Goal: Task Accomplishment & Management: Use online tool/utility

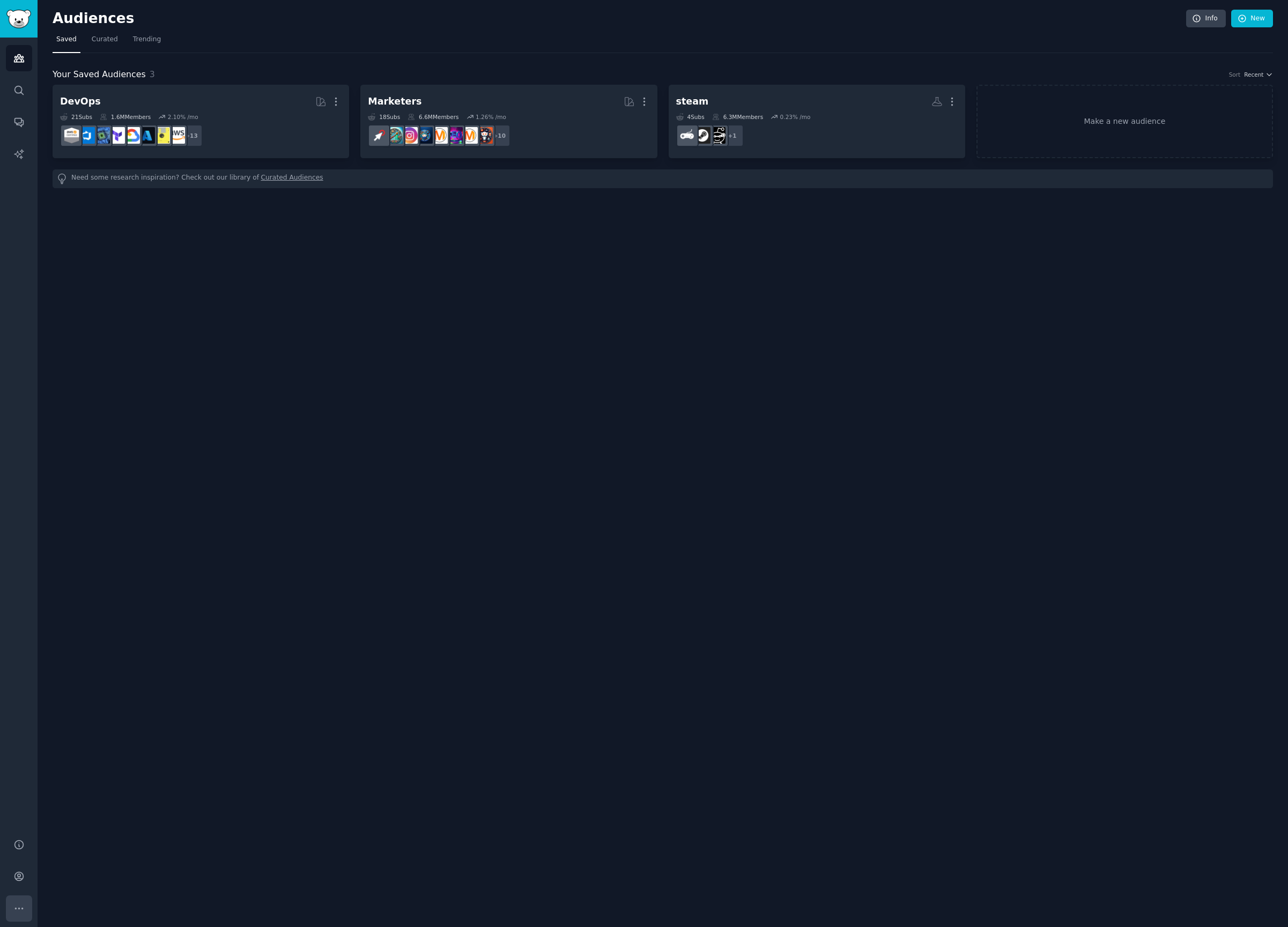
click at [22, 920] on button "More" at bounding box center [19, 908] width 26 height 26
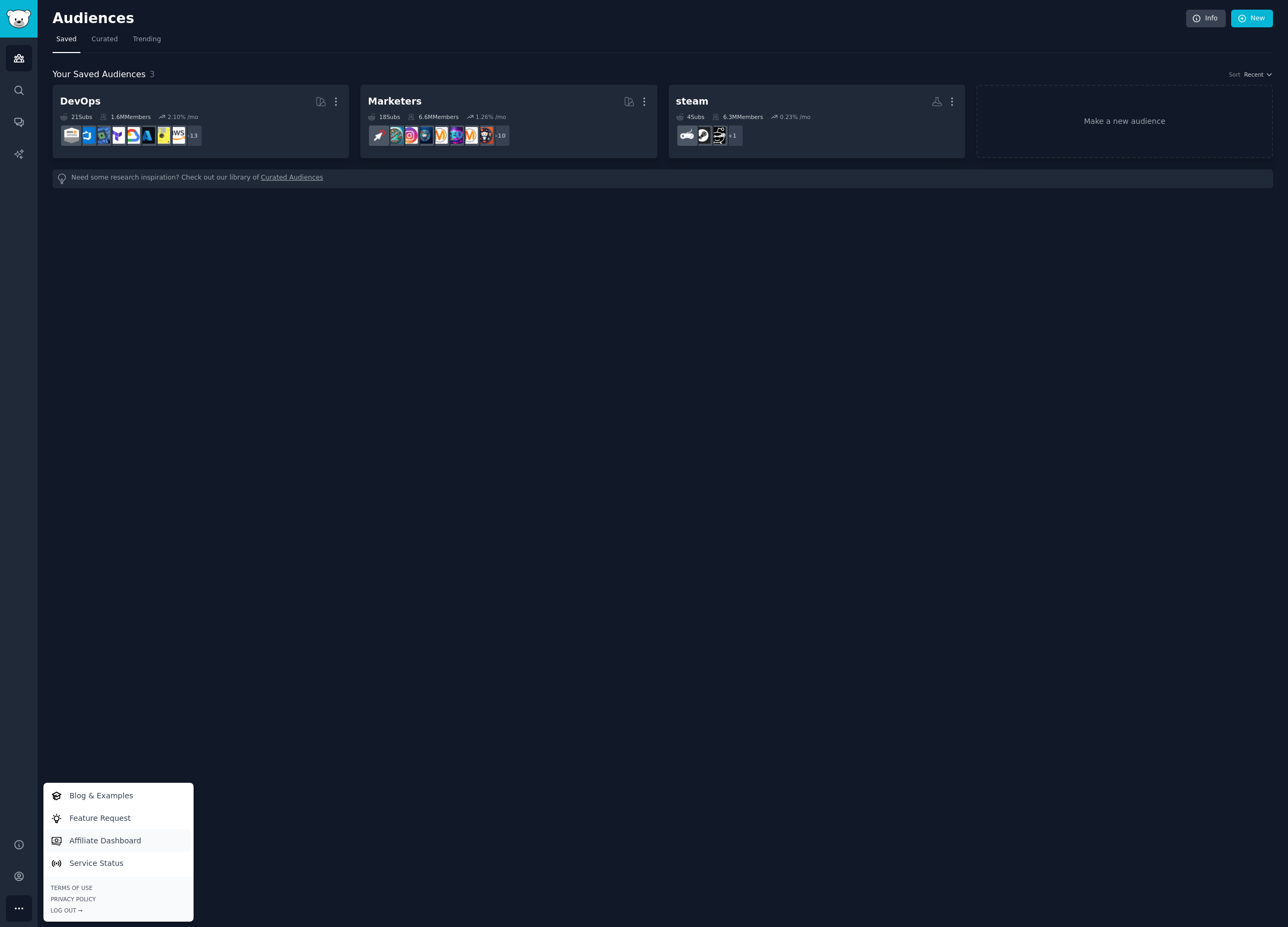
click at [149, 849] on link "Affiliate Dashboard" at bounding box center [118, 840] width 146 height 22
click at [7, 890] on div "Help Account More Blog & Examples Feature Request Affiliate Dashboard Service S…" at bounding box center [19, 876] width 38 height 102
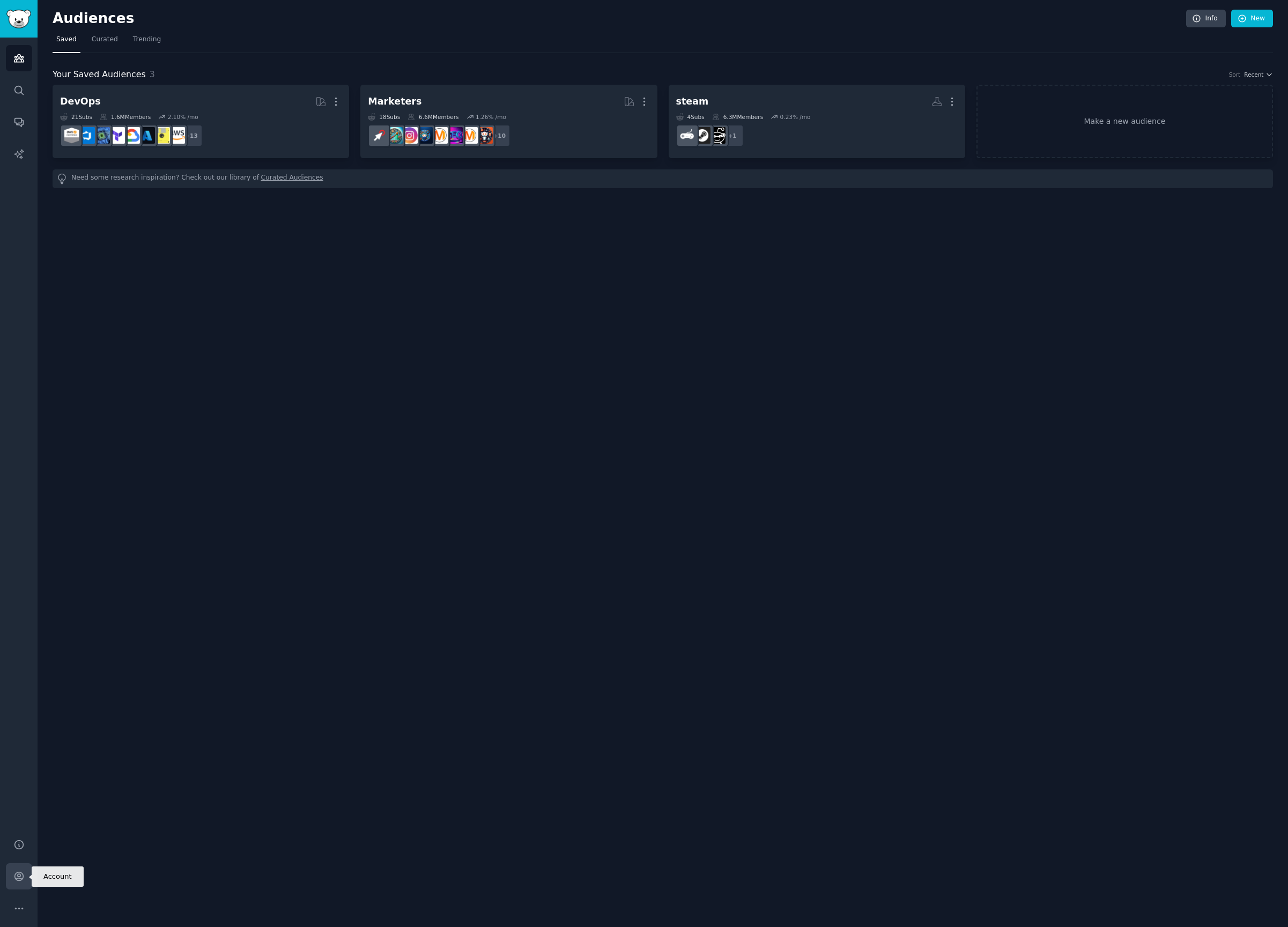
click at [11, 887] on link "Account" at bounding box center [19, 876] width 26 height 26
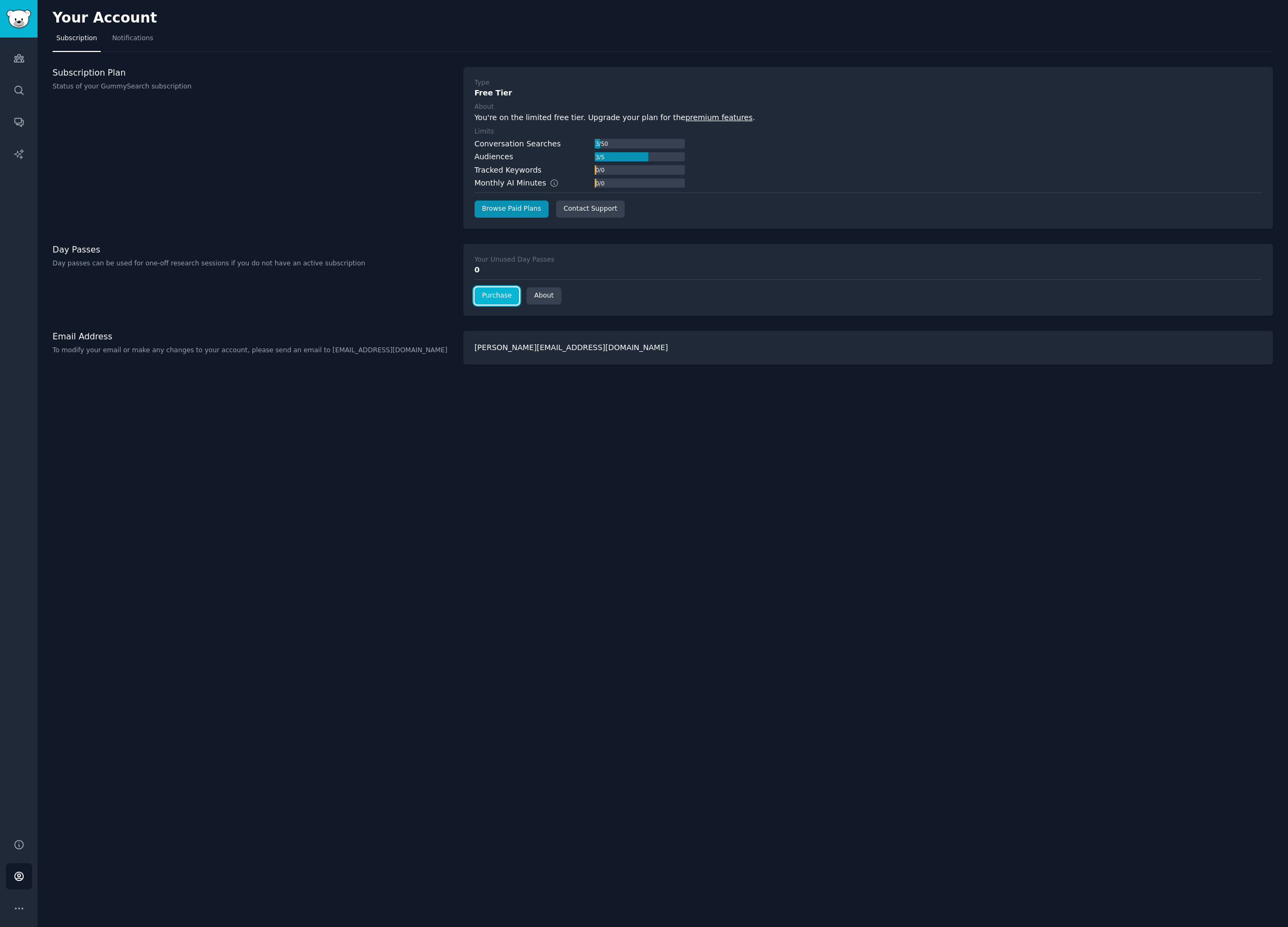
click at [494, 304] on link "Purchase" at bounding box center [497, 295] width 45 height 17
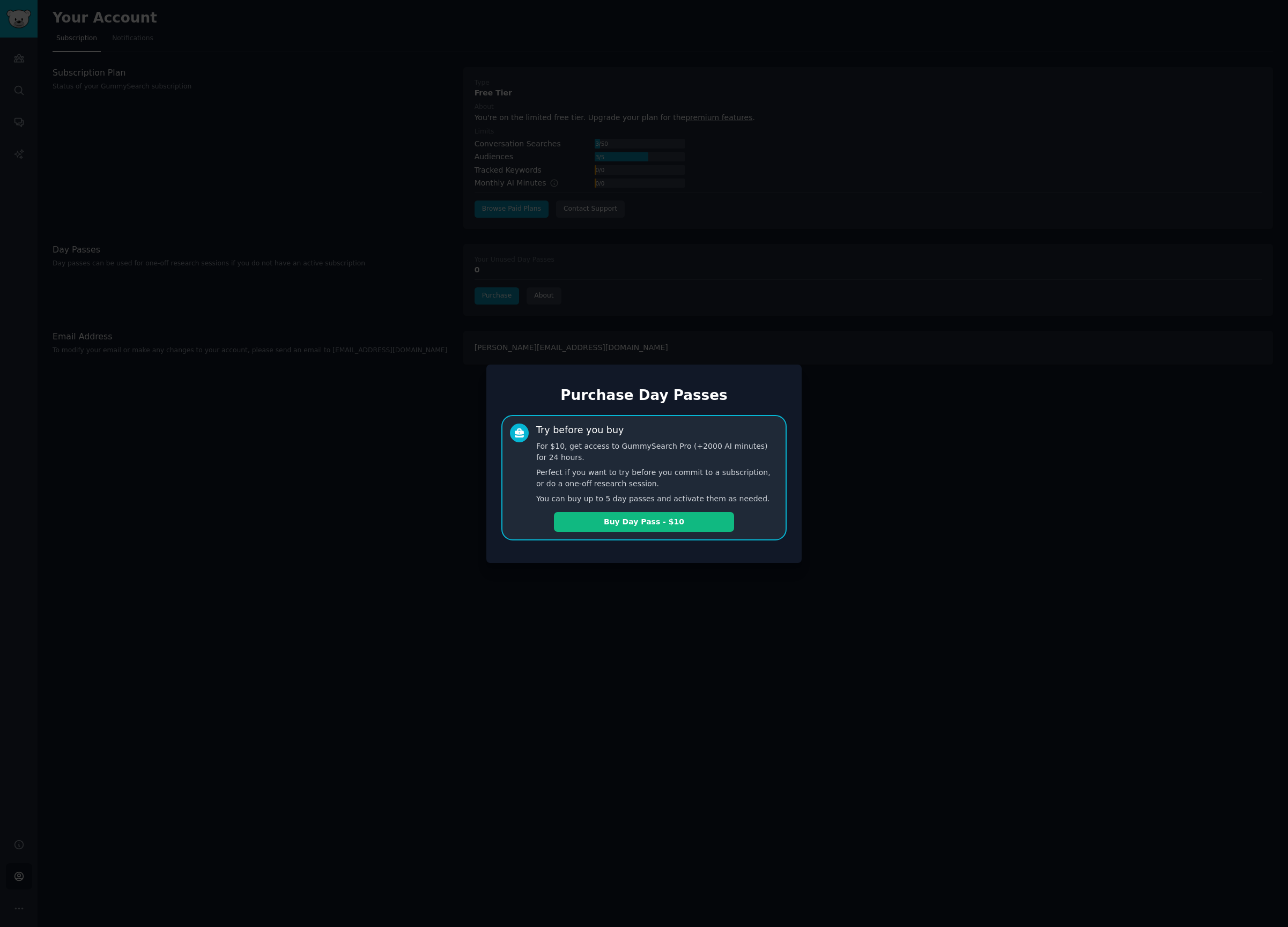
click at [853, 417] on div at bounding box center [644, 464] width 1288 height 927
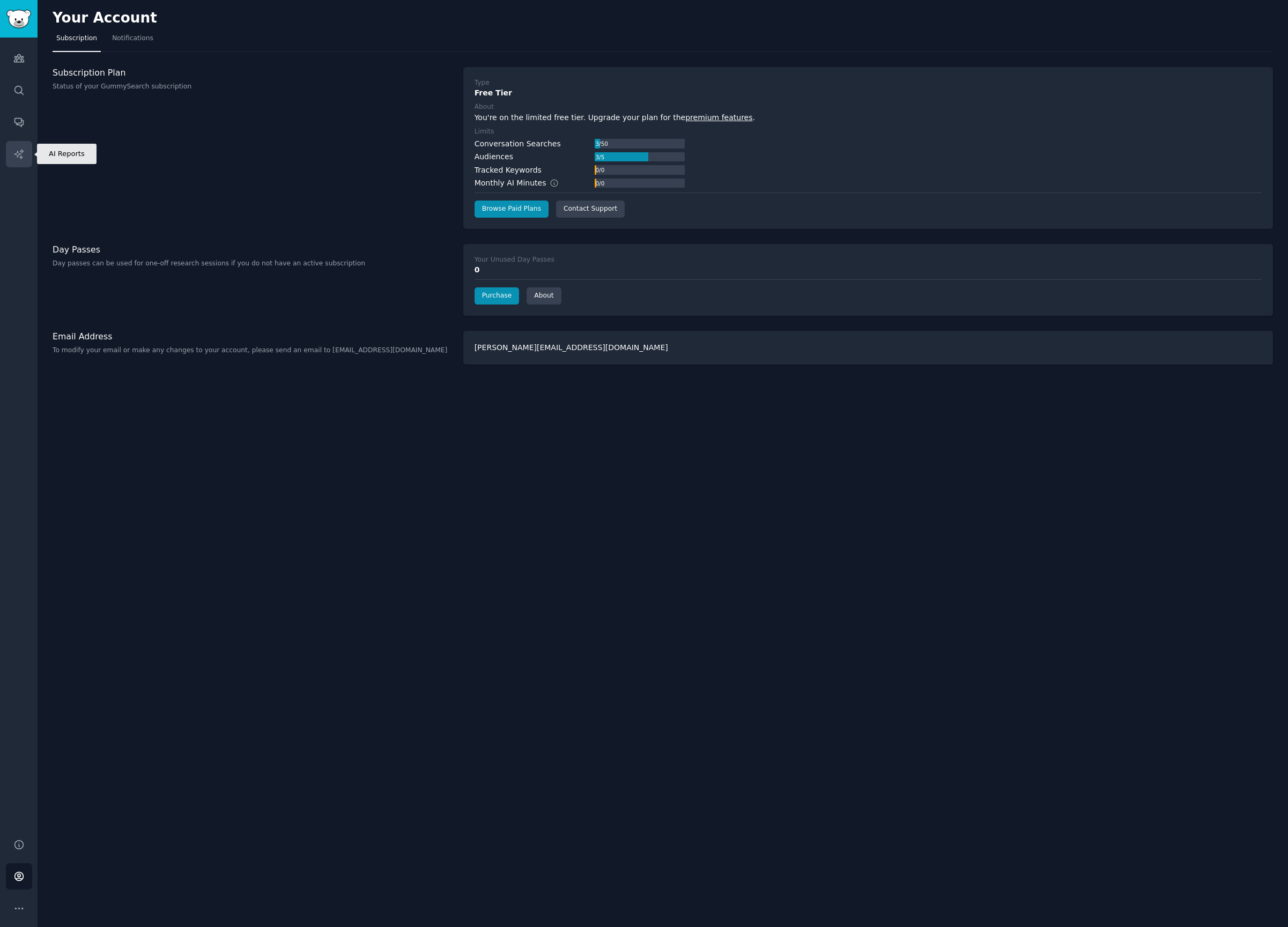
click at [26, 157] on link "AI Reports" at bounding box center [19, 154] width 26 height 26
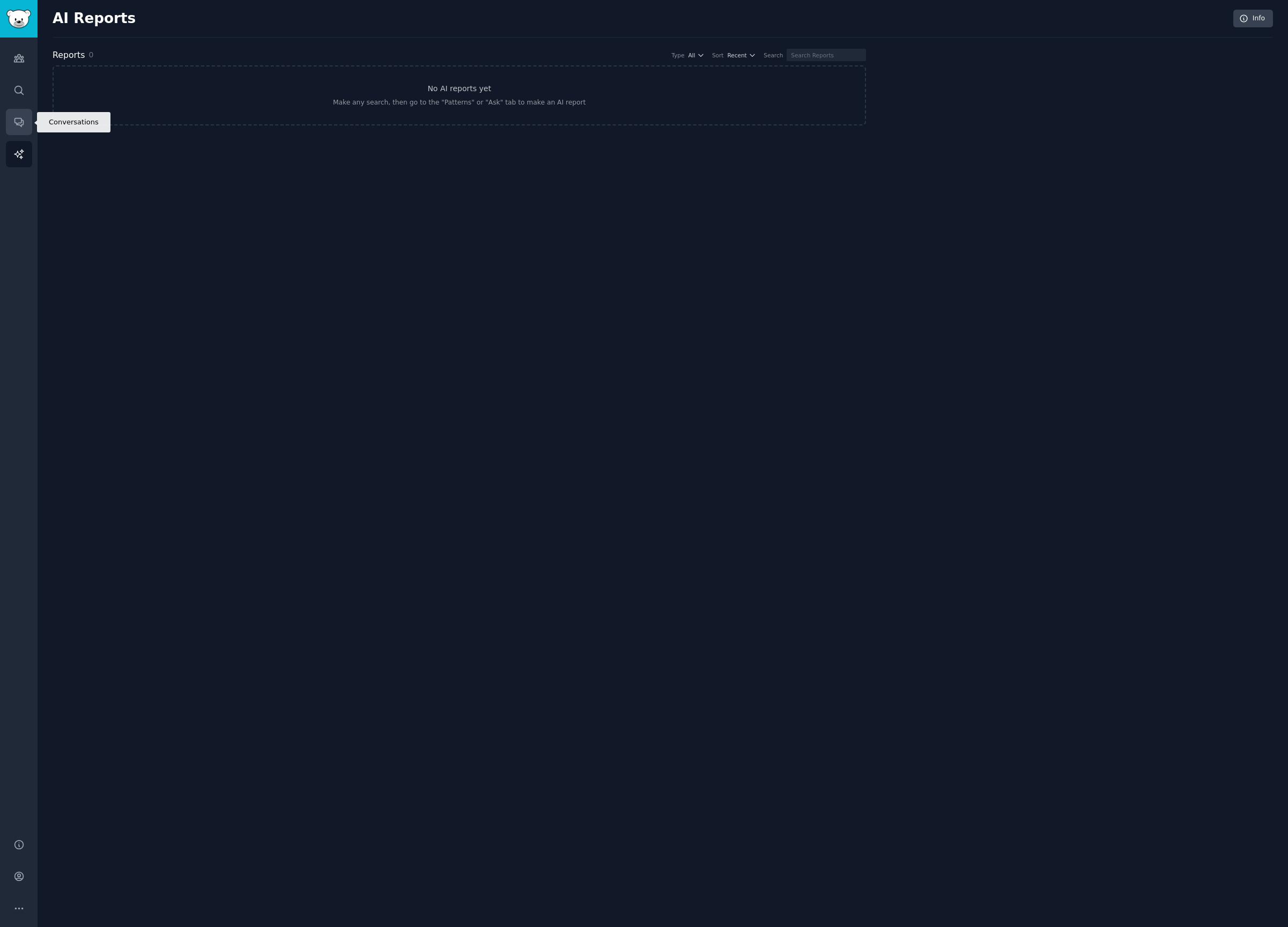
click at [26, 114] on link "Conversations" at bounding box center [19, 122] width 26 height 26
click at [25, 84] on link "Search" at bounding box center [19, 90] width 26 height 26
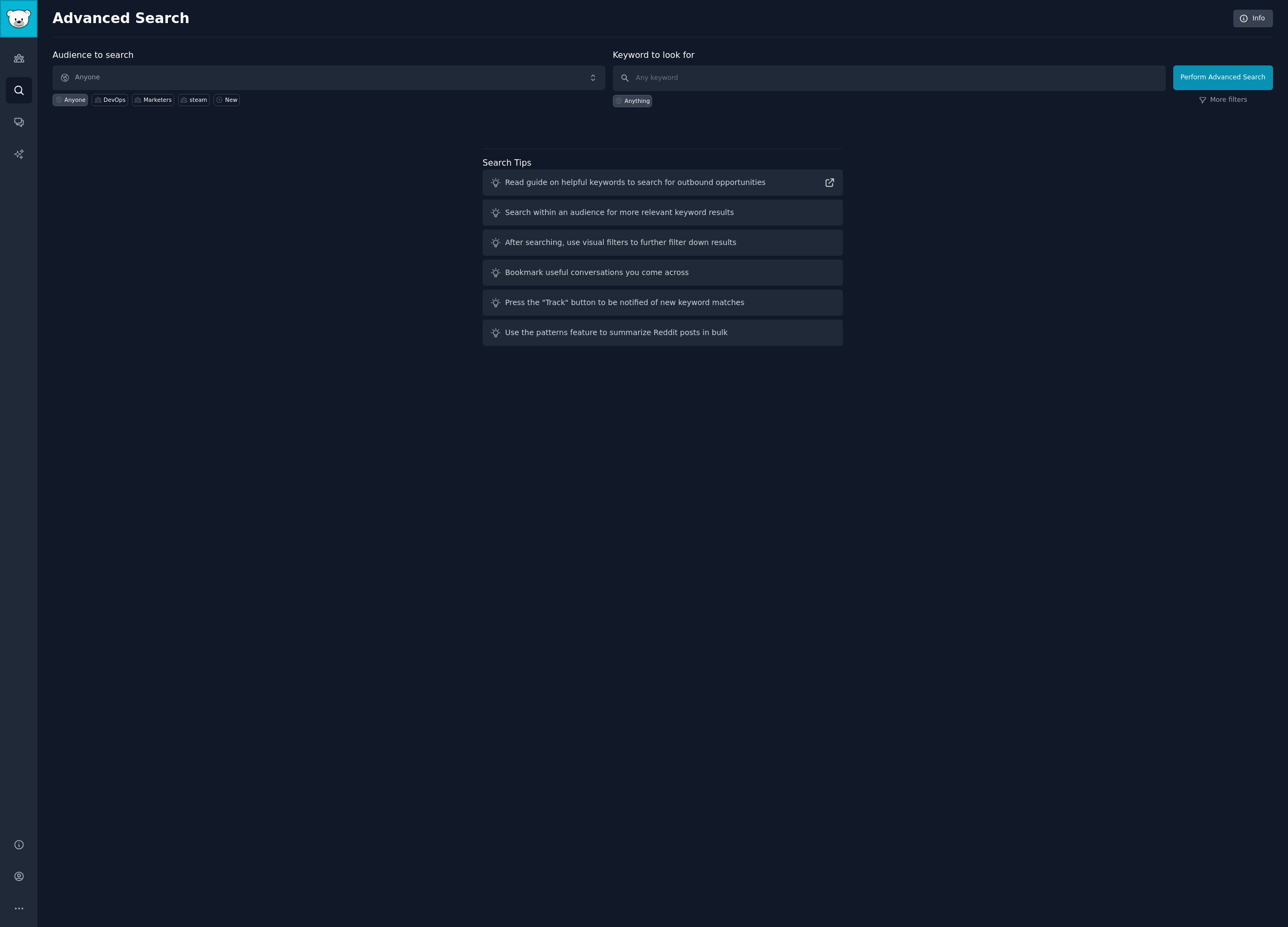
click at [17, 25] on img "Sidebar" at bounding box center [19, 19] width 25 height 19
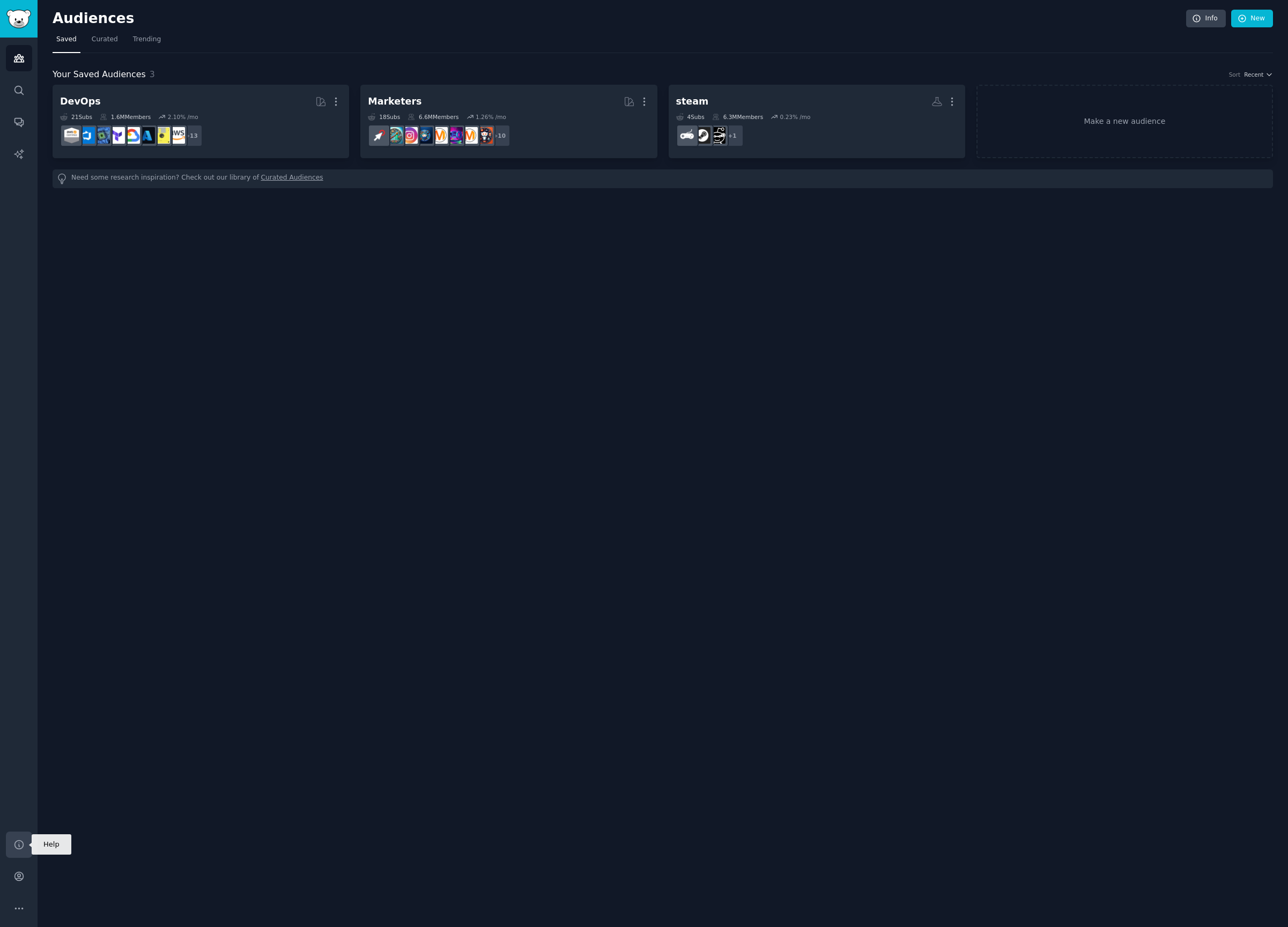
click at [11, 856] on link "Help" at bounding box center [19, 845] width 26 height 26
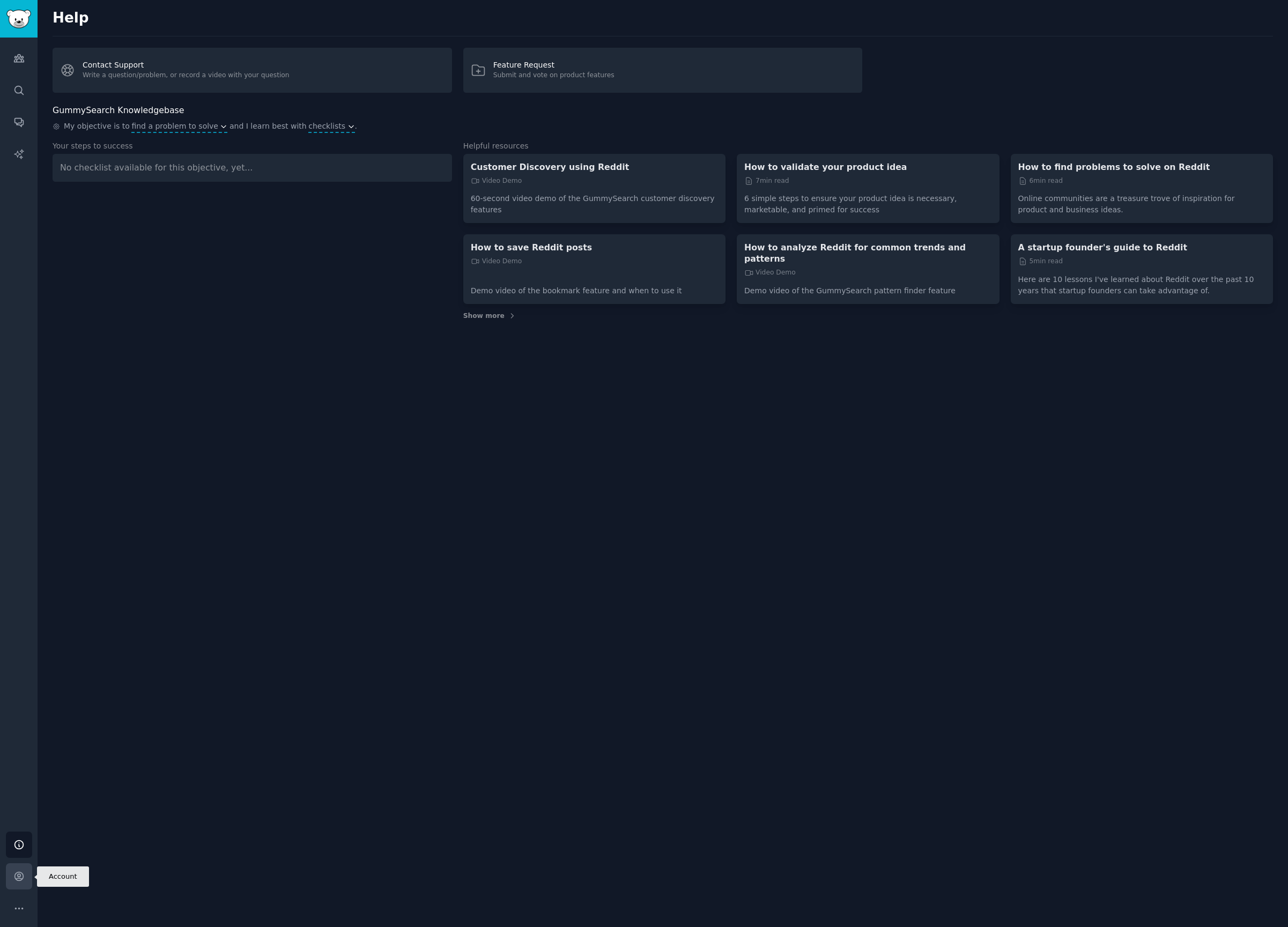
click at [13, 865] on link "Account" at bounding box center [19, 876] width 26 height 26
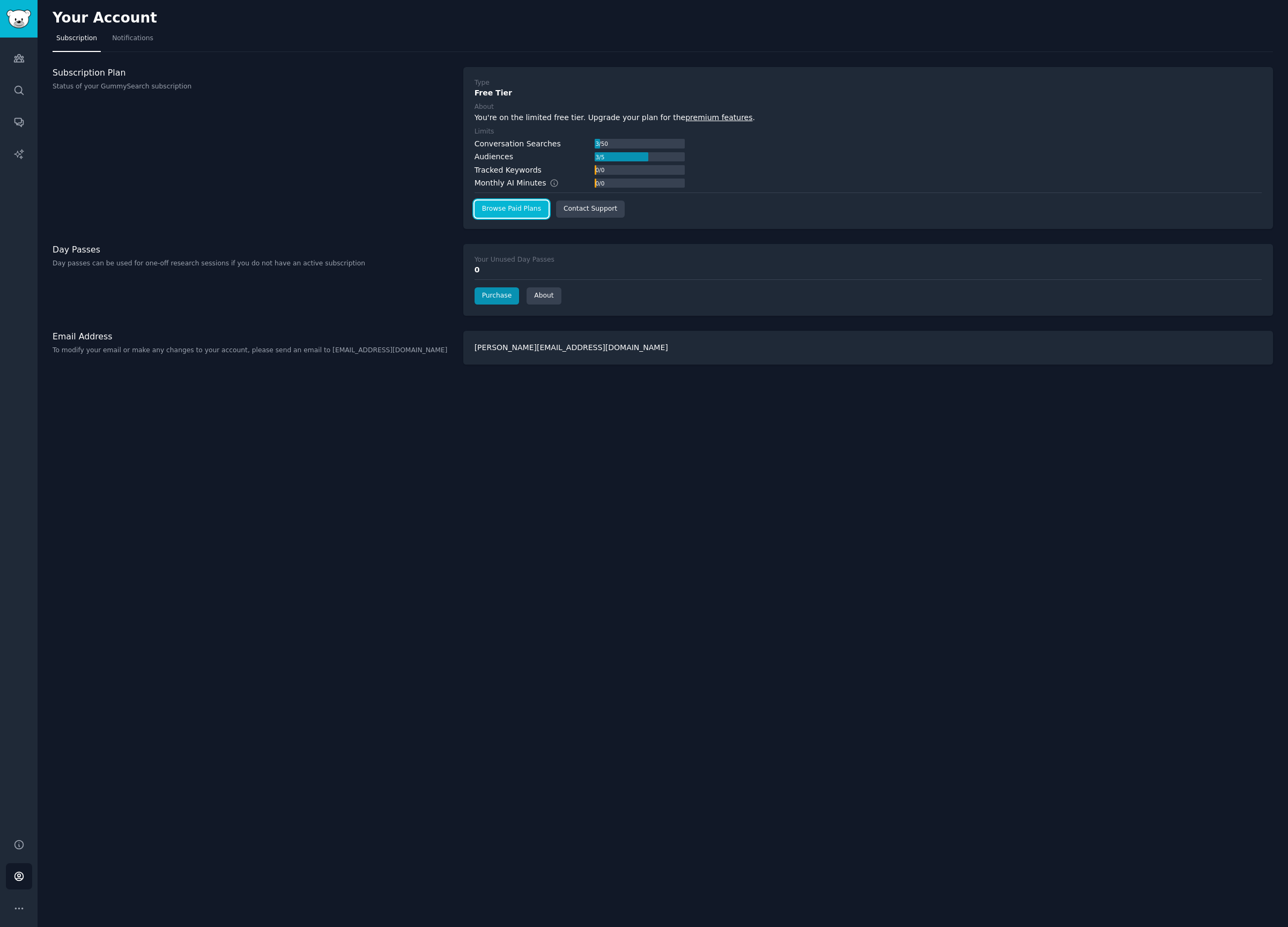
click at [519, 207] on link "Browse Paid Plans" at bounding box center [512, 209] width 74 height 17
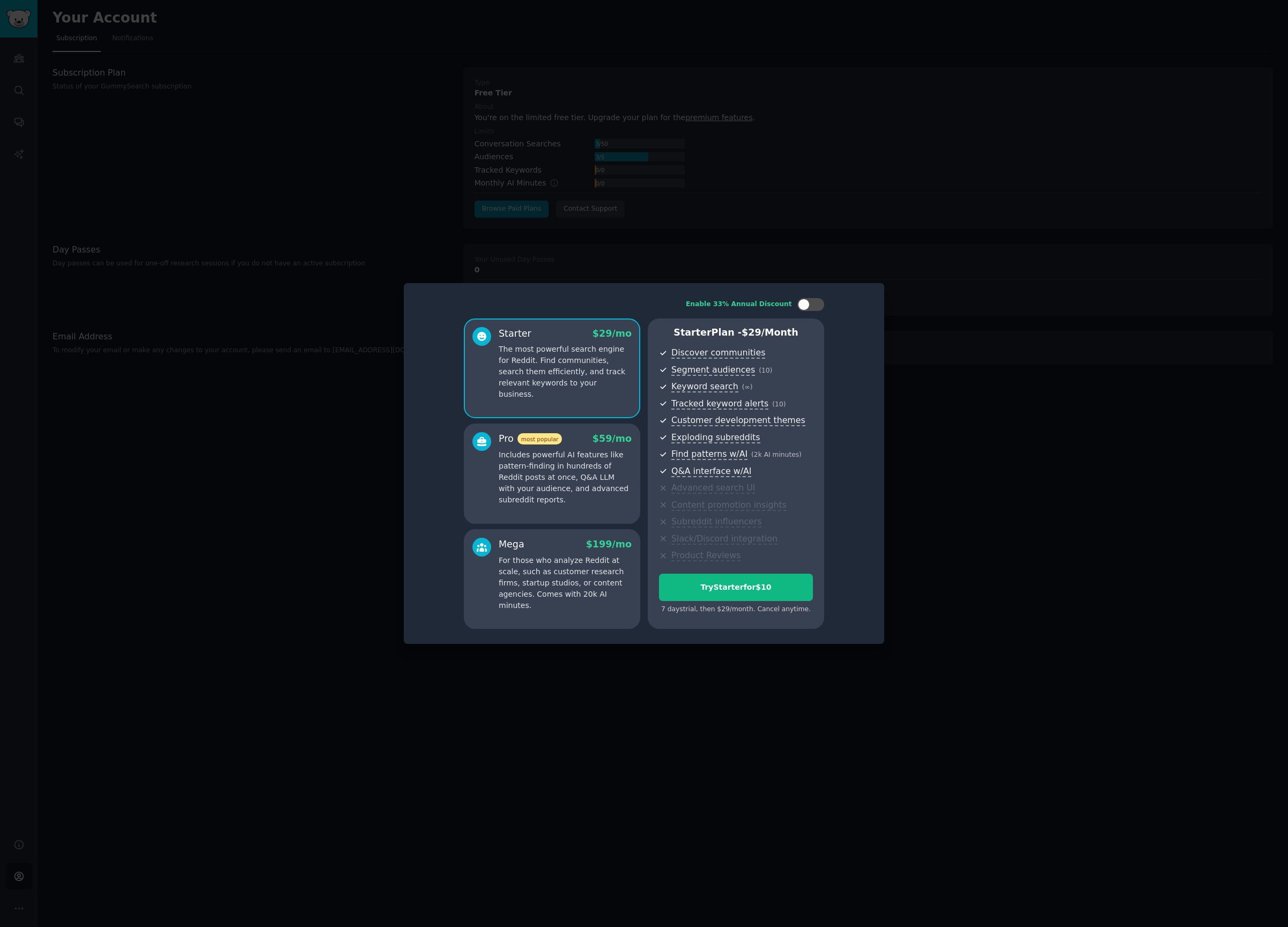
click at [618, 542] on span "$ 199 /mo" at bounding box center [608, 544] width 45 height 11
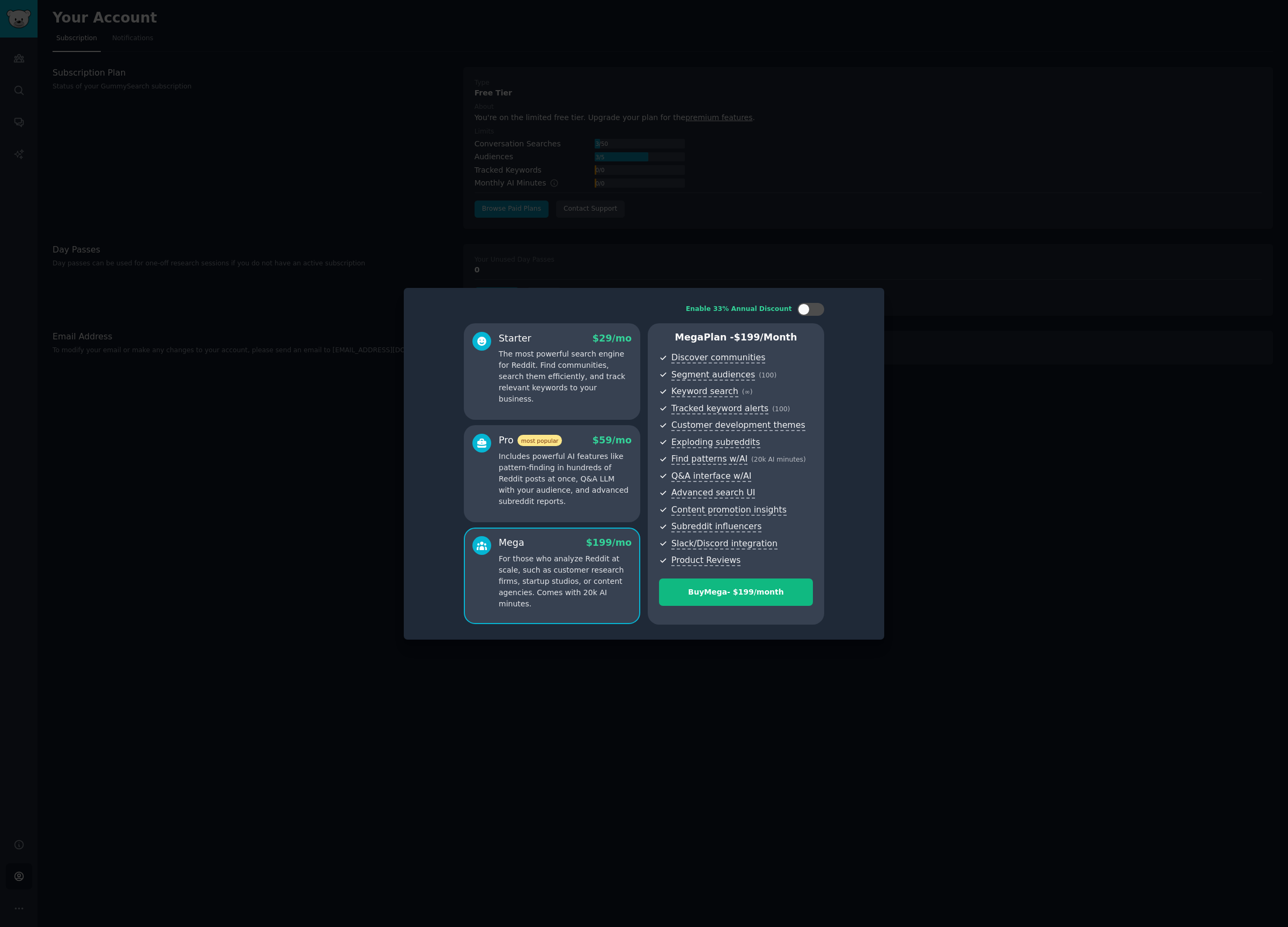
click at [585, 470] on p "Includes powerful AI features like pattern-finding in hundreds of Reddit posts …" at bounding box center [565, 479] width 133 height 56
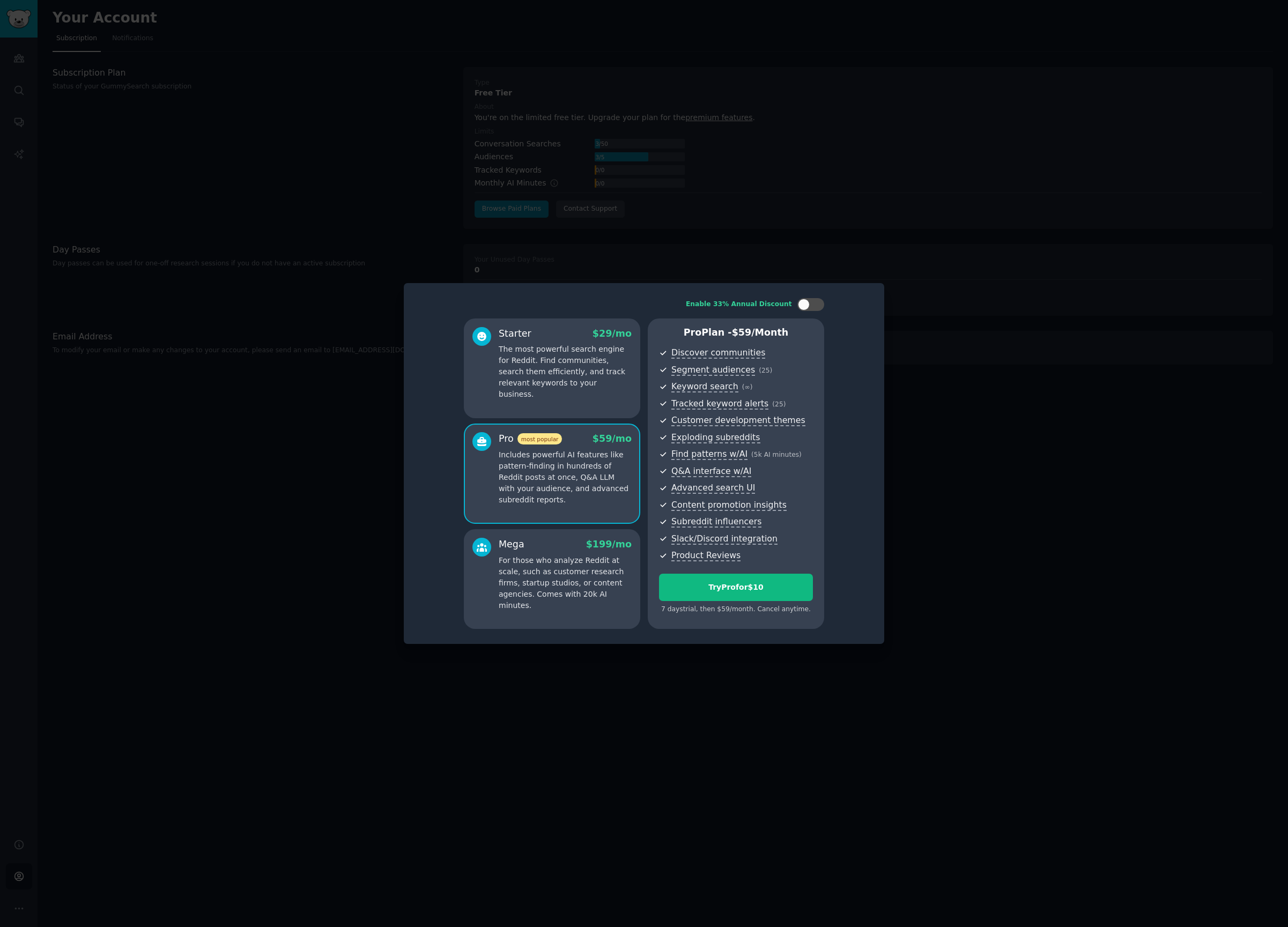
click at [577, 420] on div "Starter $ 29 /mo The most powerful search engine for Reddit. Find communities, …" at bounding box center [551, 474] width 176 height 311
click at [575, 391] on div "Starter $ 29 /mo The most powerful search engine for Reddit. Find communities, …" at bounding box center [551, 368] width 176 height 100
click at [563, 512] on div "Pro most popular $ 59 /mo Includes powerful AI features like pattern-finding in…" at bounding box center [551, 473] width 176 height 100
click at [613, 577] on p "For those who analyze Reddit at scale, such as customer research firms, startup…" at bounding box center [565, 583] width 133 height 56
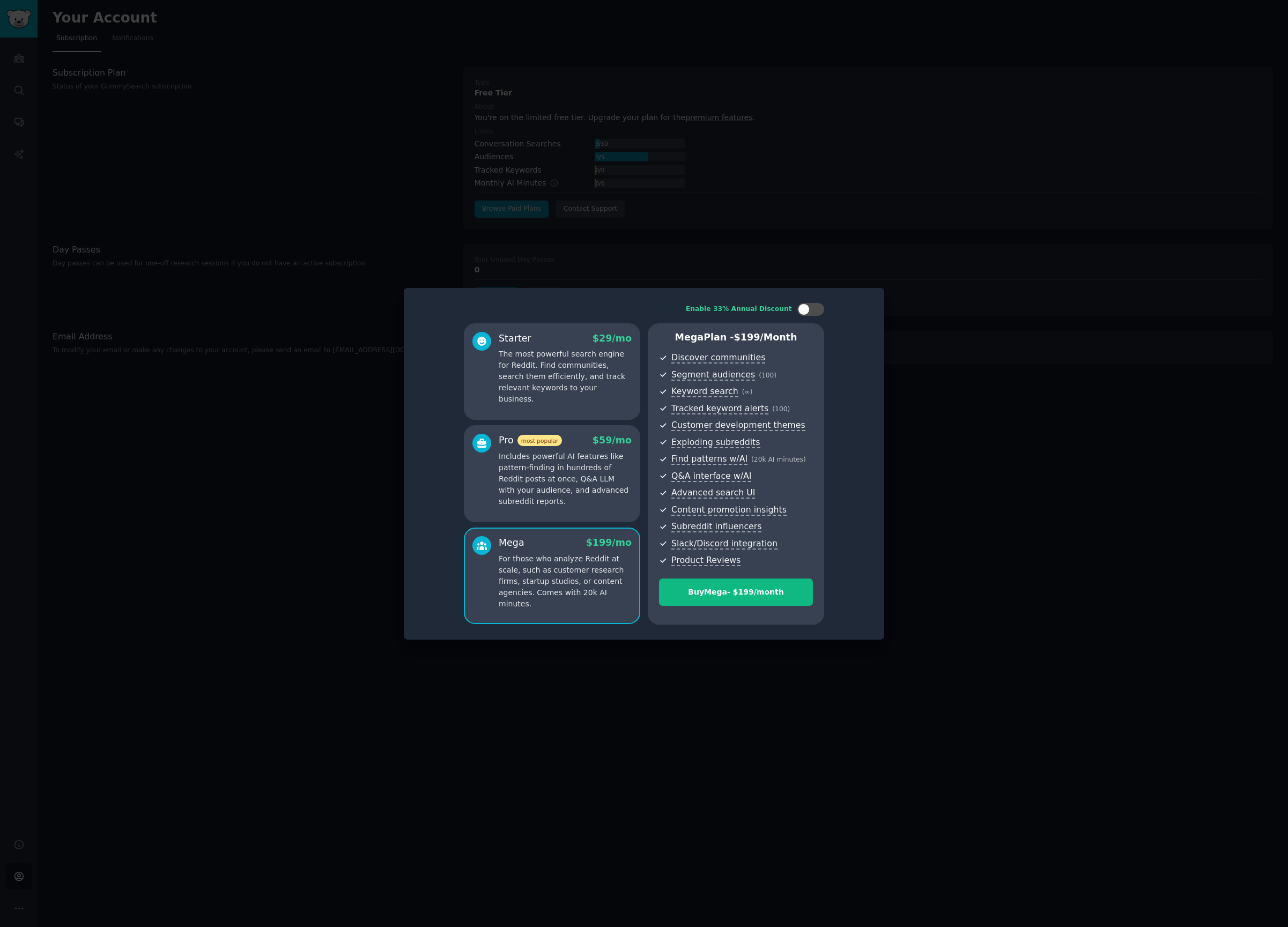
click at [599, 499] on p "Includes powerful AI features like pattern-finding in hundreds of Reddit posts …" at bounding box center [565, 479] width 133 height 56
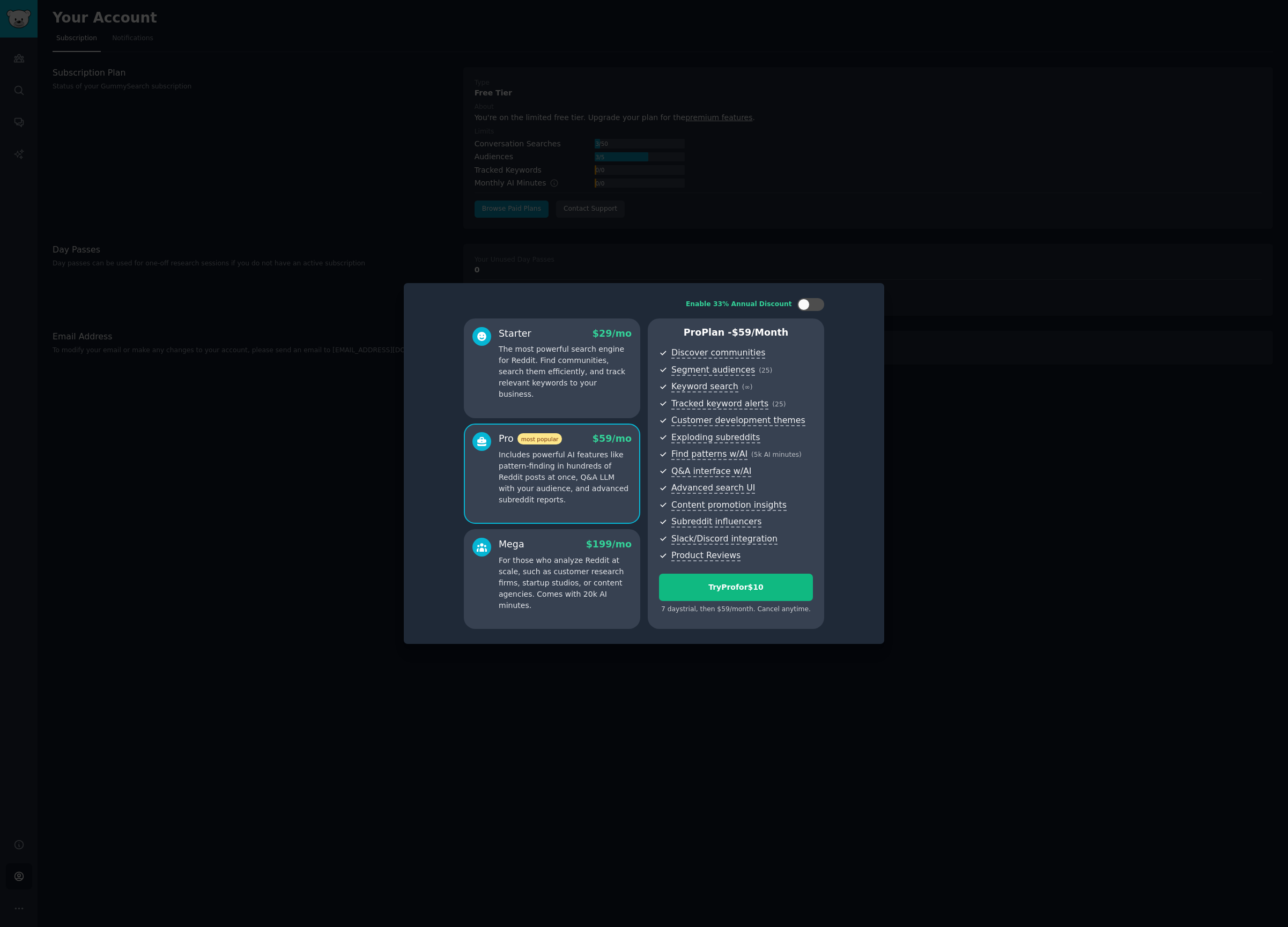
click at [587, 401] on div "Starter $ 29 /mo The most powerful search engine for Reddit. Find communities, …" at bounding box center [551, 368] width 176 height 100
click at [595, 439] on div "Pro most popular $ 59 /mo" at bounding box center [565, 438] width 133 height 14
click at [660, 192] on div at bounding box center [644, 464] width 1288 height 927
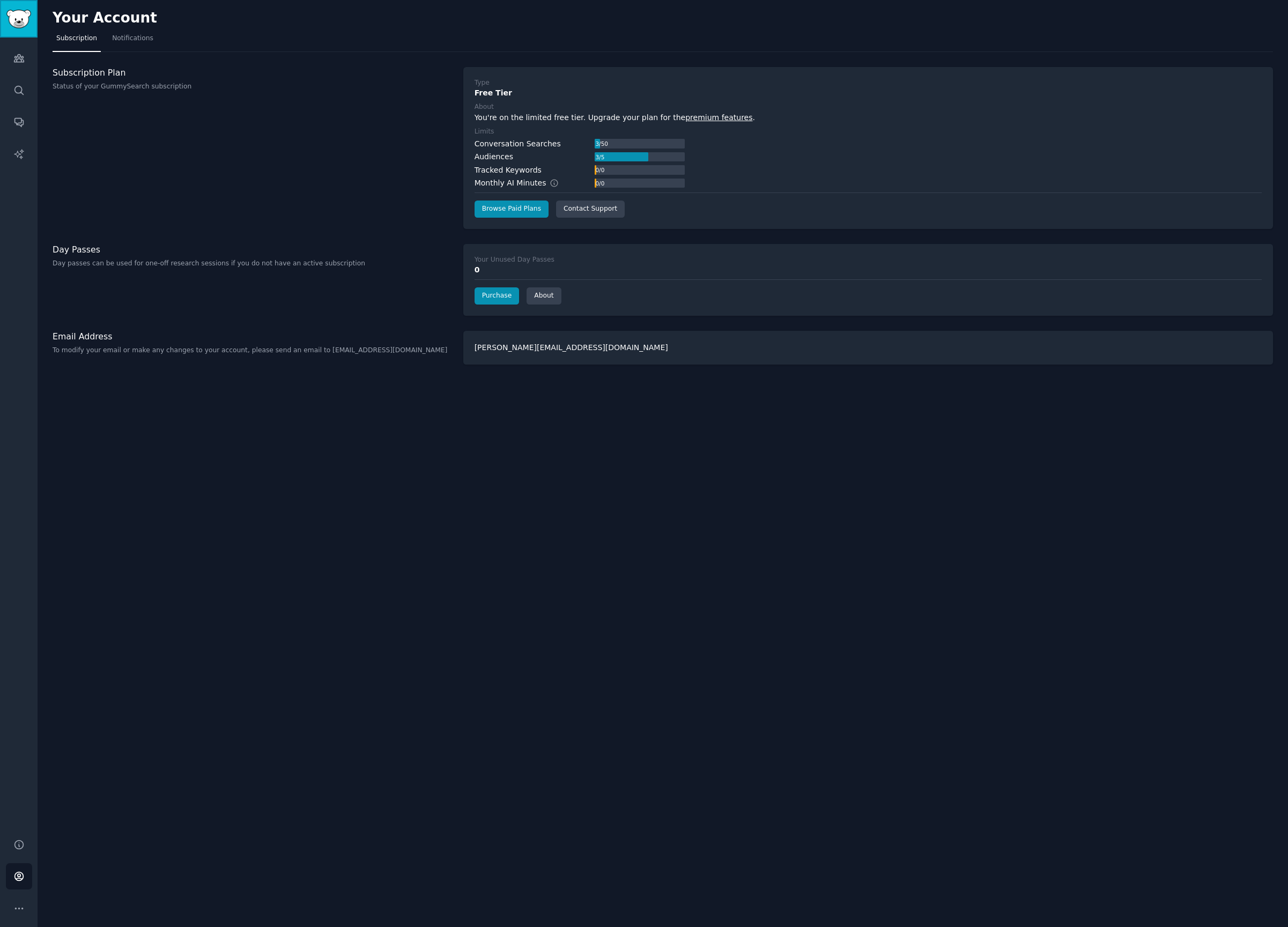
click at [34, 29] on link "Sidebar" at bounding box center [19, 19] width 38 height 38
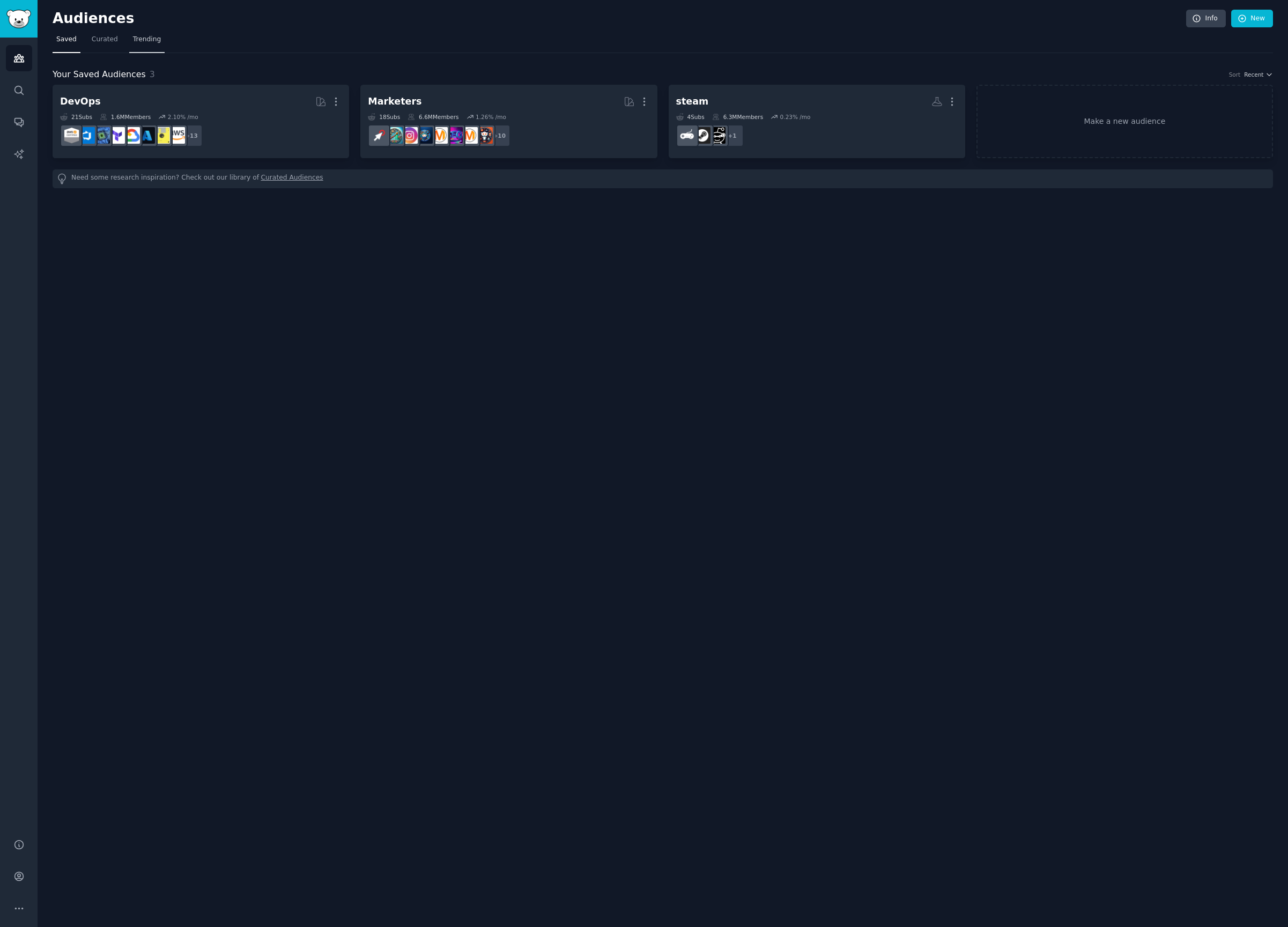
drag, startPoint x: 118, startPoint y: 34, endPoint x: 135, endPoint y: 35, distance: 17.0
click at [120, 34] on nav "Saved Curated Trending" at bounding box center [662, 42] width 1220 height 22
click at [139, 37] on span "Trending" at bounding box center [147, 40] width 28 height 10
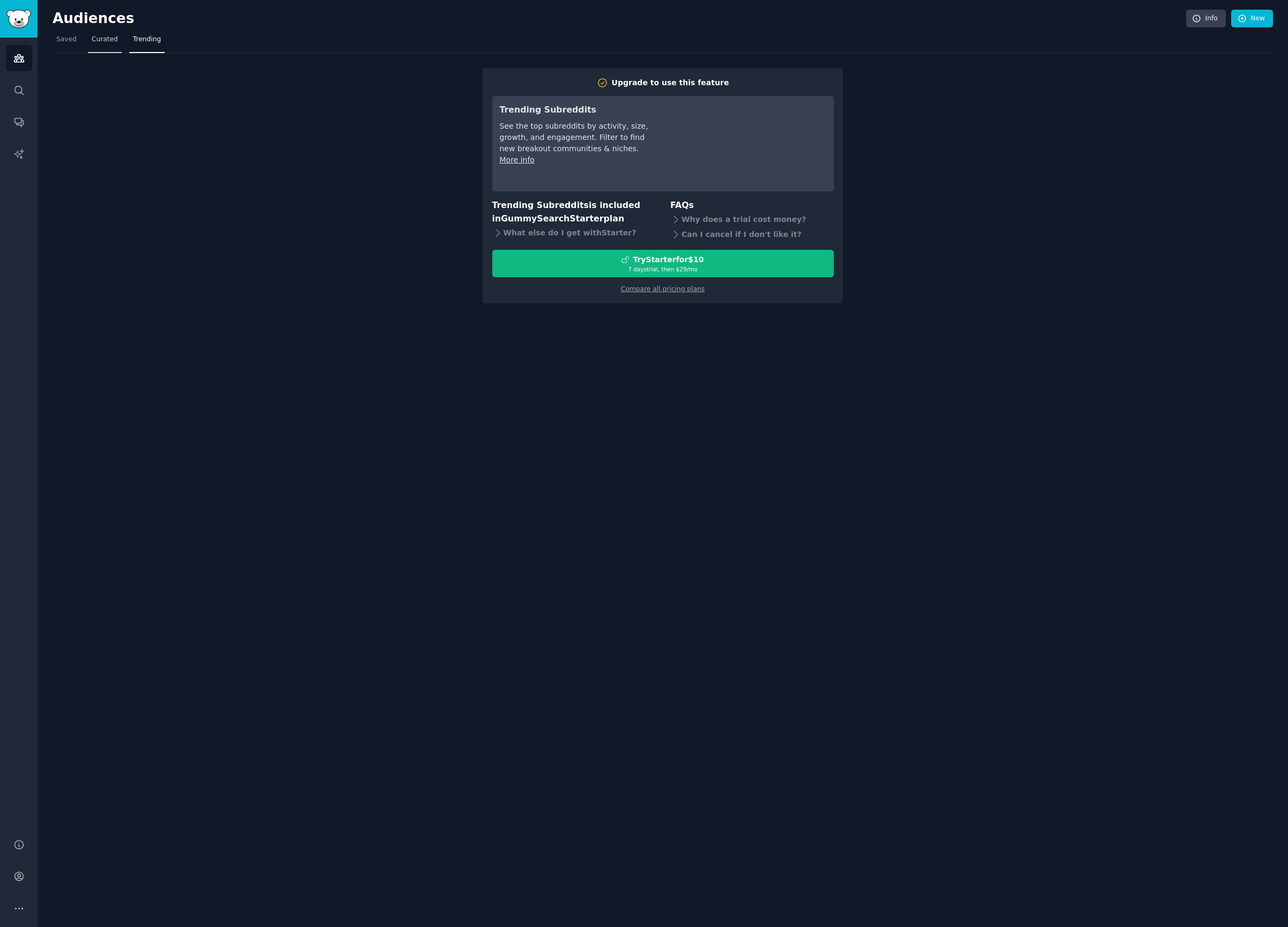
click at [98, 35] on span "Curated" at bounding box center [105, 40] width 26 height 10
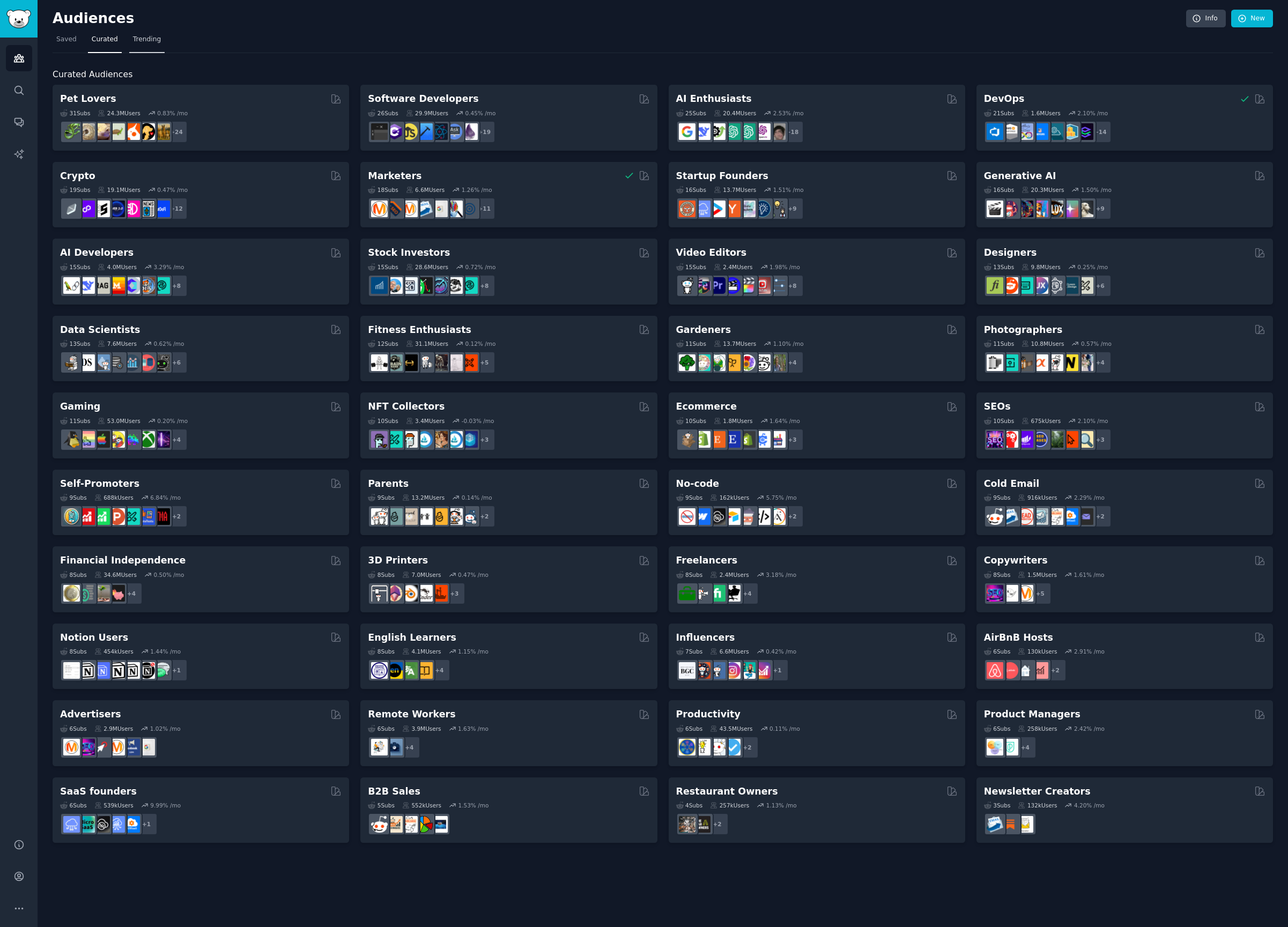
click at [150, 47] on link "Trending" at bounding box center [147, 42] width 35 height 22
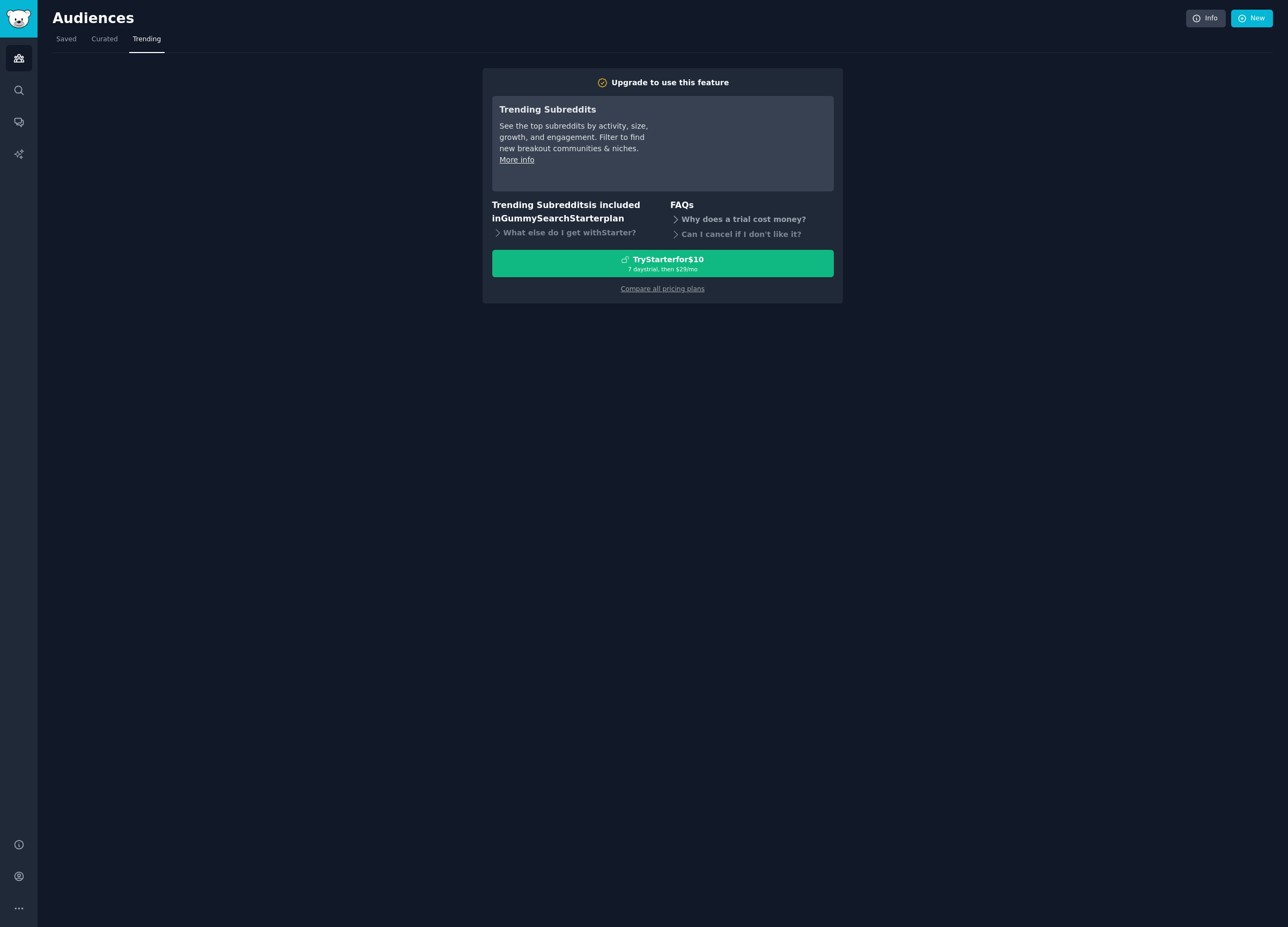
click at [700, 222] on div "Why does a trial cost money?" at bounding box center [751, 219] width 163 height 15
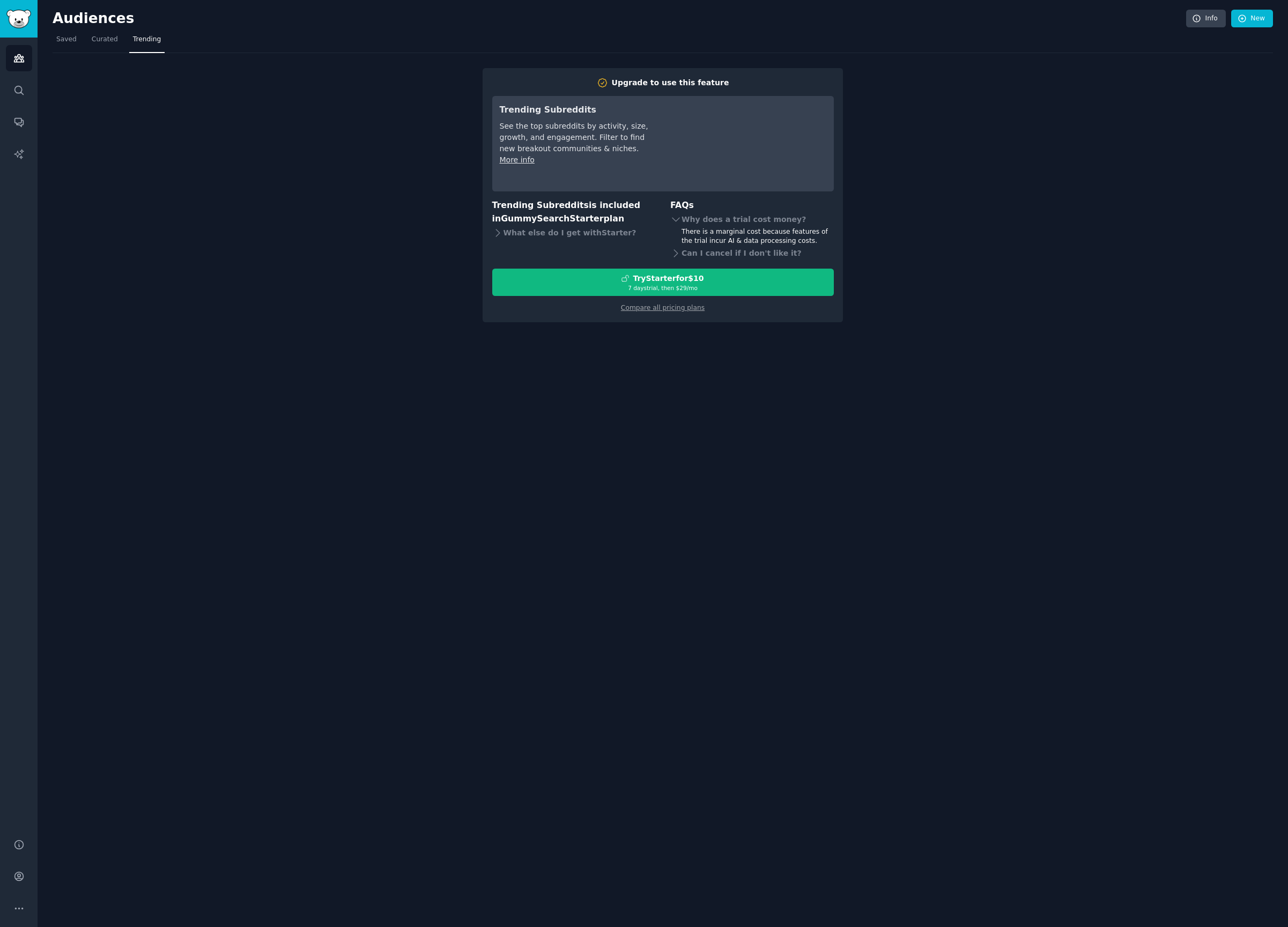
click at [84, 41] on nav "Saved Curated Trending" at bounding box center [662, 42] width 1220 height 22
drag, startPoint x: 81, startPoint y: 43, endPoint x: 78, endPoint y: 47, distance: 5.0
click at [80, 44] on nav "Saved Curated Trending" at bounding box center [662, 42] width 1220 height 22
click at [78, 47] on link "Saved" at bounding box center [66, 42] width 28 height 22
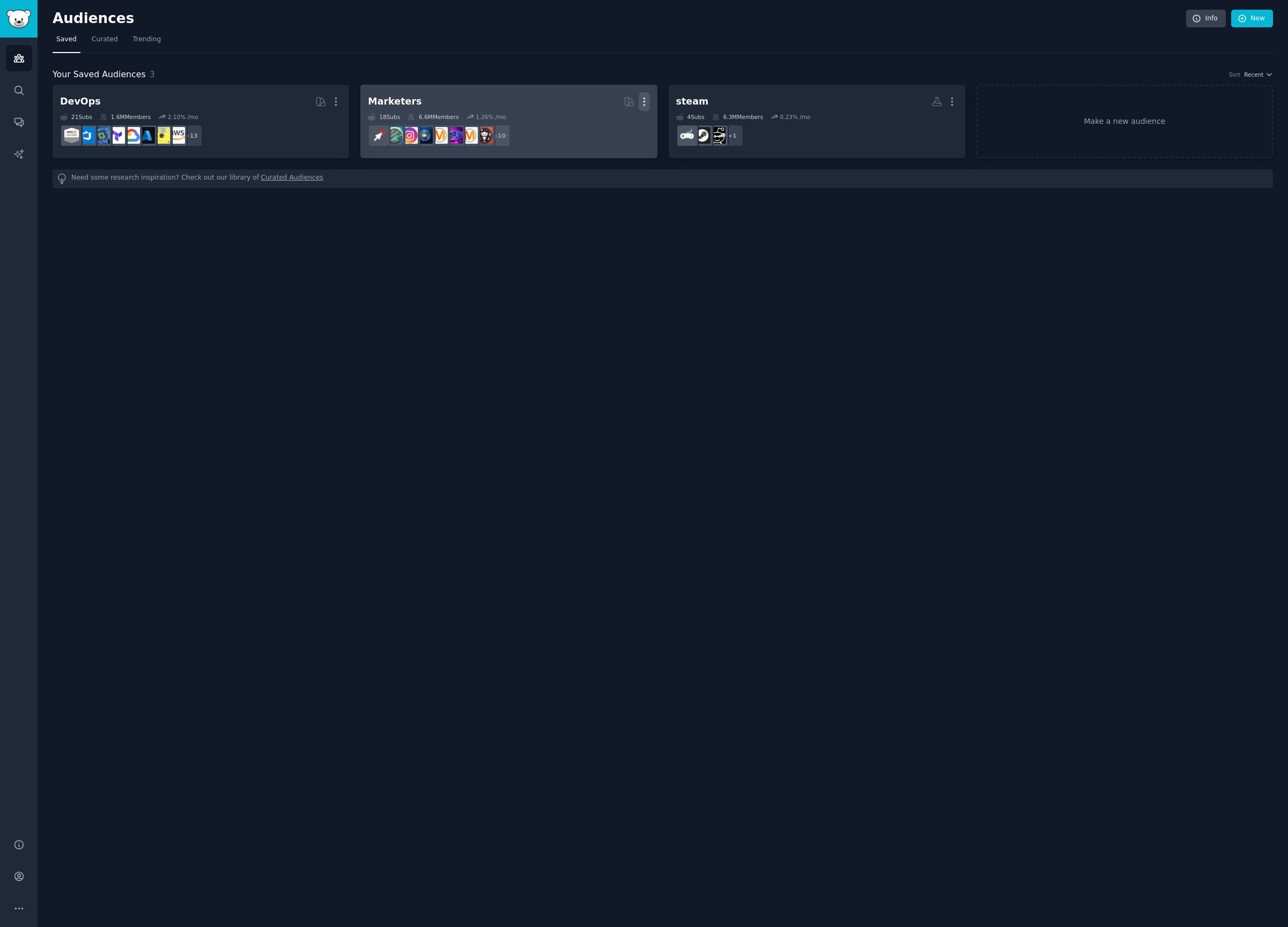
click at [646, 104] on icon "button" at bounding box center [644, 102] width 11 height 11
click at [615, 130] on div "Delete" at bounding box center [607, 124] width 51 height 22
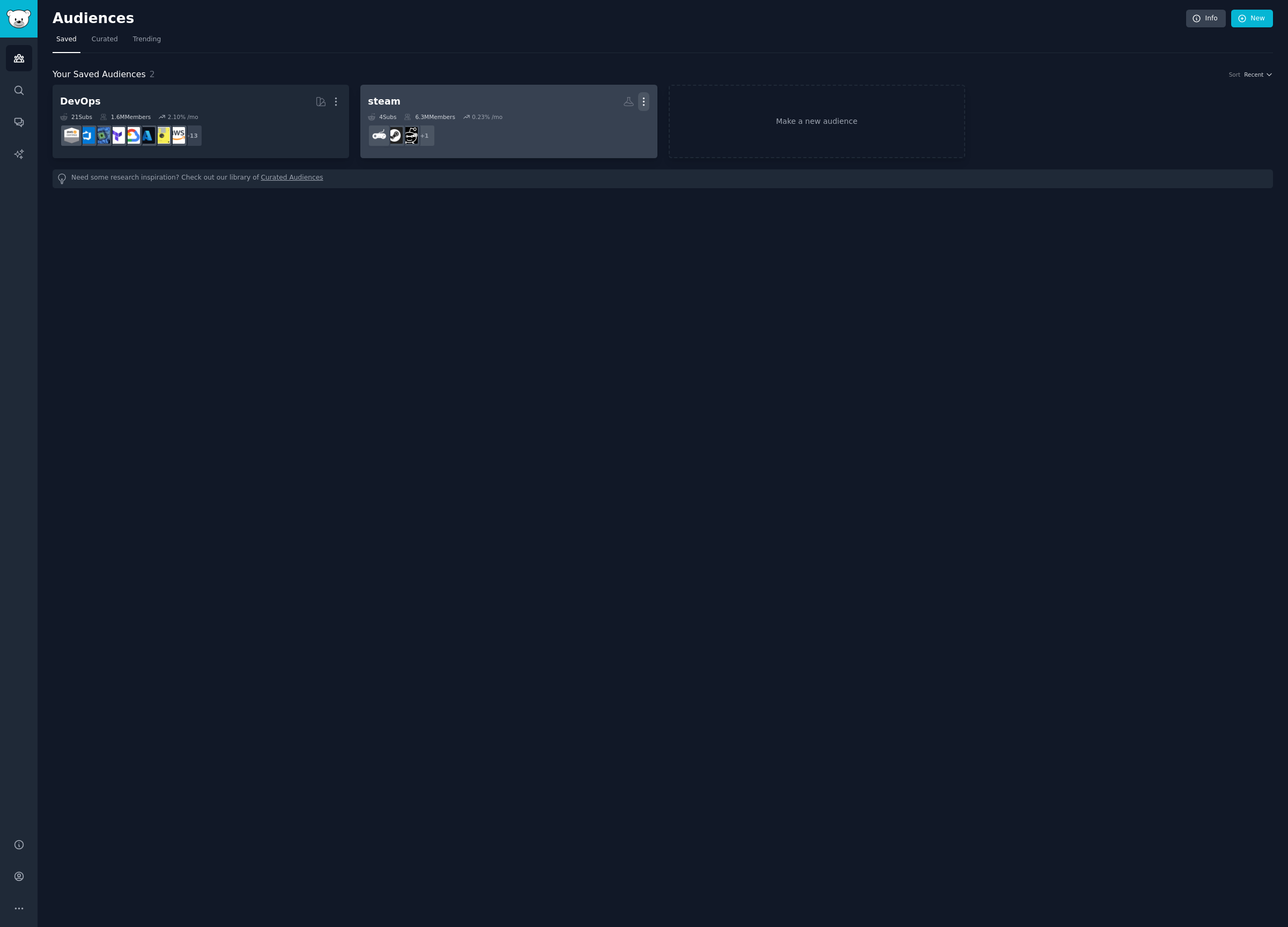
click at [643, 99] on icon "button" at bounding box center [644, 102] width 1 height 8
click at [629, 127] on div "Delete" at bounding box center [607, 124] width 51 height 22
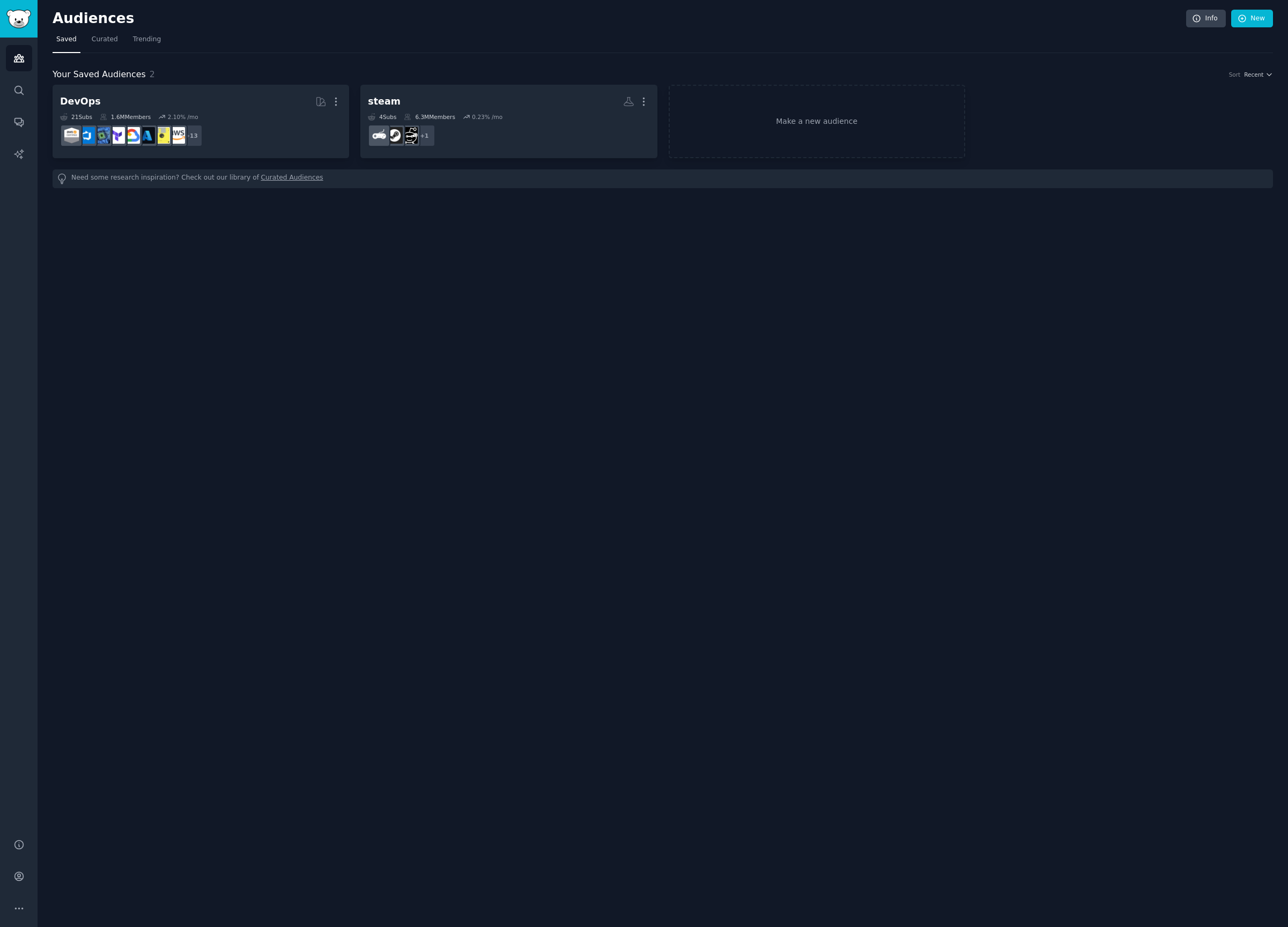
click at [275, 179] on link "Curated Audiences" at bounding box center [292, 179] width 62 height 11
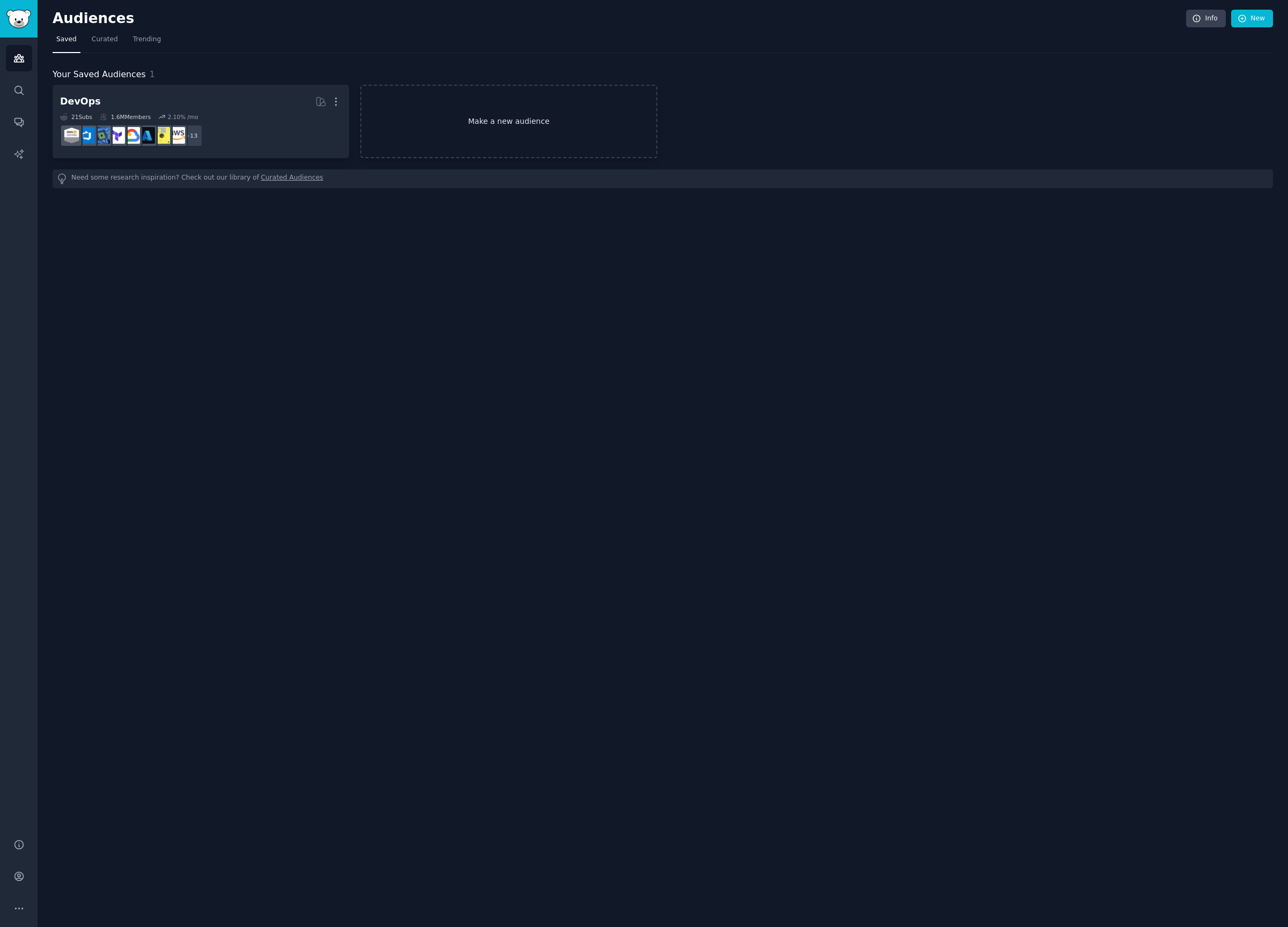
click at [474, 136] on link "Make a new audience" at bounding box center [508, 121] width 296 height 74
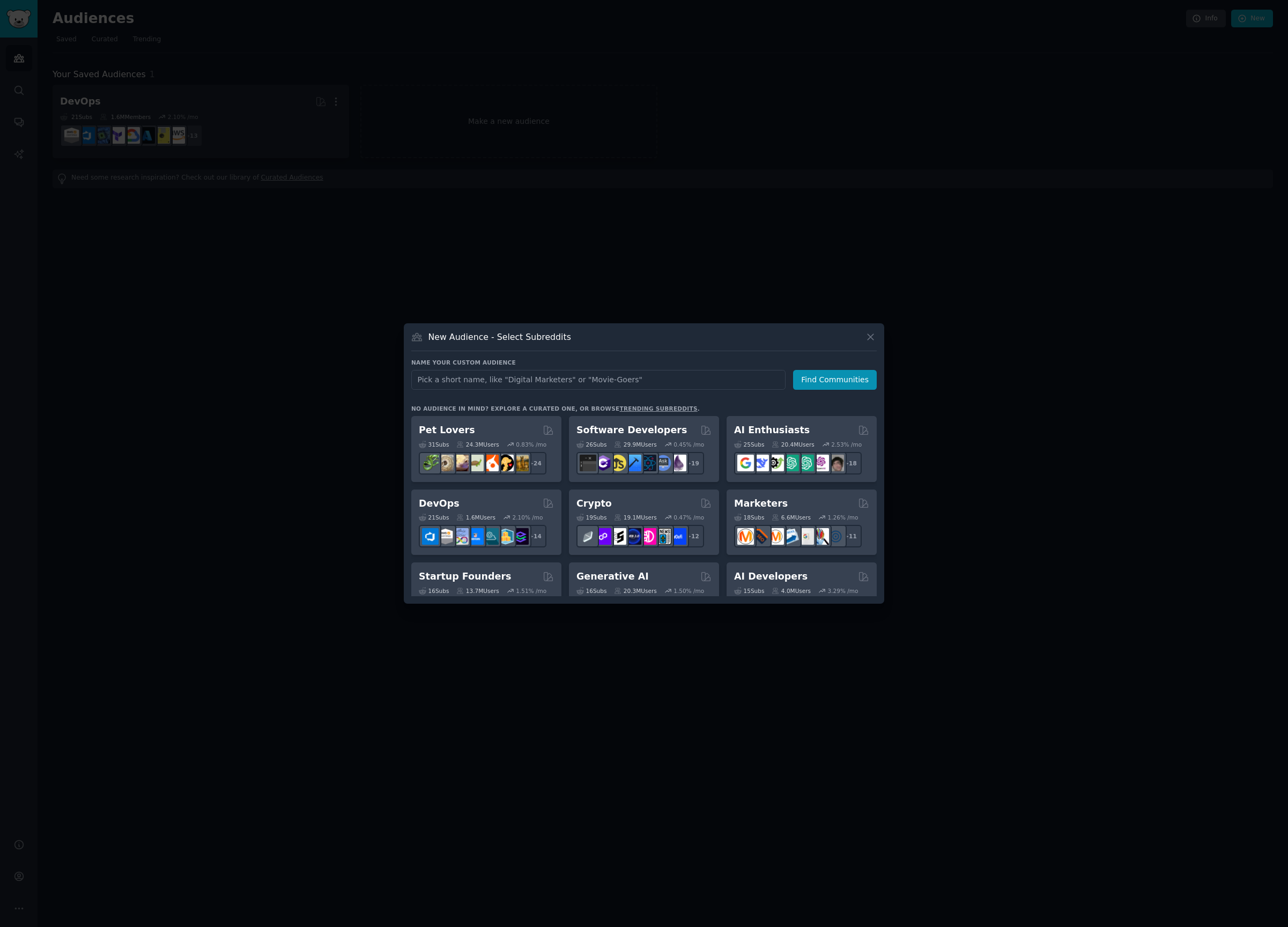
click at [616, 378] on input "text" at bounding box center [598, 380] width 374 height 20
click at [616, 377] on input "text" at bounding box center [598, 380] width 374 height 20
type input "steam game"
click button "Find Communities" at bounding box center [834, 380] width 84 height 20
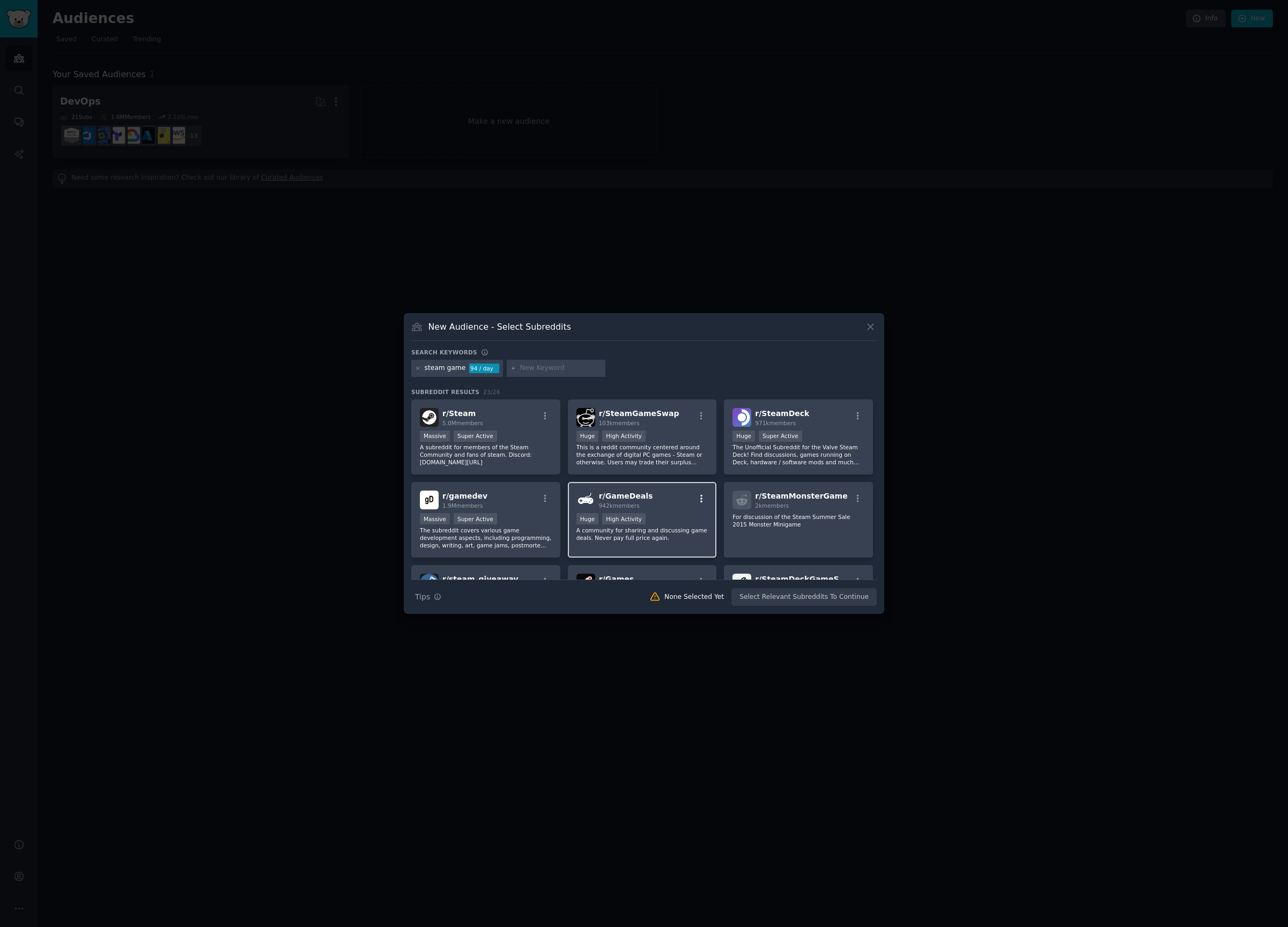
click at [705, 496] on button "button" at bounding box center [702, 498] width 14 height 10
click at [662, 351] on div "Search keywords" at bounding box center [644, 354] width 465 height 11
click at [664, 515] on div "Huge High Activity" at bounding box center [643, 520] width 132 height 14
click at [702, 491] on div "r/ GameDeals 942k members" at bounding box center [643, 500] width 132 height 19
click at [702, 498] on icon "button" at bounding box center [702, 498] width 10 height 10
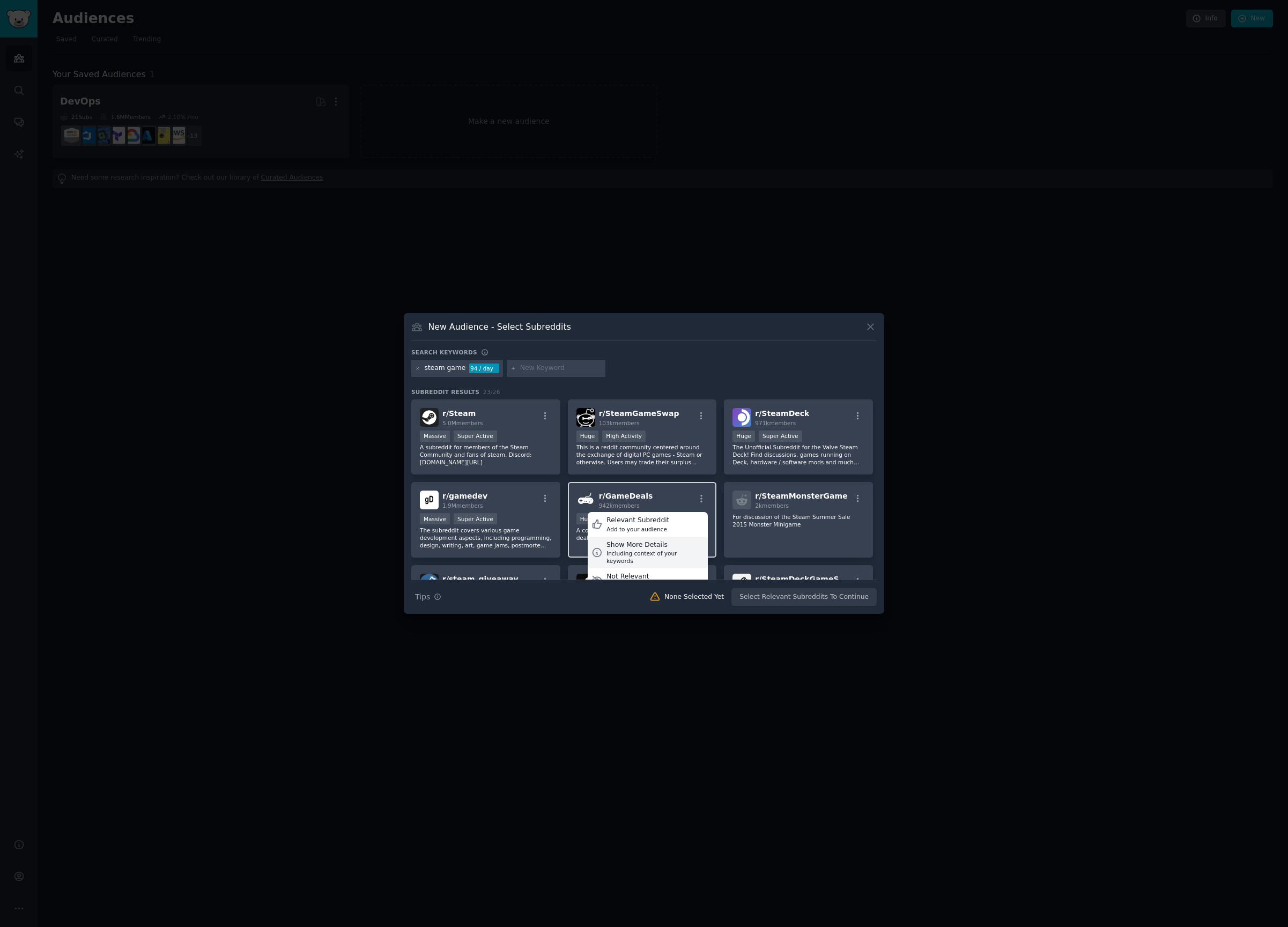
scroll to position [14, 0]
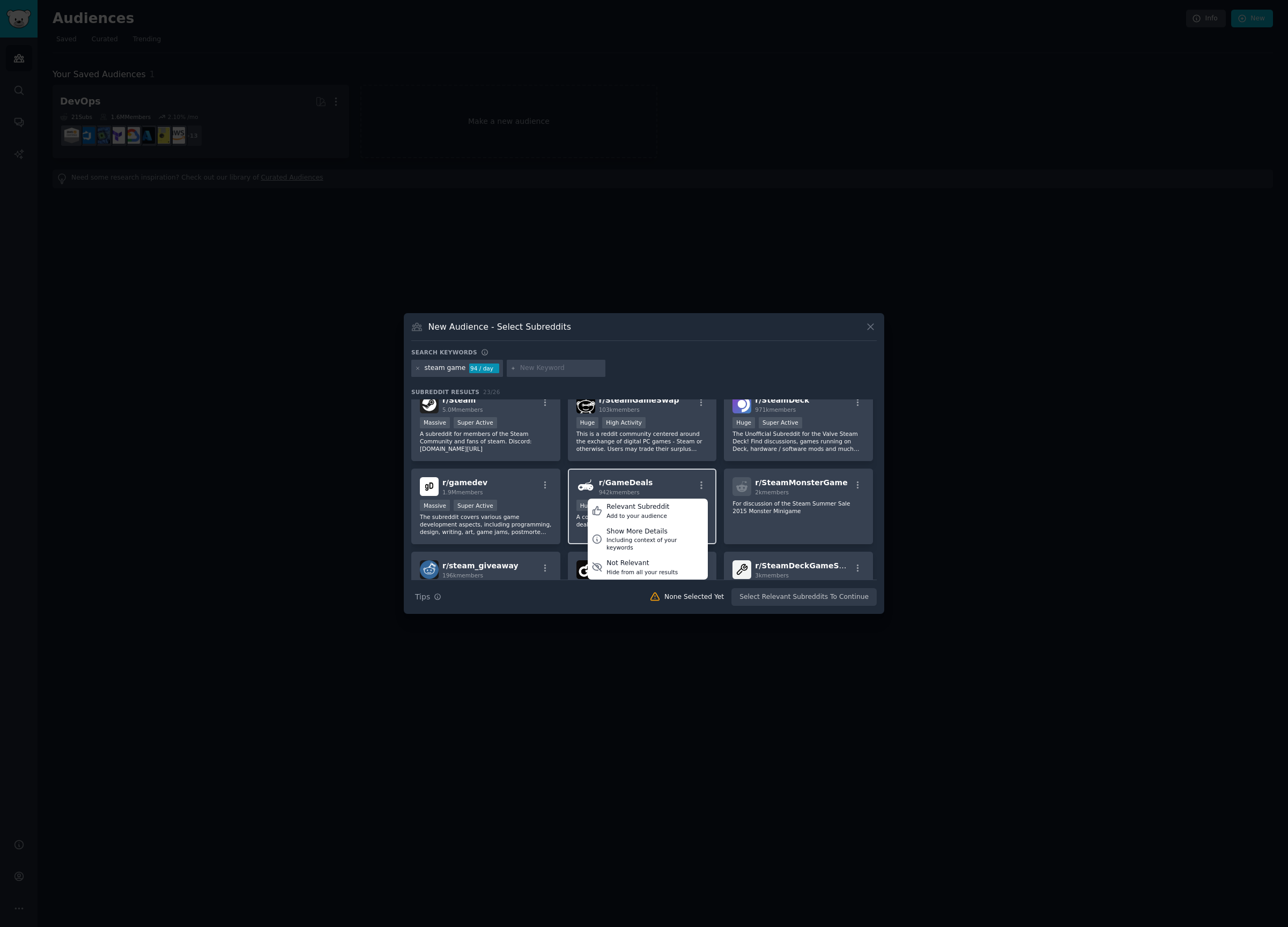
click at [663, 474] on div "r/ GameDeals 942k members Relevant Subreddit Add to your audience Show More Det…" at bounding box center [642, 506] width 149 height 75
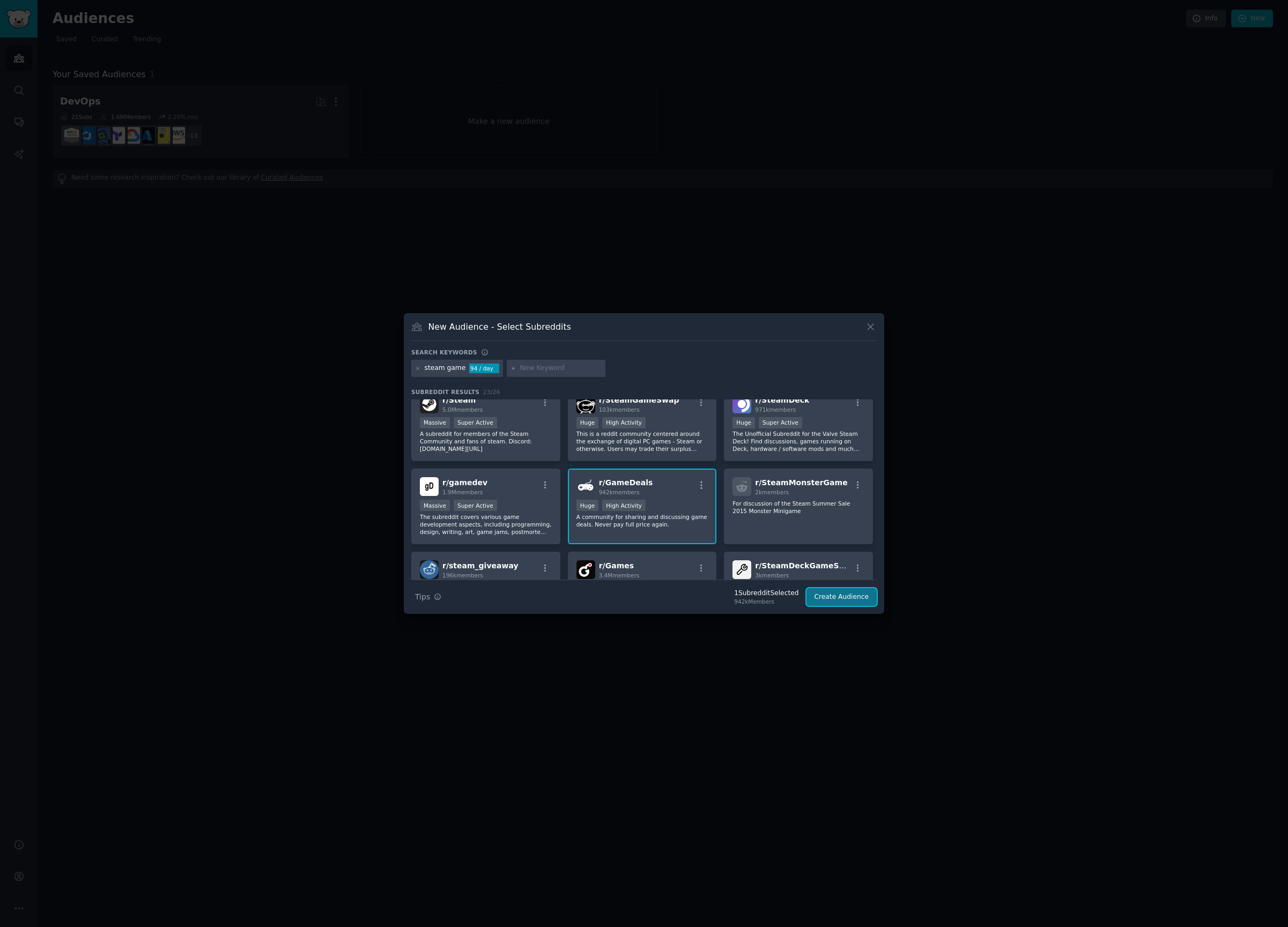
click at [828, 593] on button "Create Audience" at bounding box center [842, 597] width 71 height 18
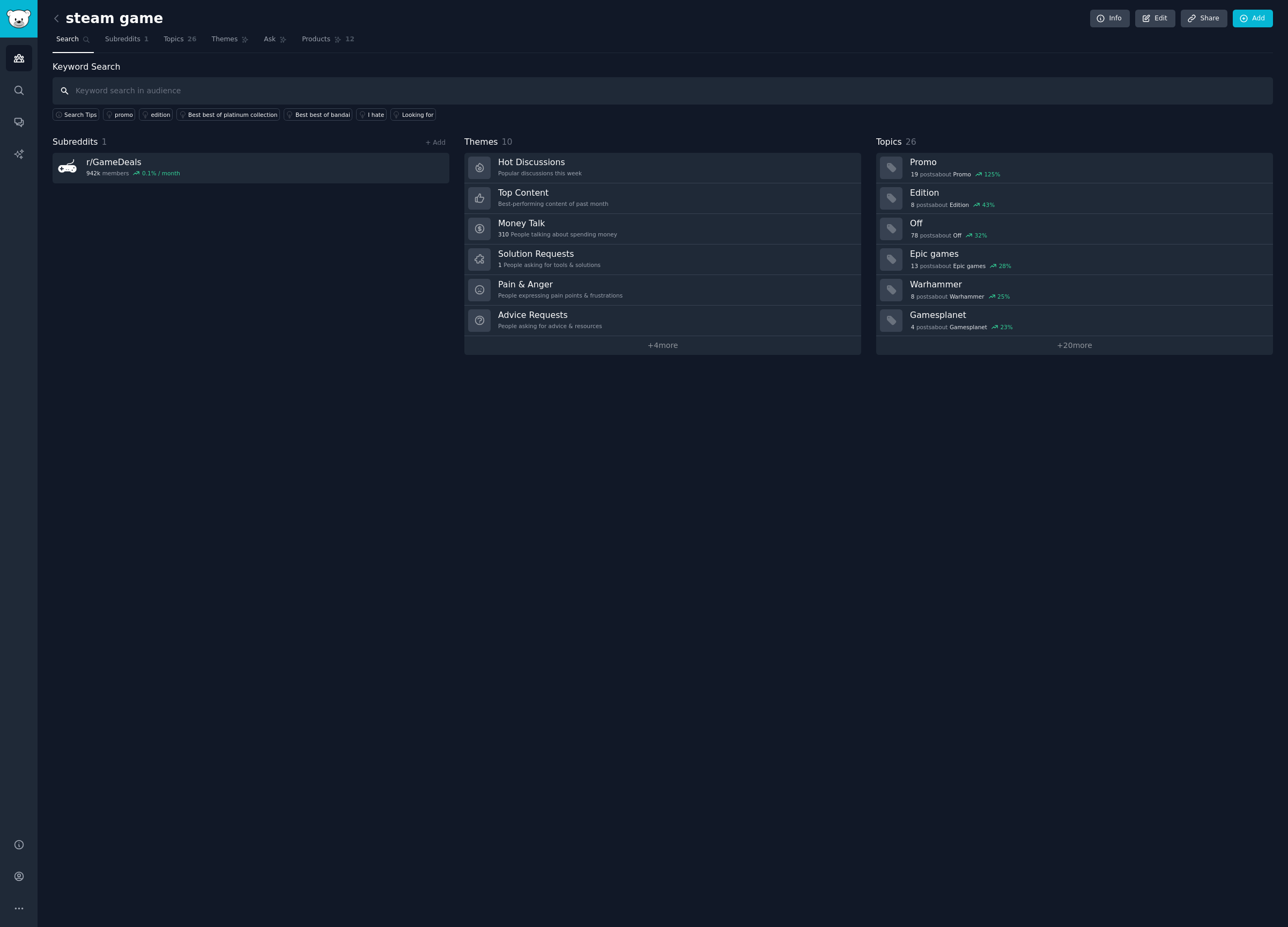
click at [200, 87] on input "text" at bounding box center [662, 91] width 1220 height 27
click at [710, 248] on link "Solution Requests 1 People asking for tools & solutions" at bounding box center [662, 260] width 397 height 31
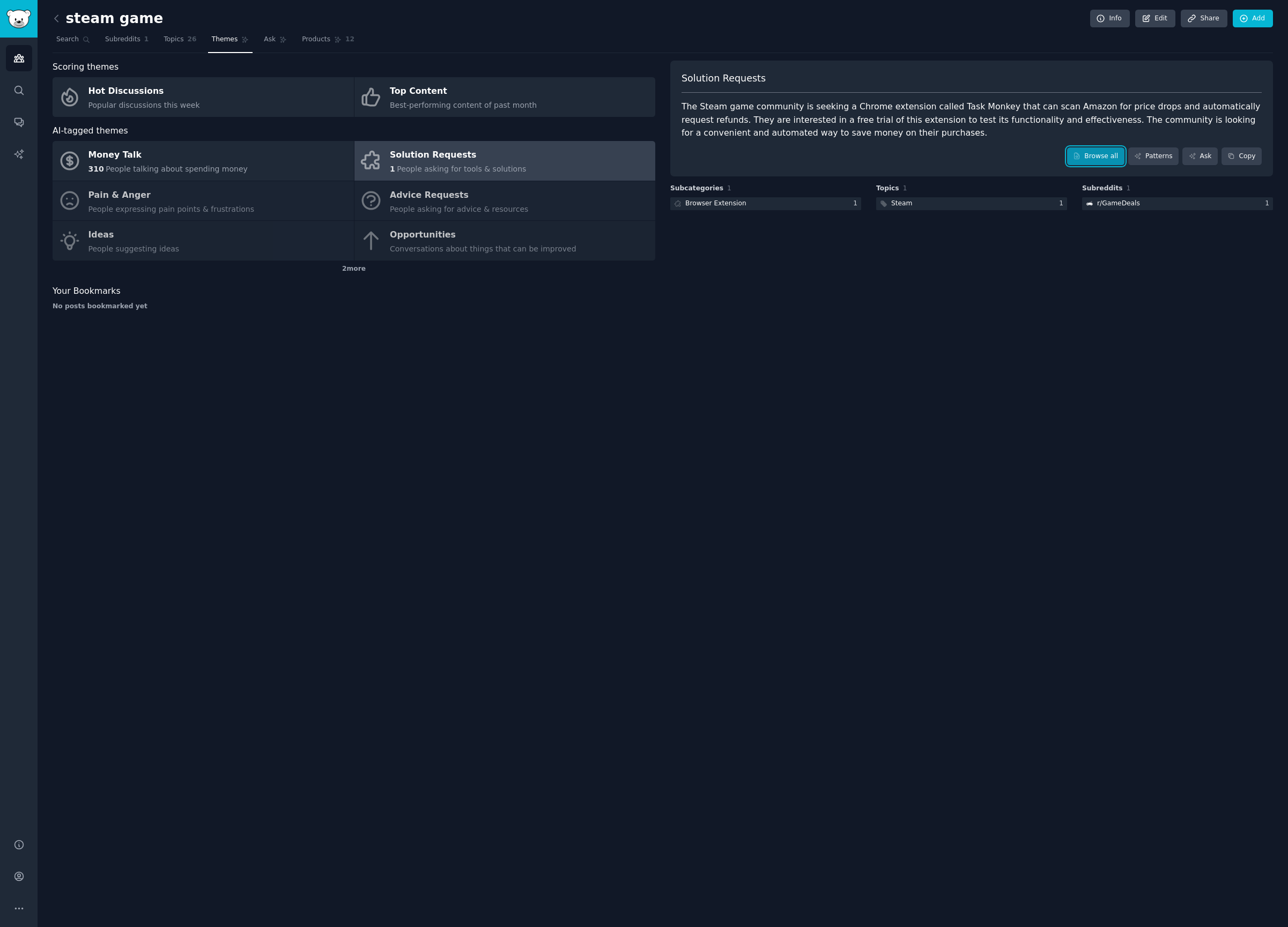
click at [1087, 162] on link "Browse all" at bounding box center [1095, 156] width 57 height 18
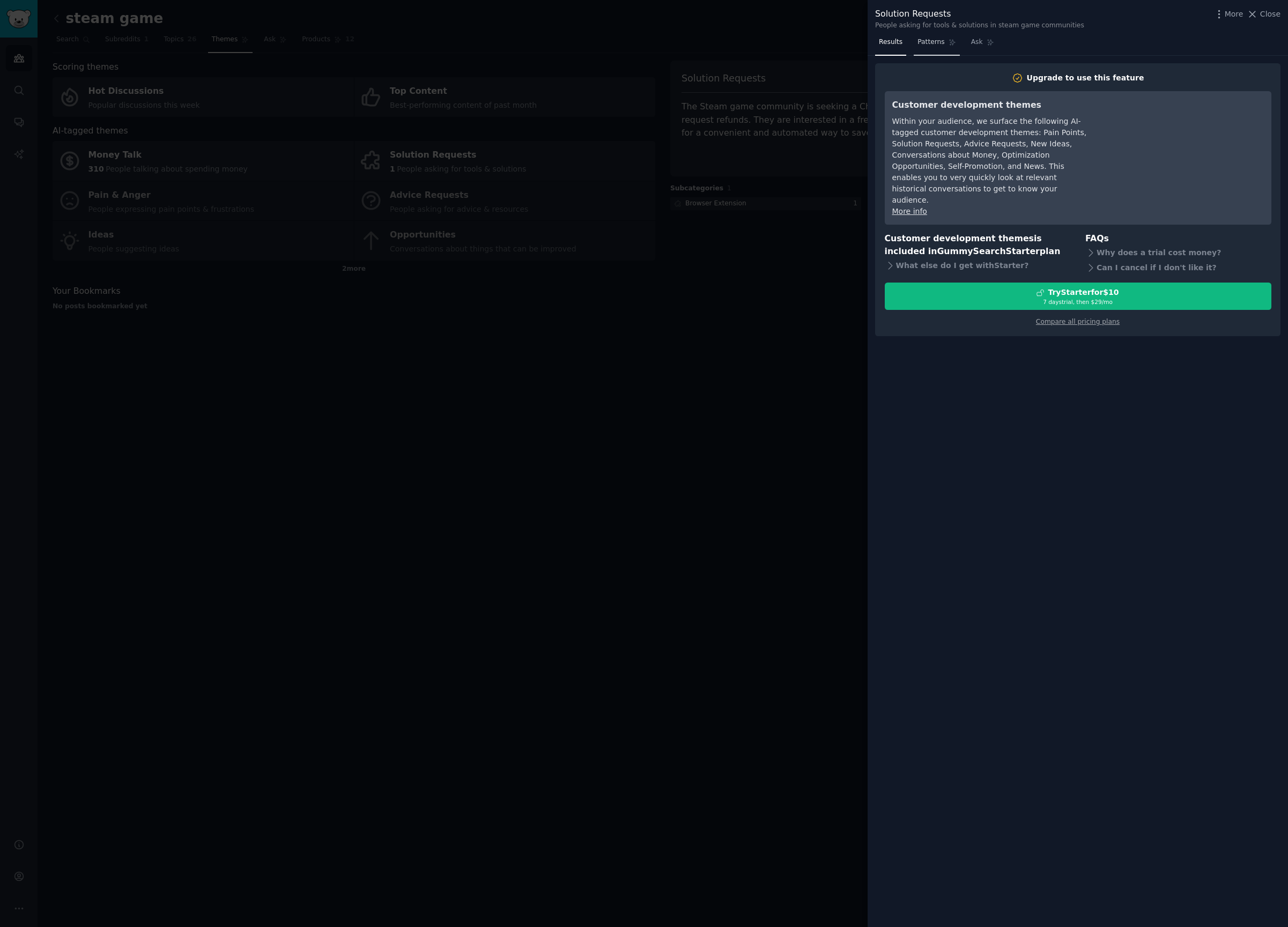
click at [936, 54] on link "Patterns" at bounding box center [936, 45] width 45 height 22
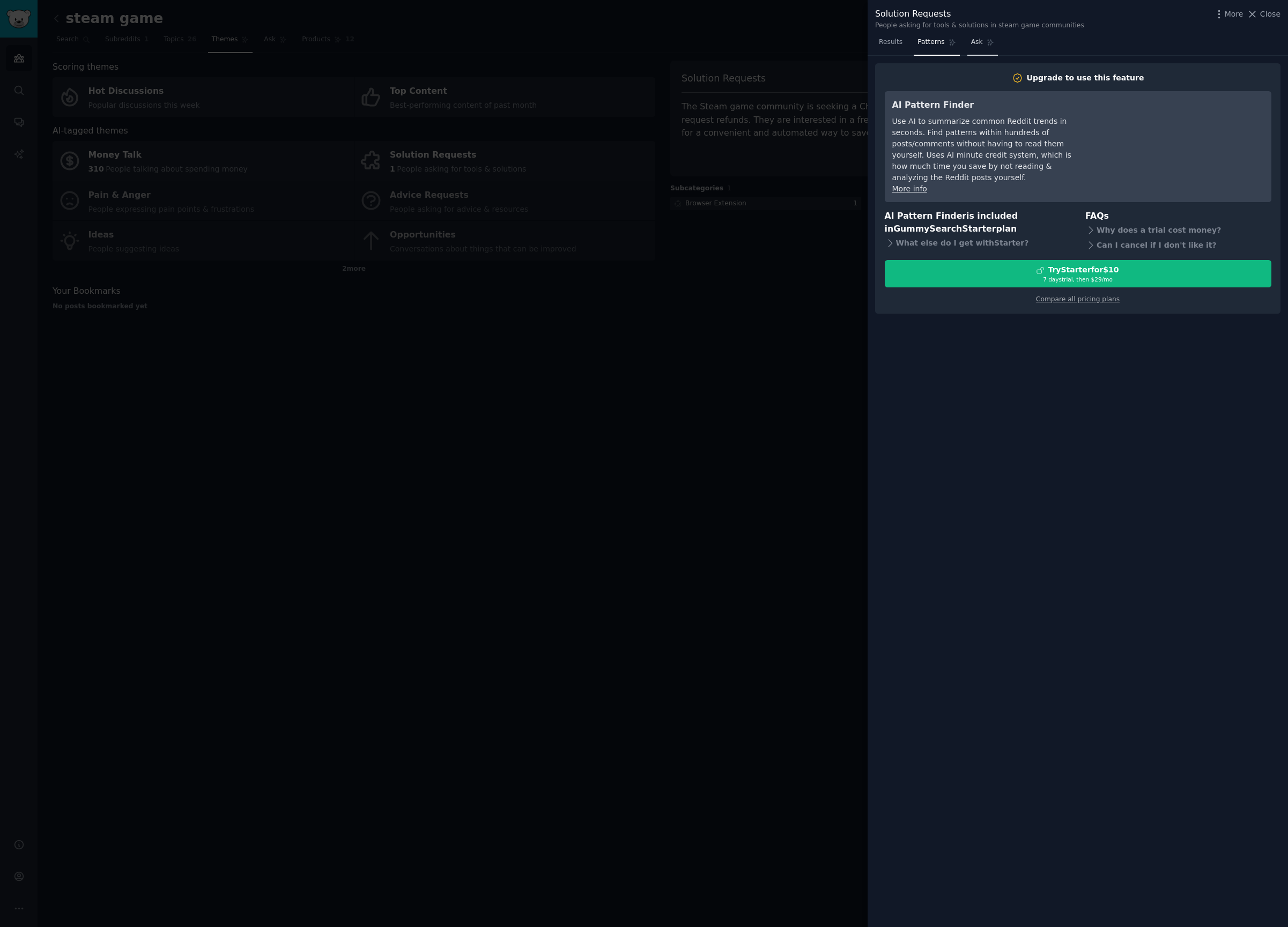
click at [975, 49] on link "Ask" at bounding box center [982, 45] width 31 height 22
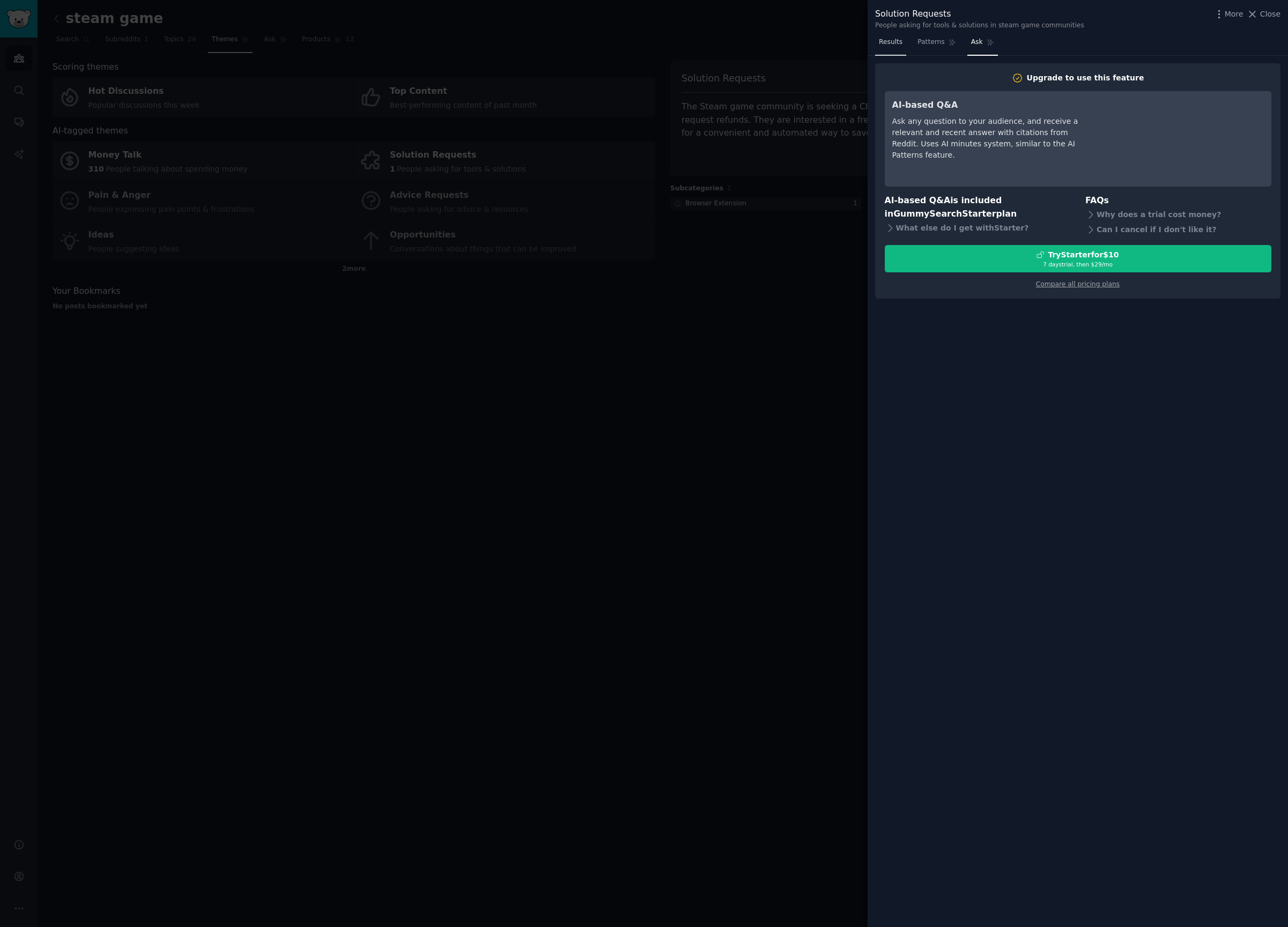
click at [898, 44] on span "Results" at bounding box center [890, 43] width 23 height 10
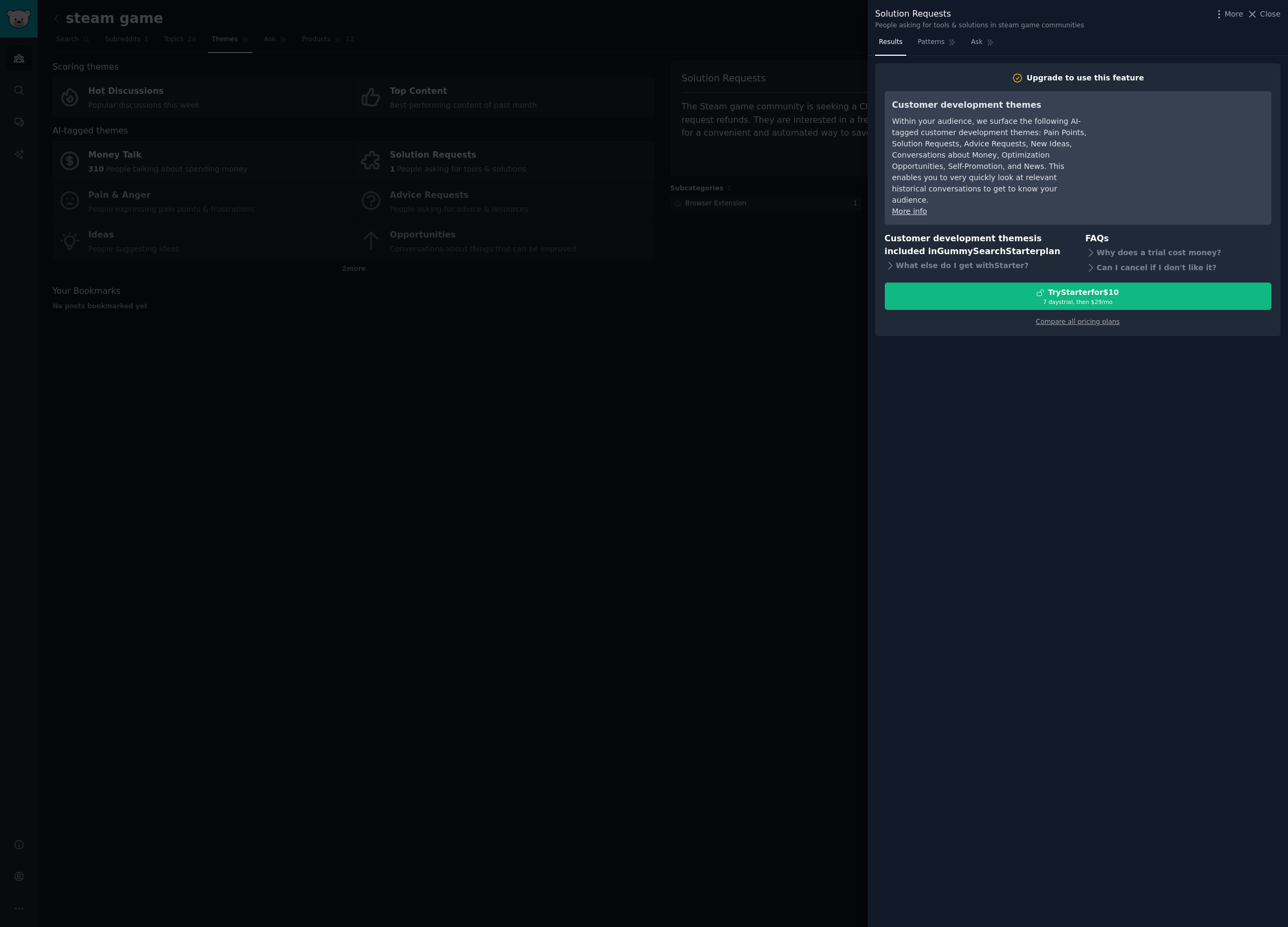
click at [614, 583] on div at bounding box center [644, 464] width 1288 height 927
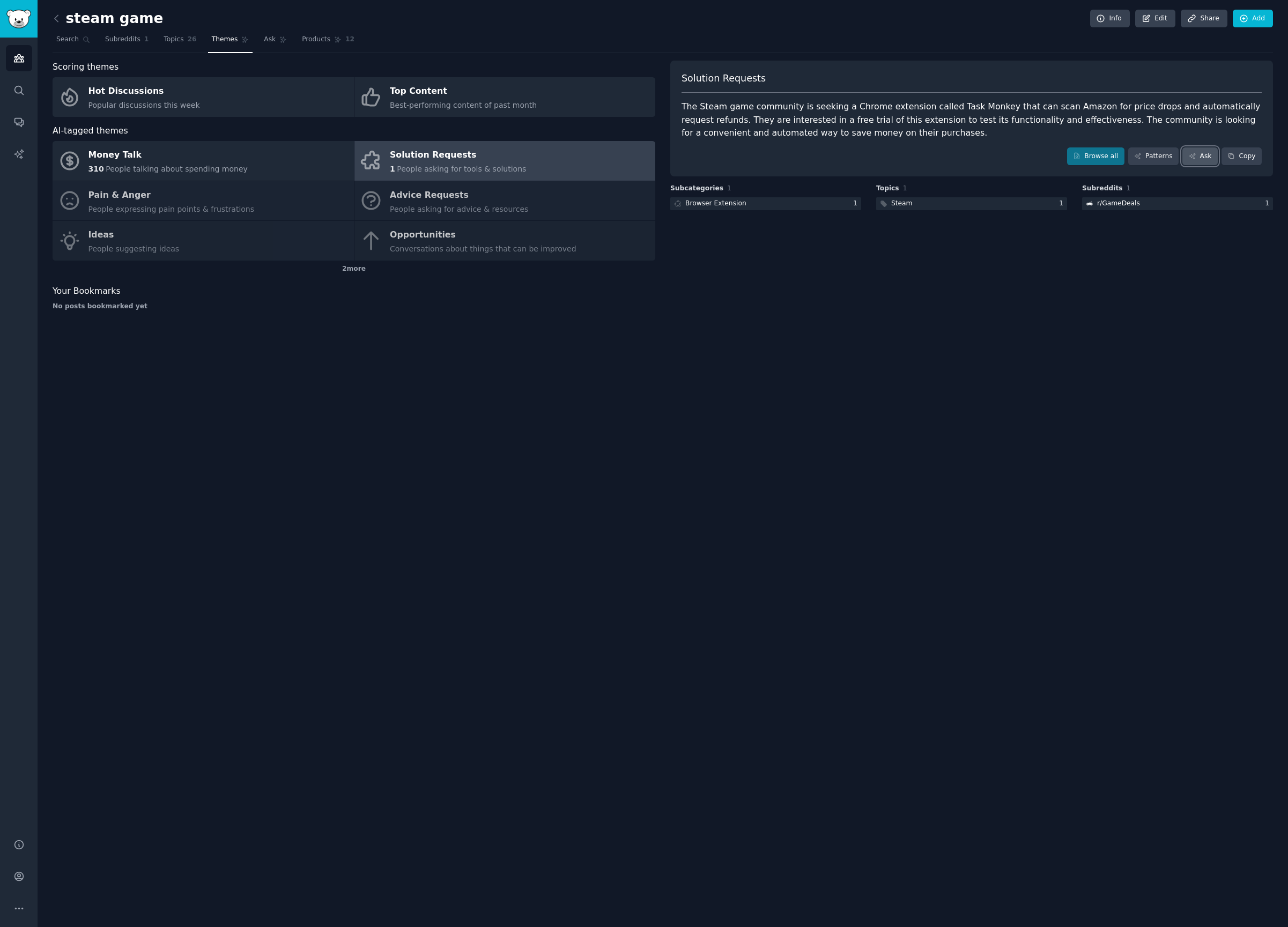
click at [1206, 154] on link "Ask" at bounding box center [1200, 156] width 35 height 18
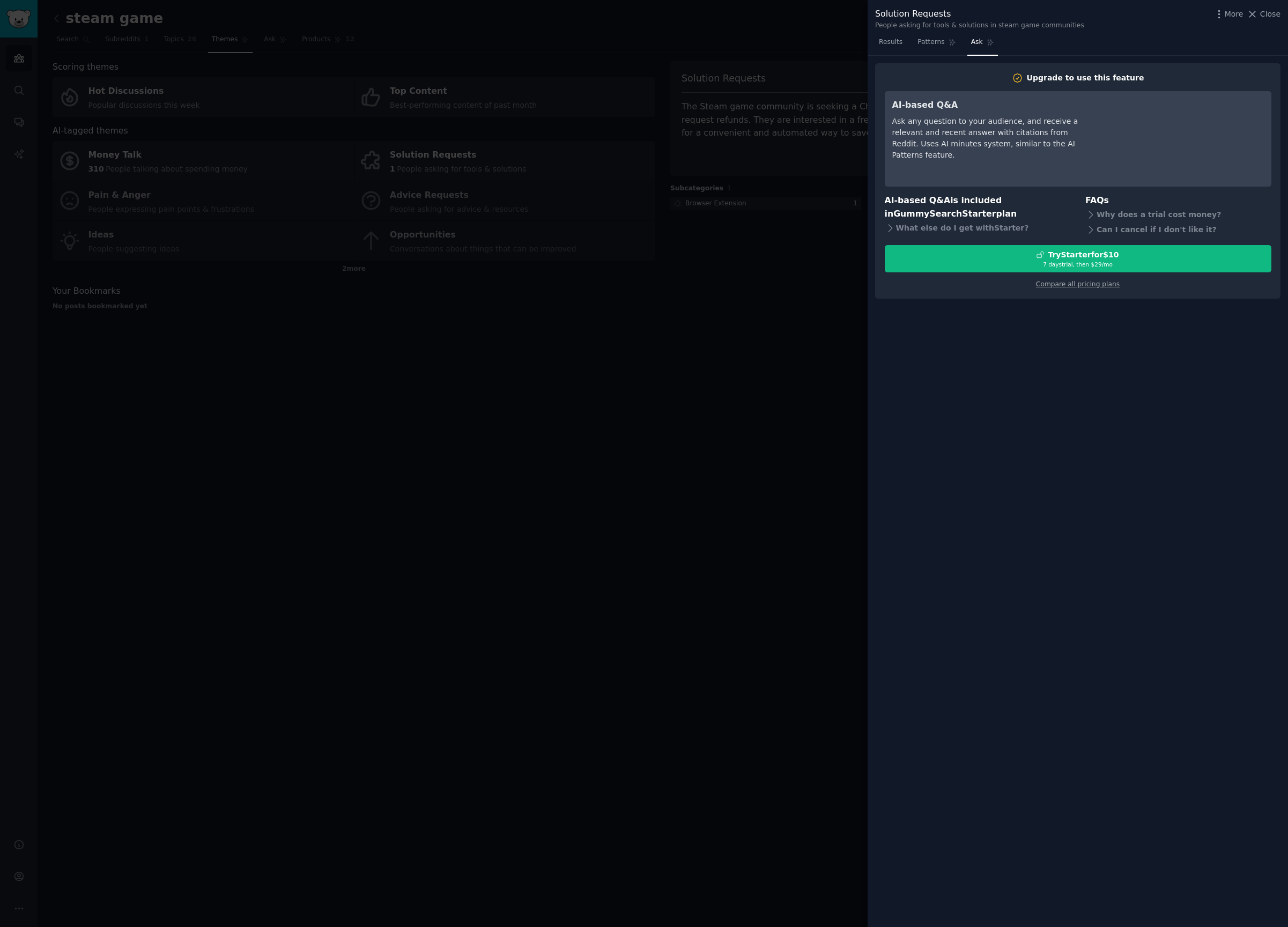
click at [764, 376] on div at bounding box center [644, 464] width 1288 height 927
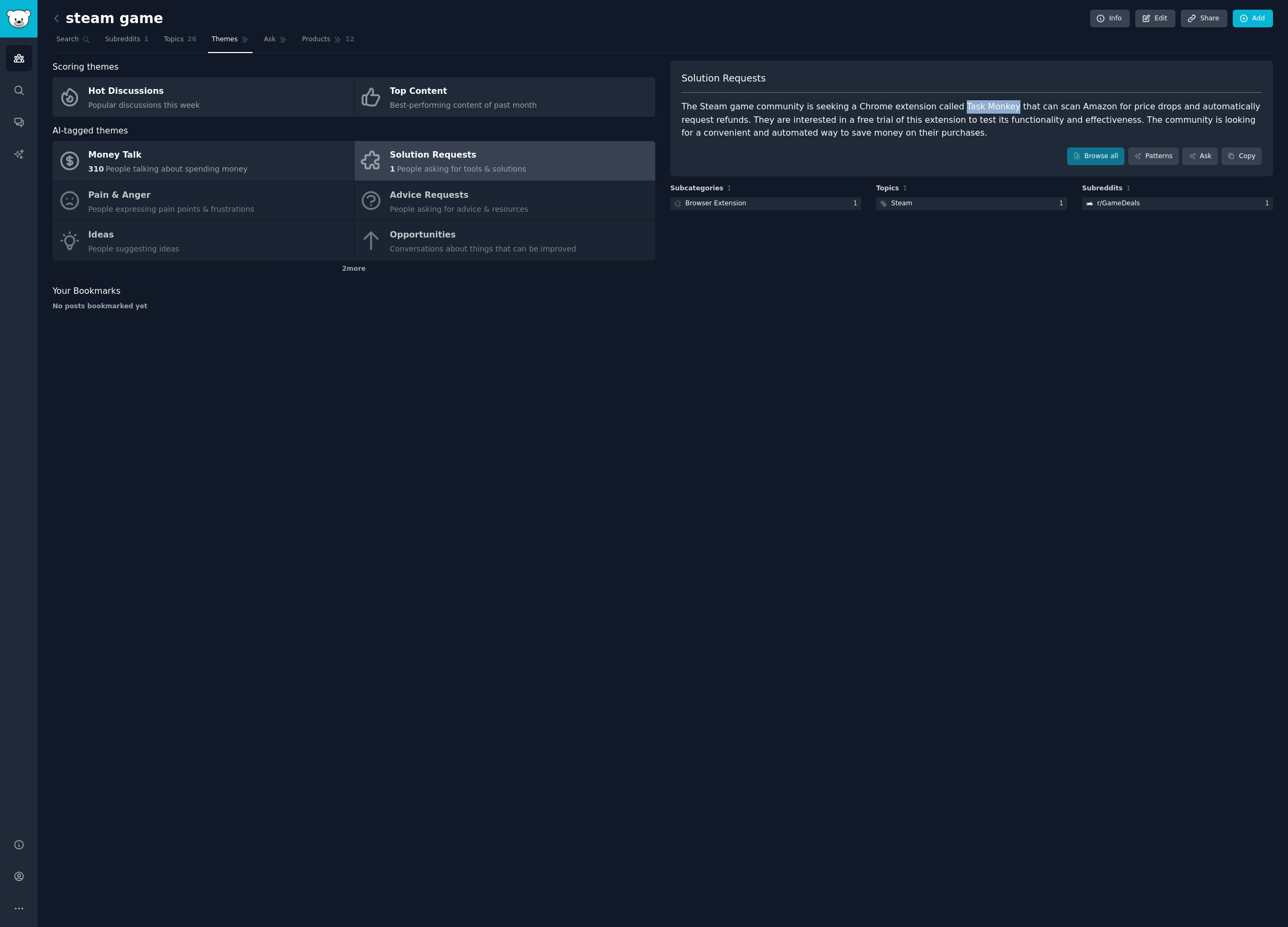
drag, startPoint x: 941, startPoint y: 109, endPoint x: 987, endPoint y: 107, distance: 46.0
click at [987, 107] on div "The Steam game community is seeking a Chrome extension called Task Monkey that …" at bounding box center [971, 120] width 580 height 40
click at [774, 394] on div "steam game Info Edit Share Add Search Subreddits 1 Topics 26 Themes Ask Product…" at bounding box center [663, 464] width 1250 height 927
click at [597, 371] on div "steam game Info Edit Share Add Search Subreddits 1 Topics 26 Themes Ask Product…" at bounding box center [663, 464] width 1250 height 927
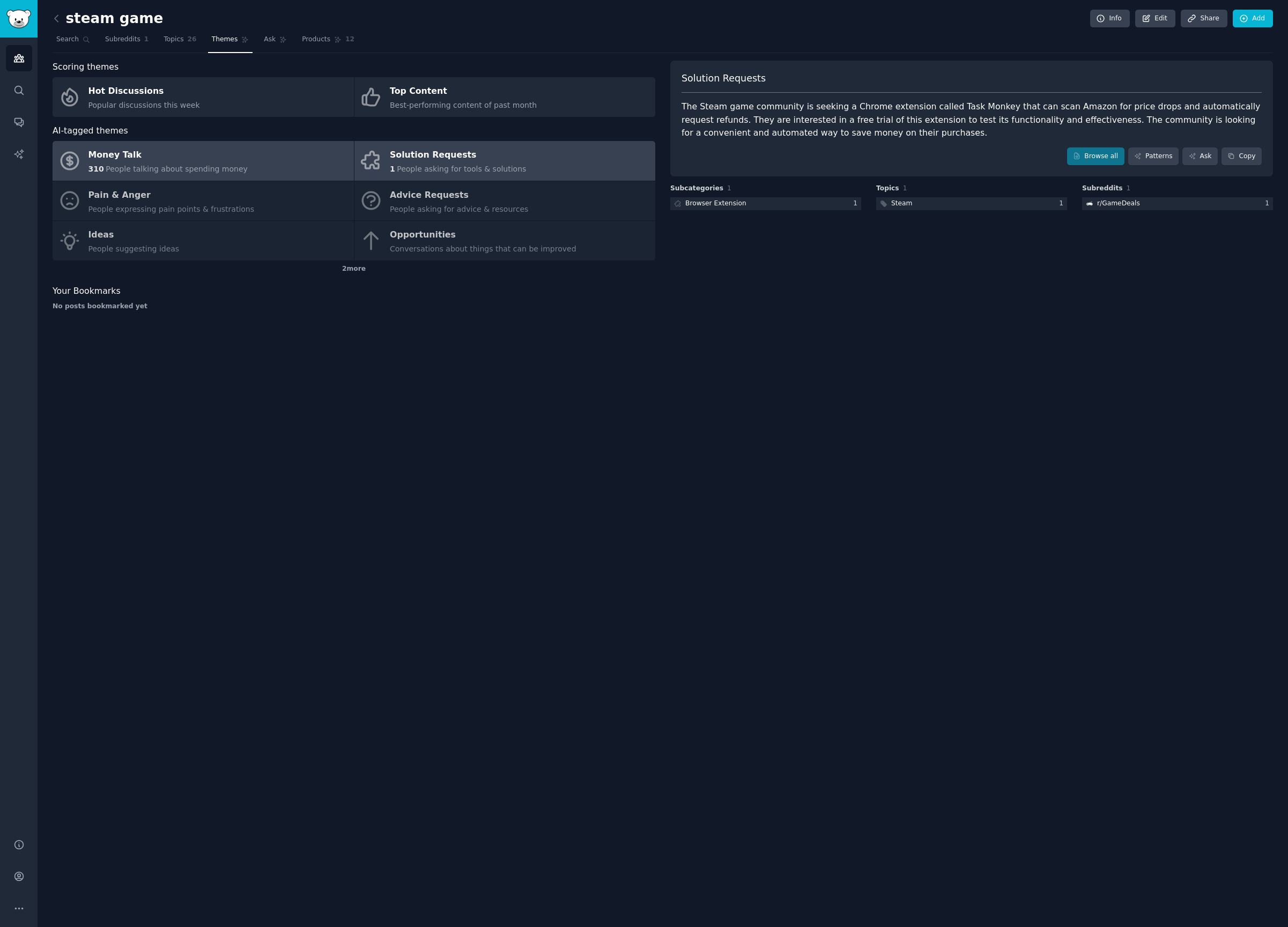
click at [250, 157] on link "Money Talk 310 People talking about spending money" at bounding box center [203, 161] width 301 height 40
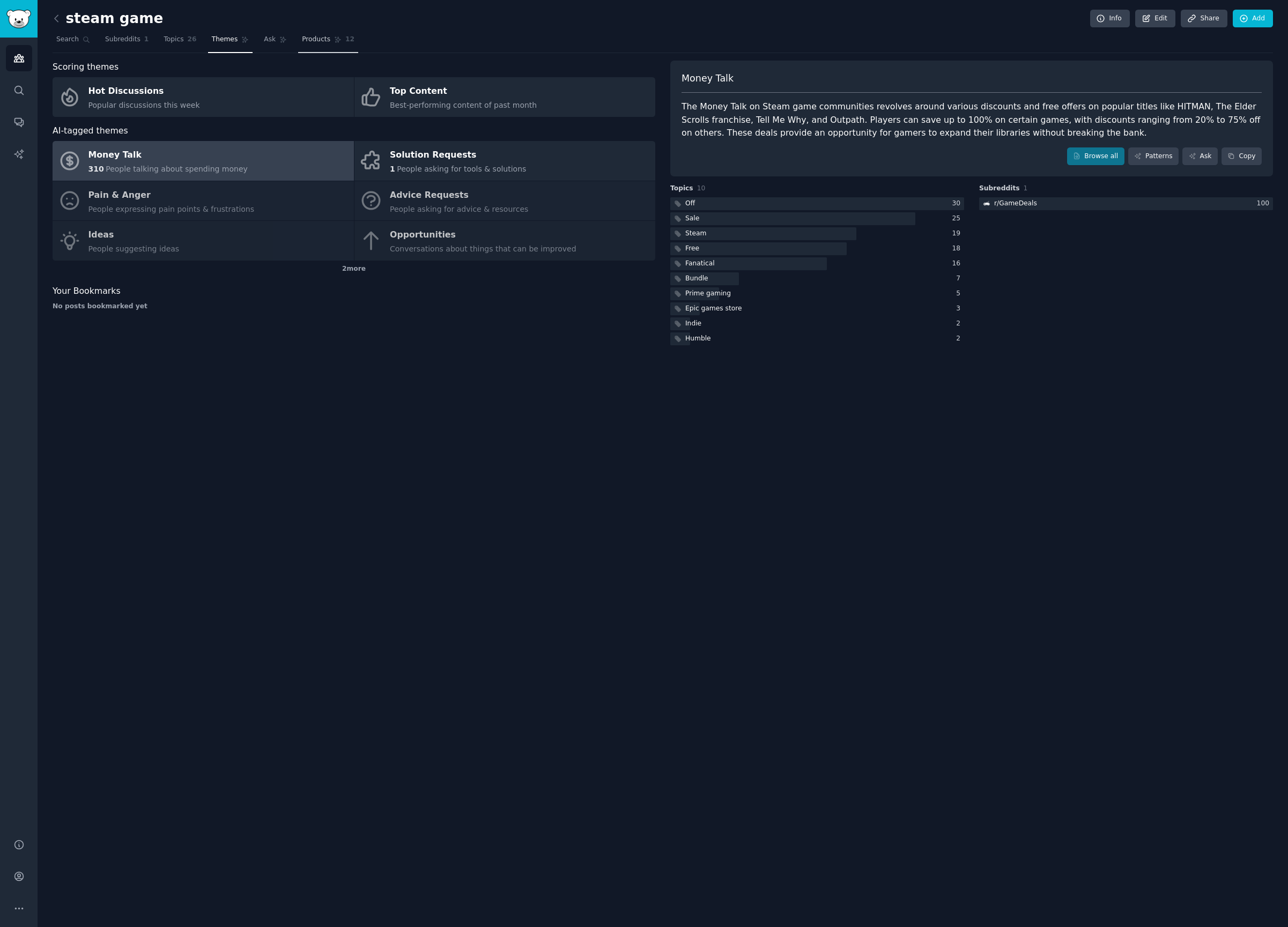
click at [332, 31] on link "Products 12" at bounding box center [328, 42] width 60 height 22
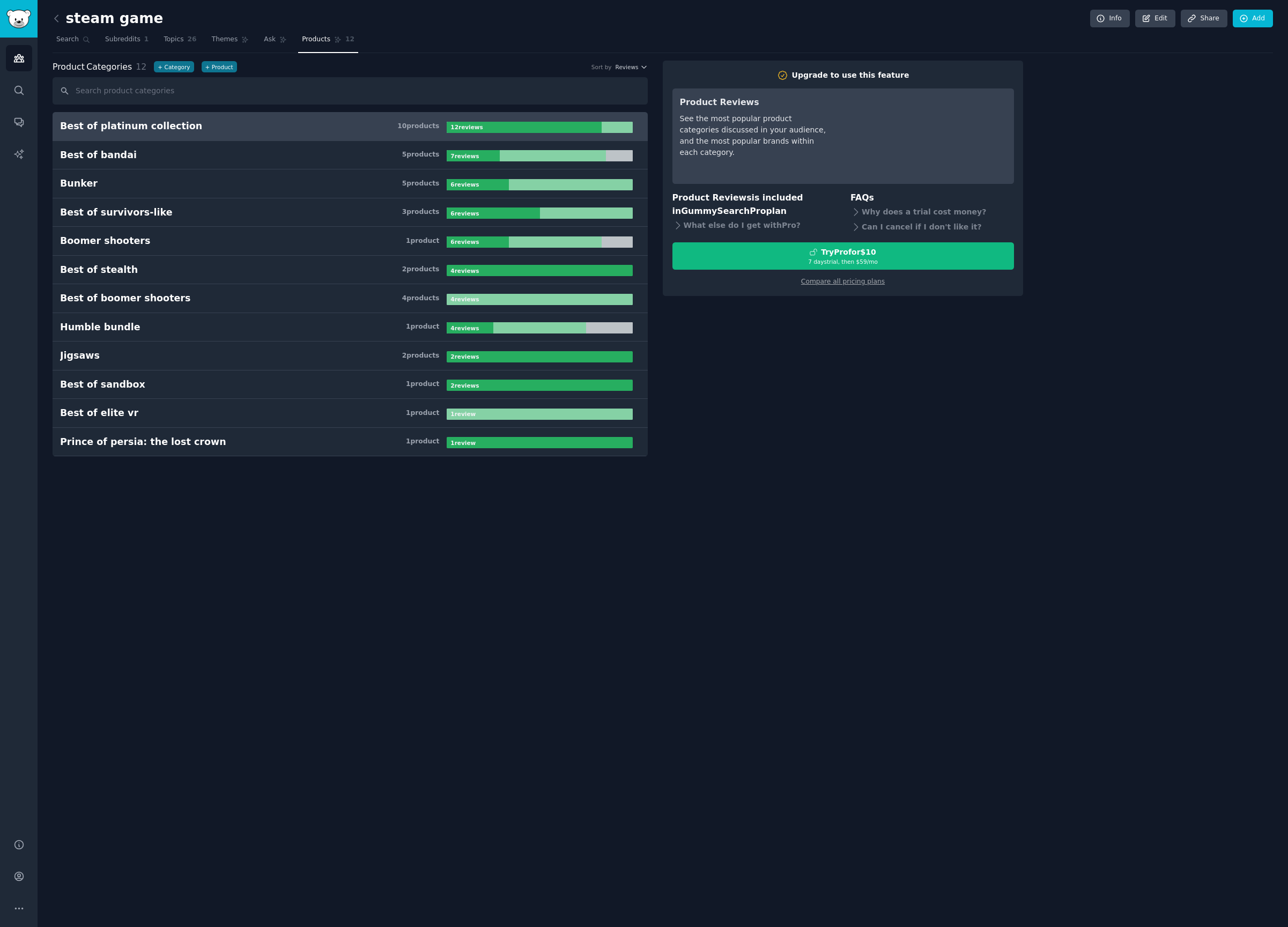
click at [388, 138] on link "Best of platinum collection 10 product s 12 review s" at bounding box center [350, 126] width 595 height 29
click at [347, 205] on link "Best of survivors-like 3 product s 6 review s" at bounding box center [350, 212] width 595 height 29
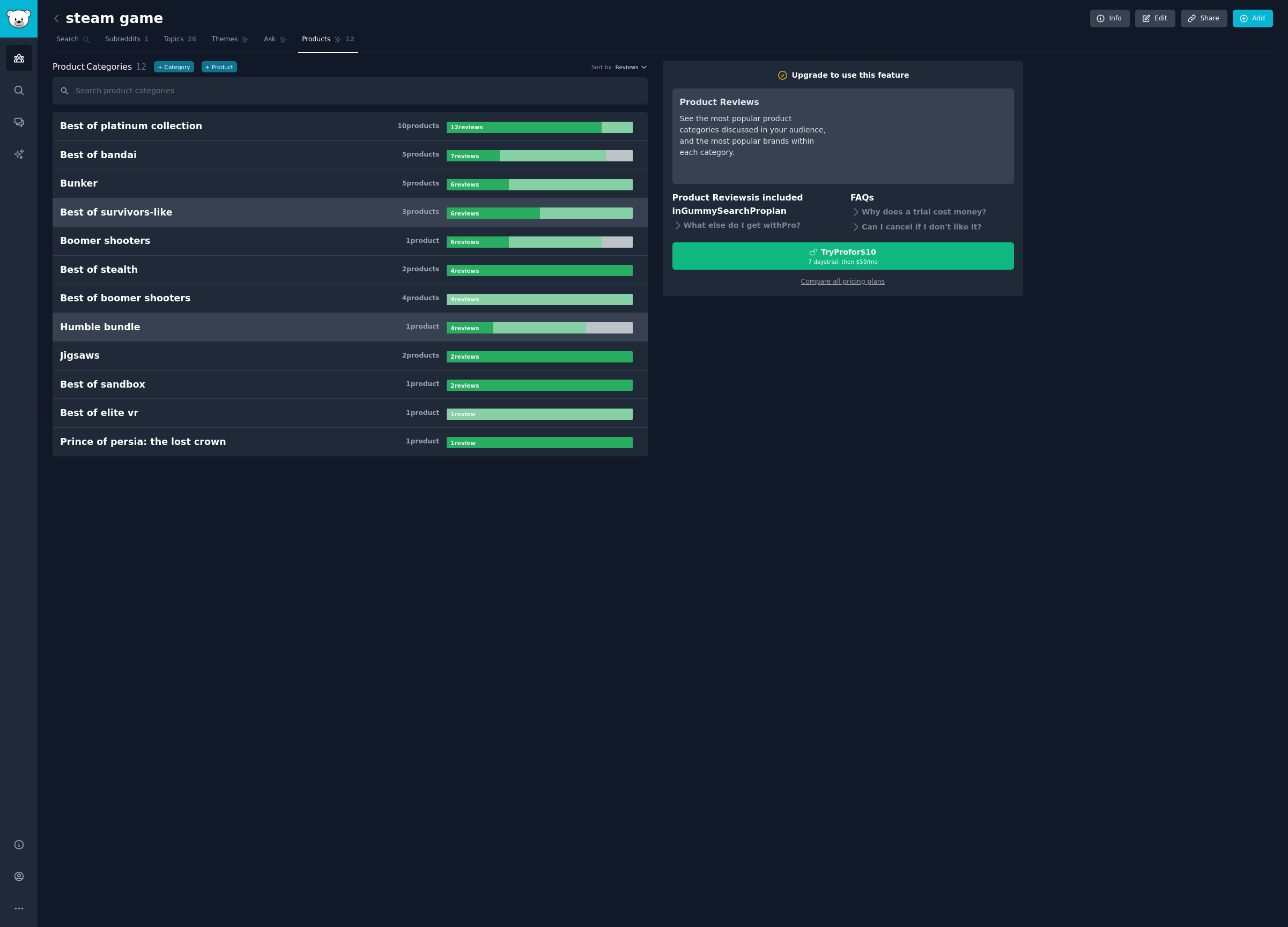
click at [227, 340] on link "Humble bundle 1 product 4 review s" at bounding box center [350, 327] width 595 height 29
click at [256, 483] on div "steam game Info Edit Share Add Search Subreddits 1 Topics 26 Themes Ask Product…" at bounding box center [663, 464] width 1250 height 927
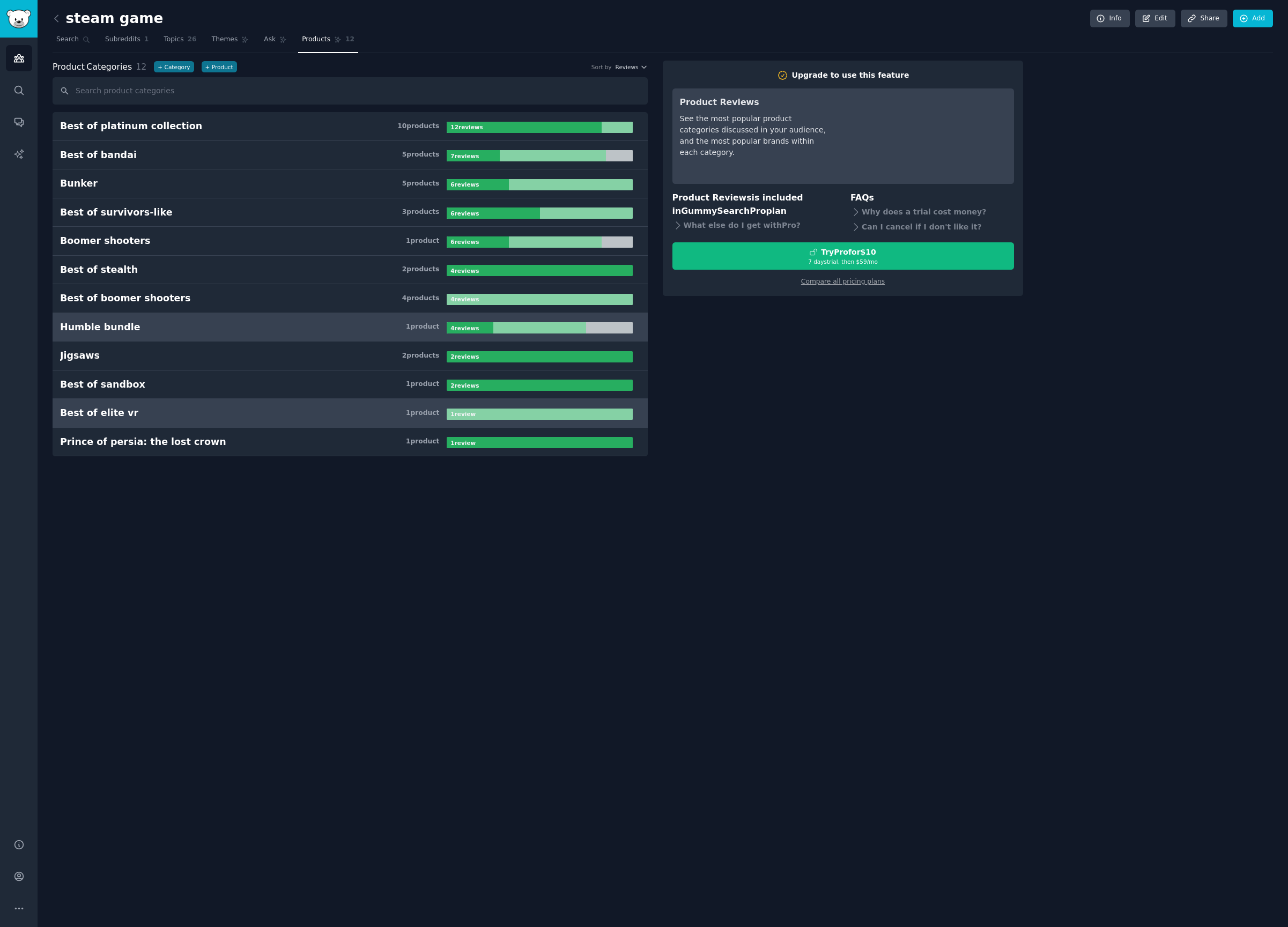
click at [229, 427] on link "Best of elite vr 1 product 1 review" at bounding box center [350, 413] width 595 height 29
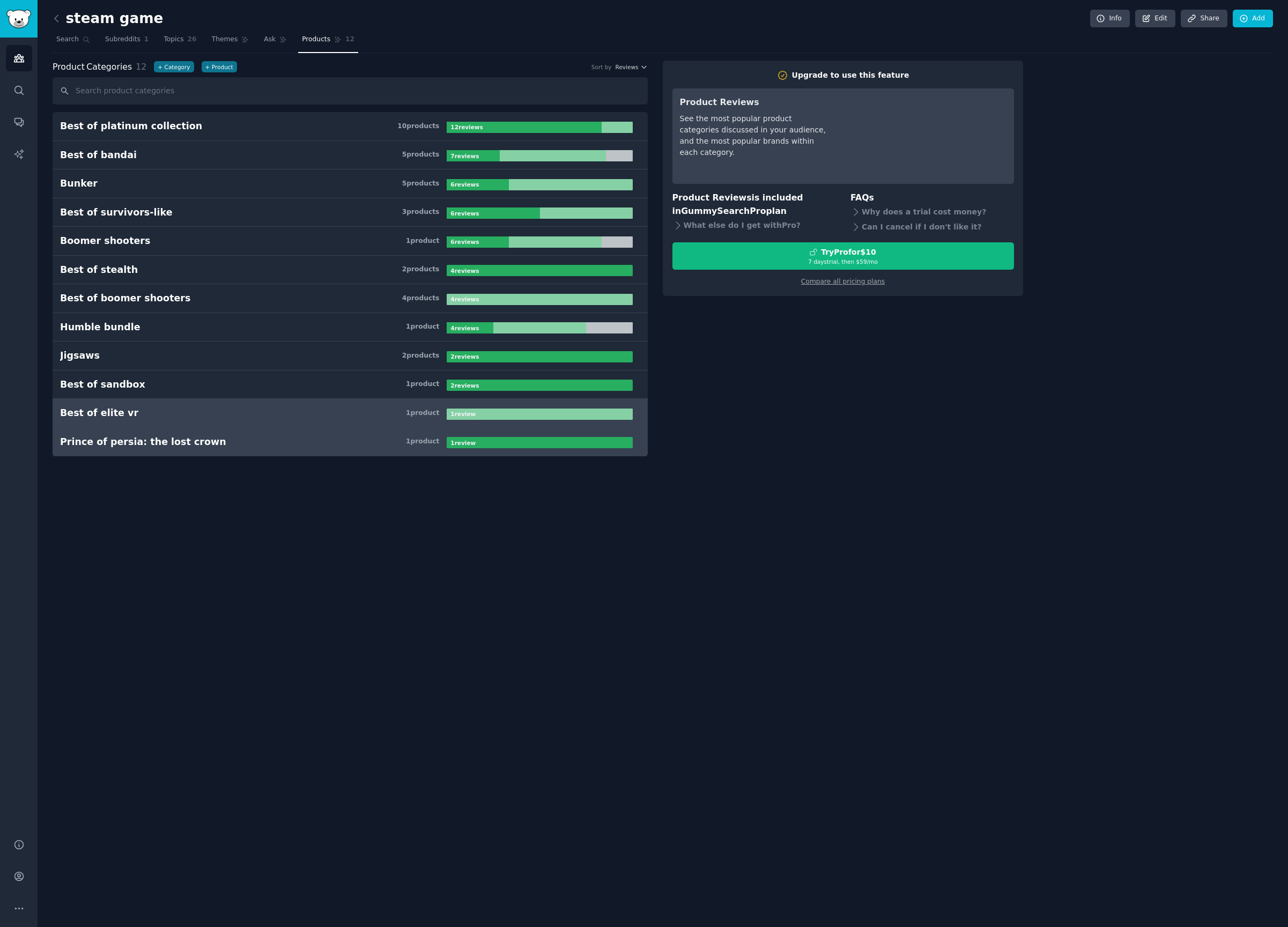
click at [239, 449] on link "Prince of persia: the lost crown 1 product 1 review" at bounding box center [350, 442] width 595 height 29
click at [270, 37] on span "Ask" at bounding box center [270, 40] width 12 height 10
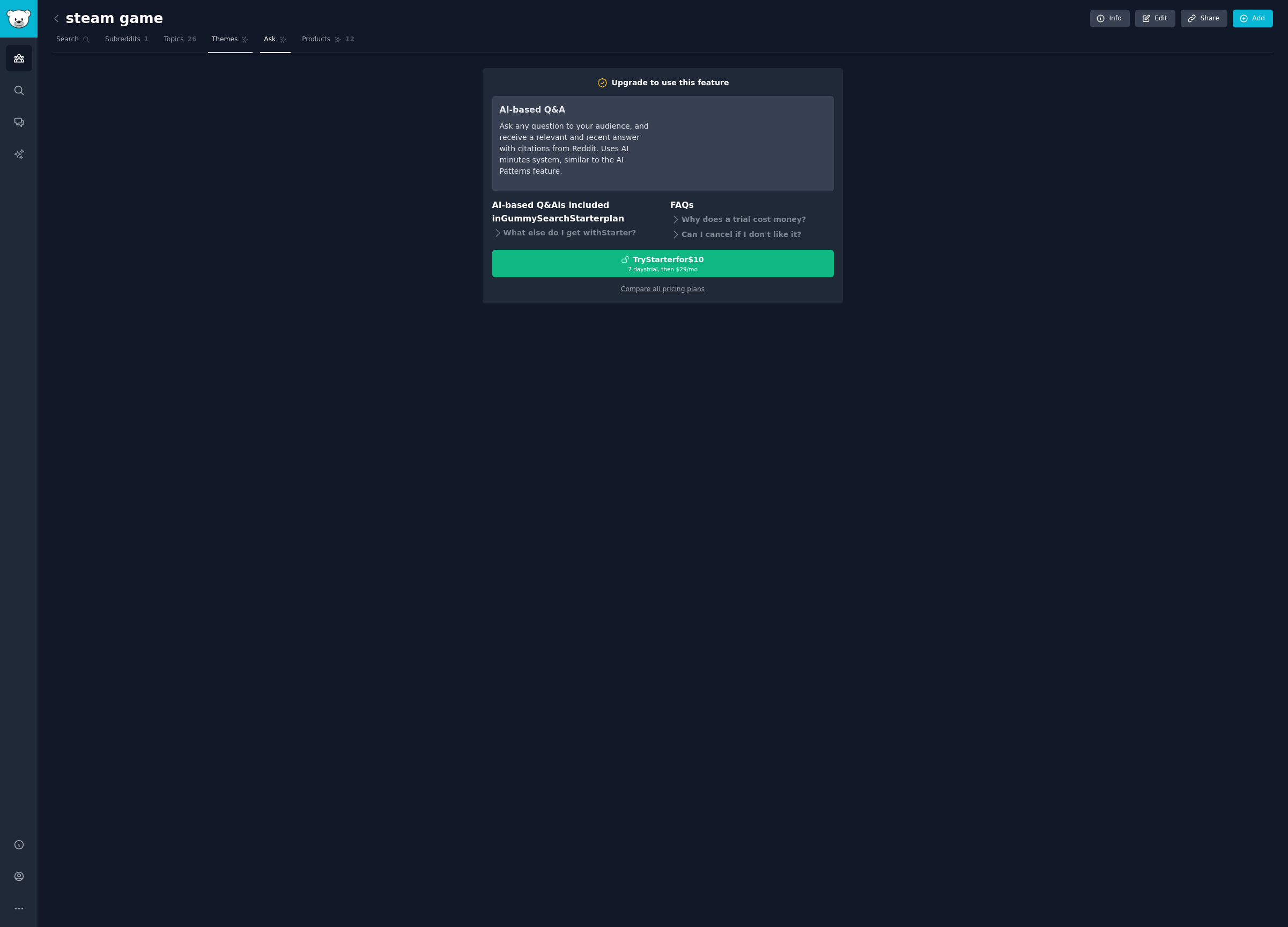
click at [241, 39] on icon at bounding box center [245, 40] width 8 height 8
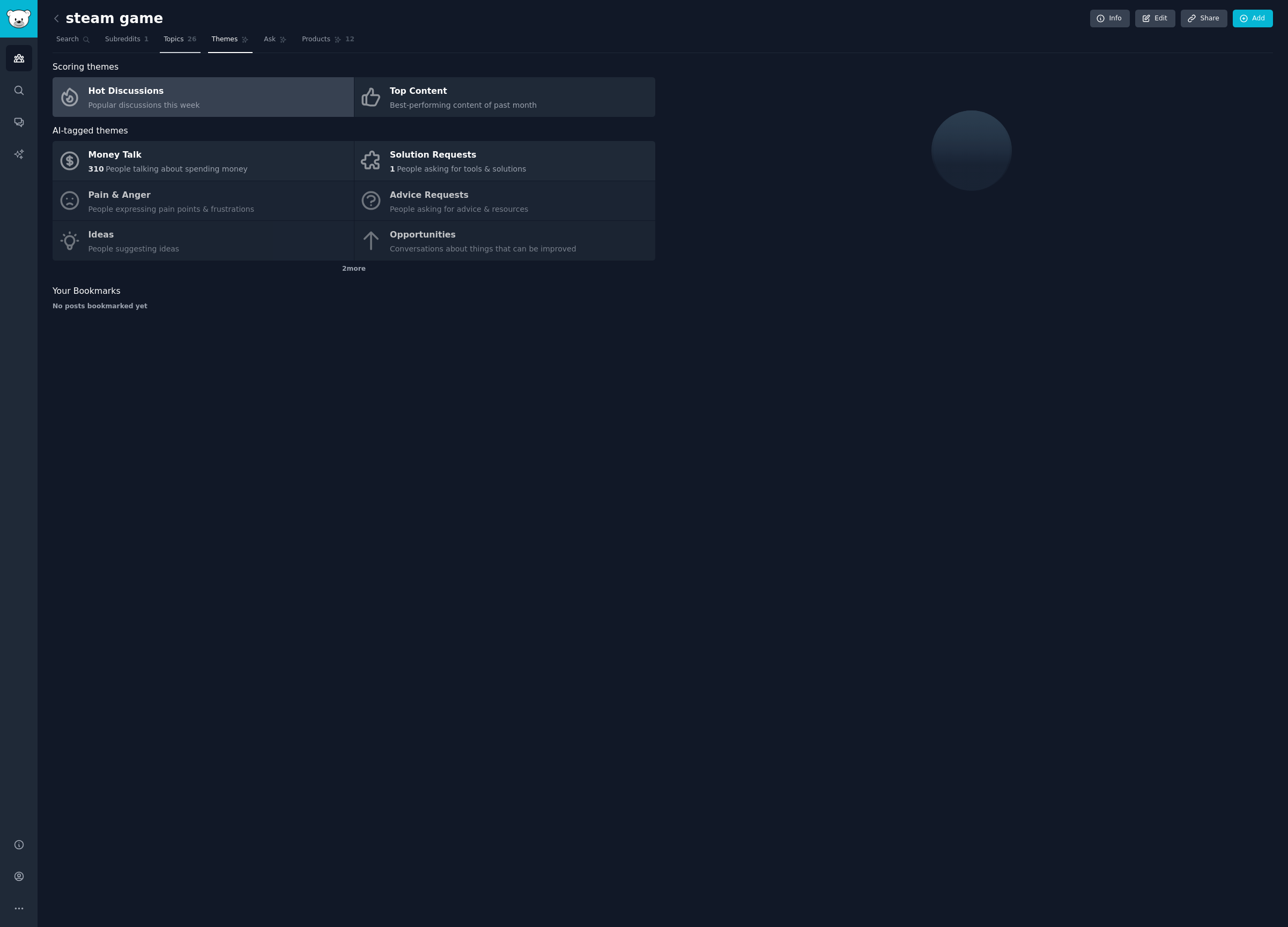
click at [160, 39] on link "Topics 26" at bounding box center [180, 42] width 40 height 22
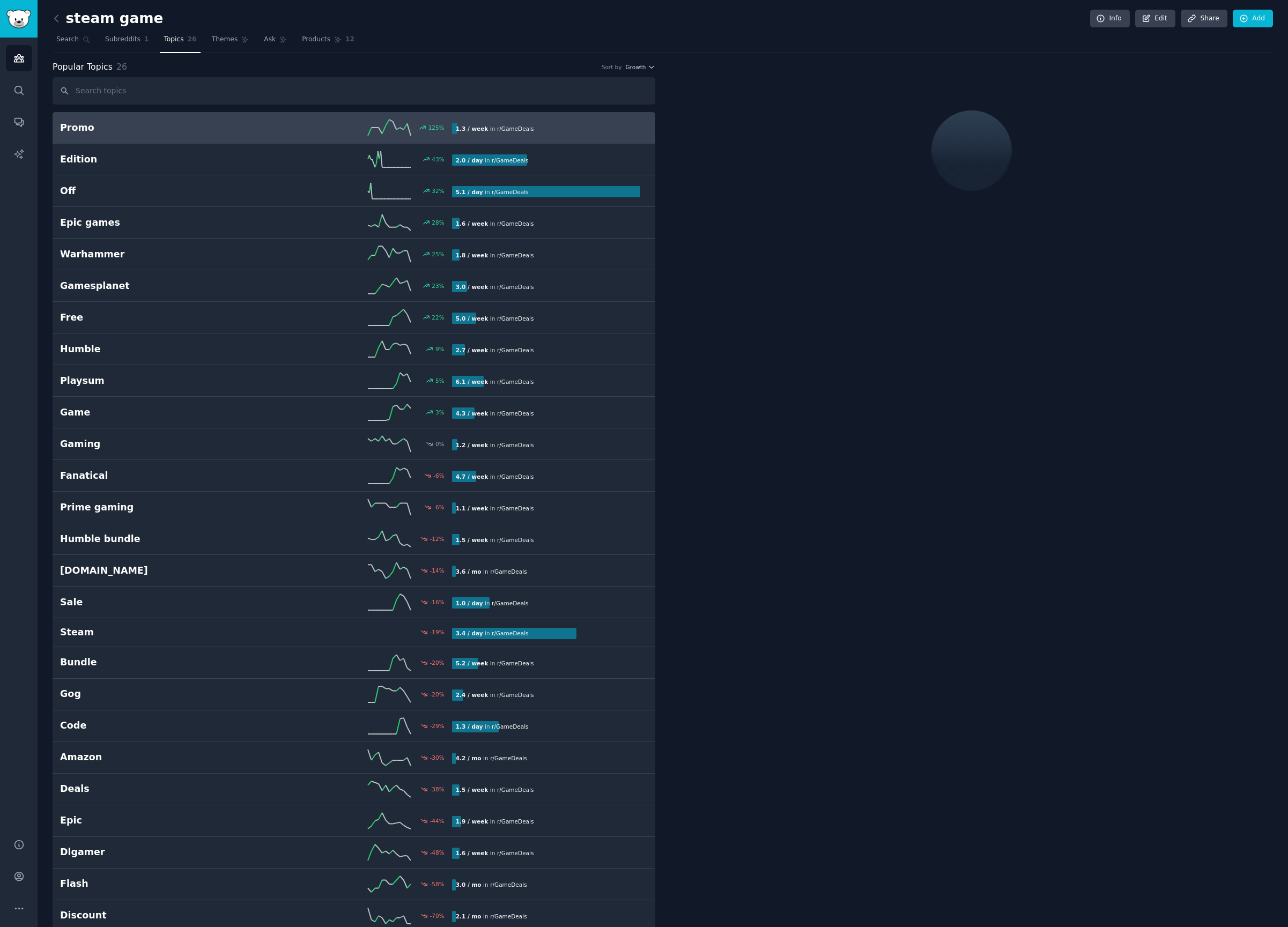
click at [99, 36] on nav "Search Subreddits 1 Topics 26 Themes Ask Products 12" at bounding box center [662, 42] width 1220 height 22
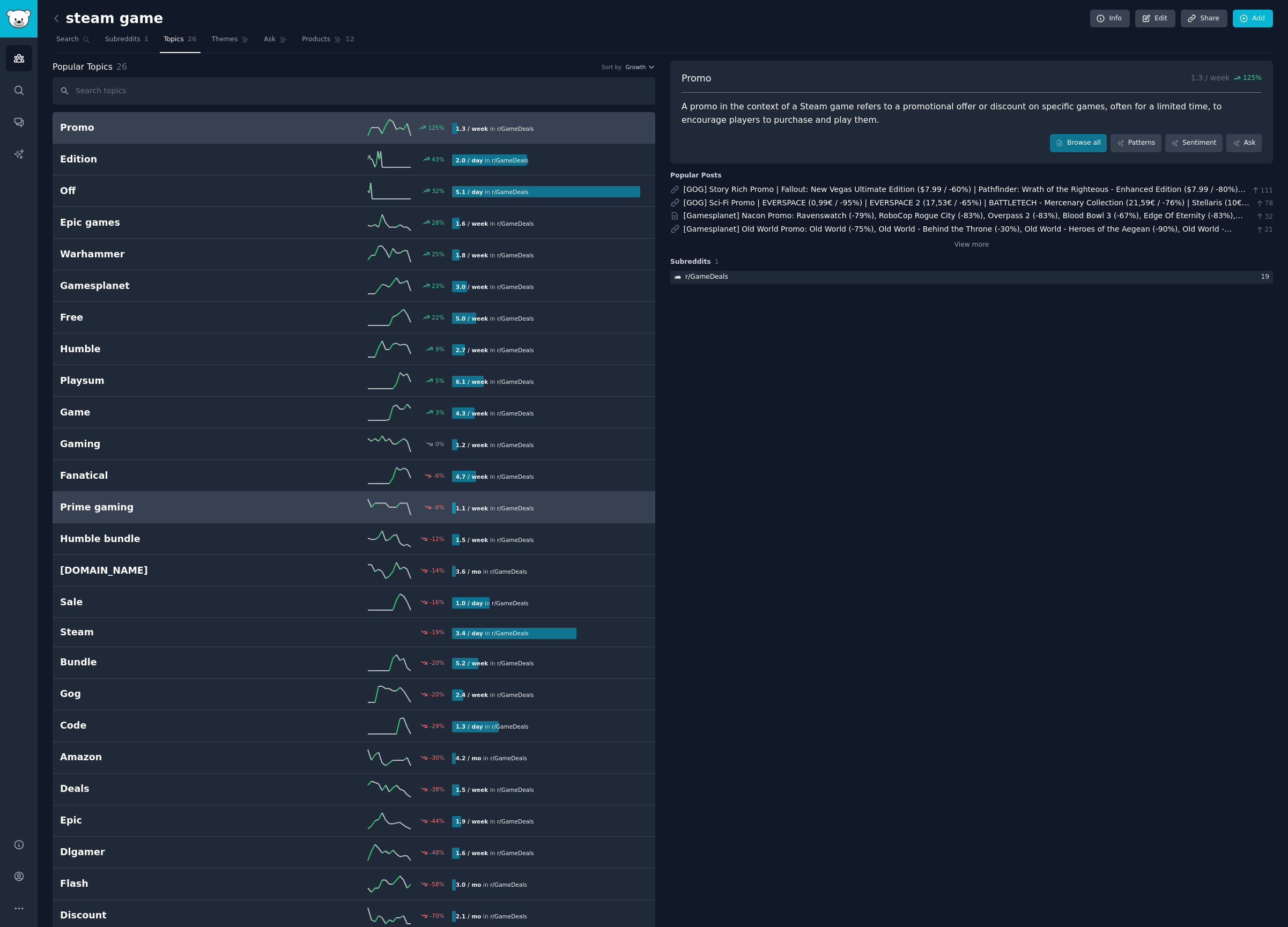
scroll to position [20, 0]
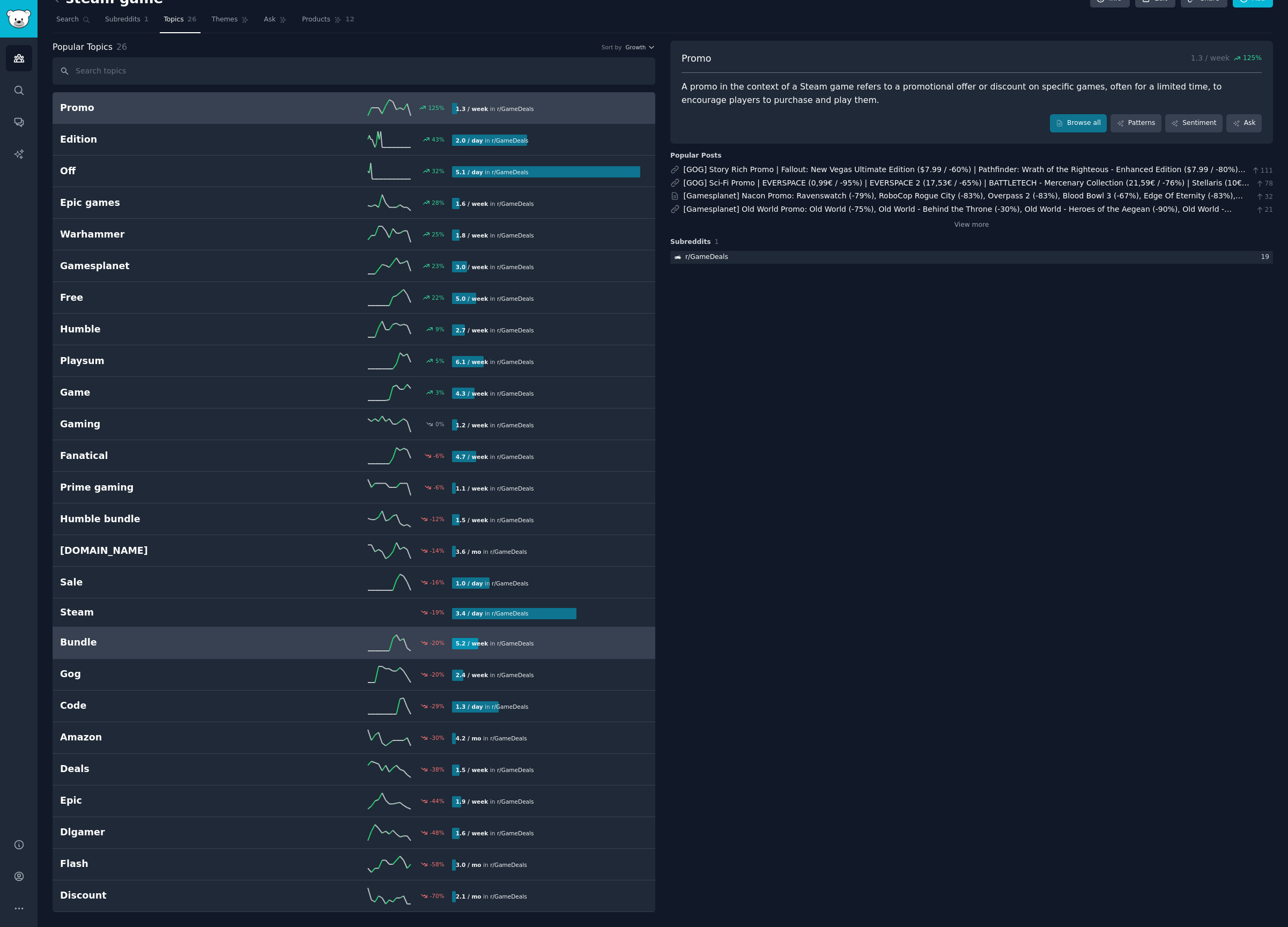
click at [590, 636] on div "Bundle -20 % 5.2 / week in r/ GameDeals" at bounding box center [354, 643] width 587 height 16
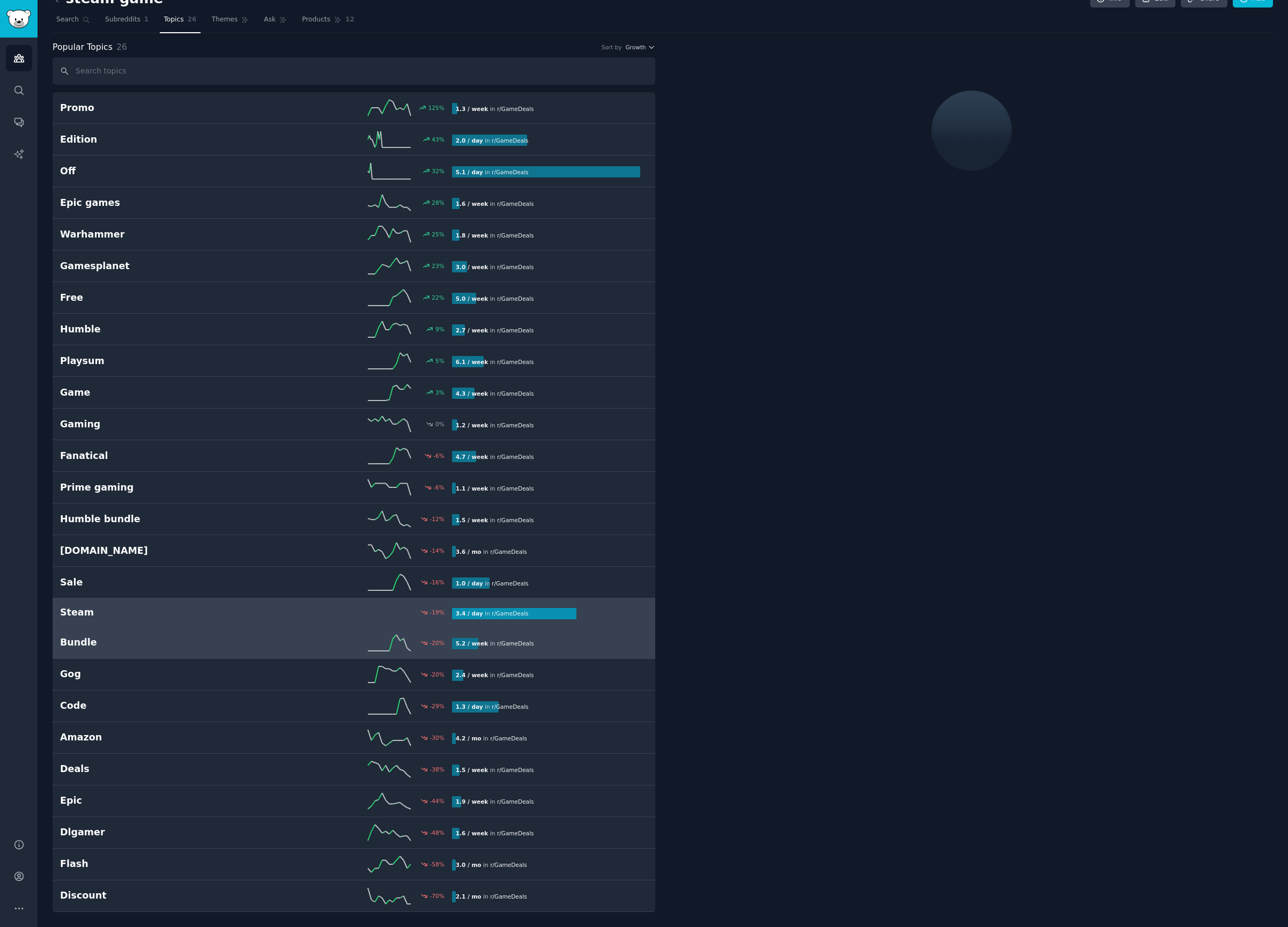
click at [585, 623] on link "Steam -19 % 3.4 / day in r/ GameDeals" at bounding box center [354, 613] width 603 height 29
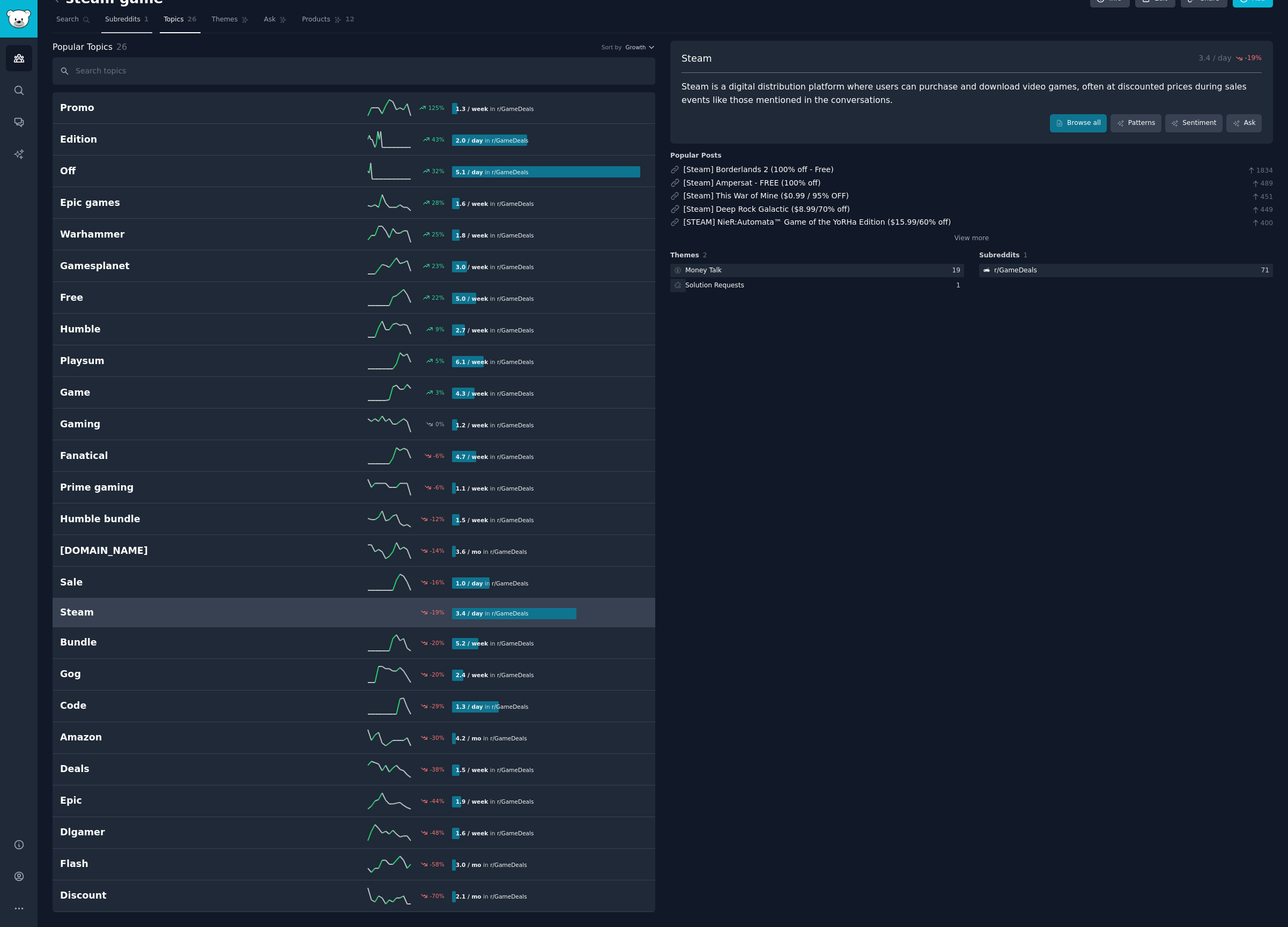
click at [108, 11] on link "Subreddits 1" at bounding box center [127, 22] width 51 height 22
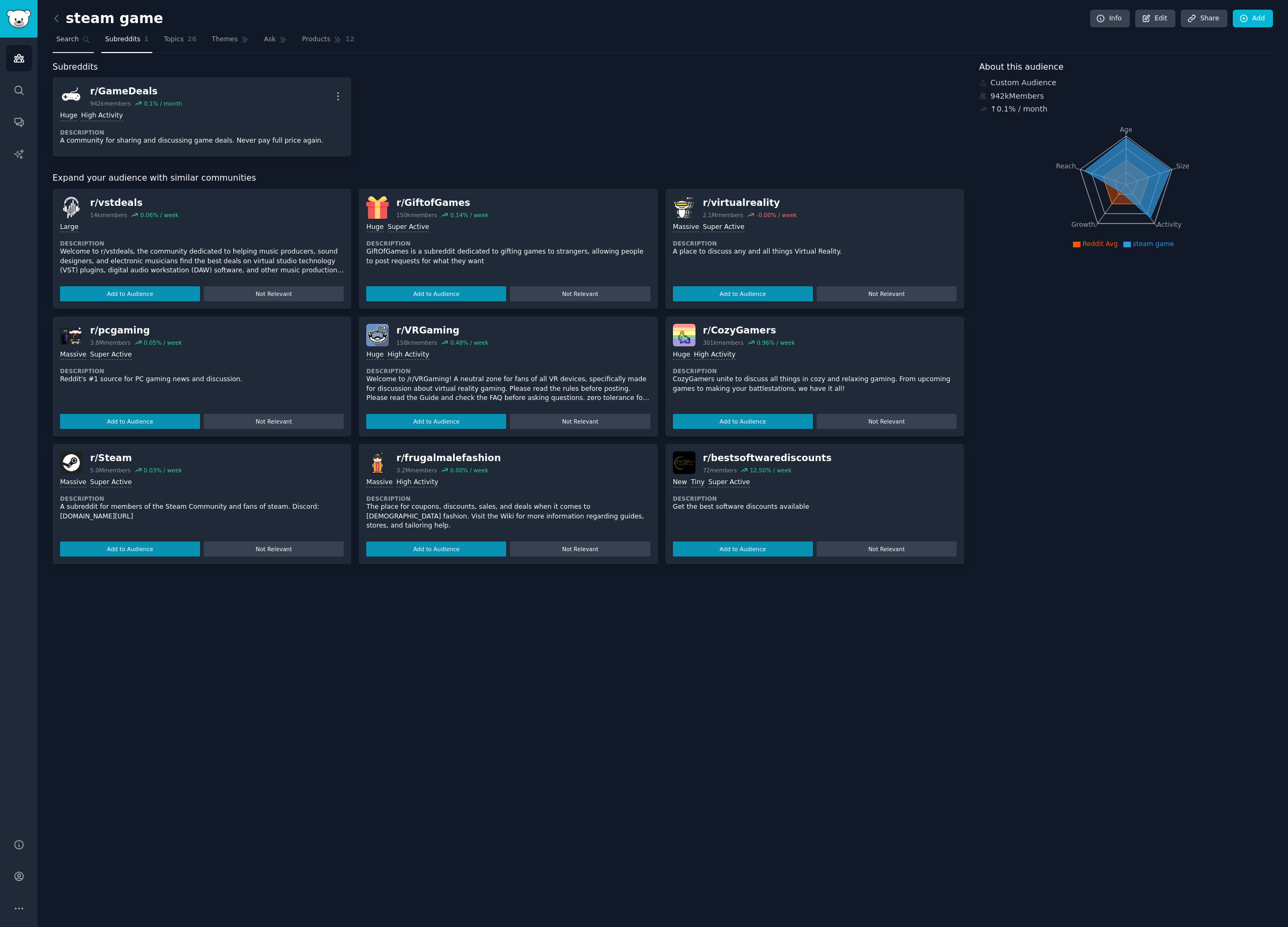
click at [79, 47] on link "Search" at bounding box center [73, 42] width 41 height 22
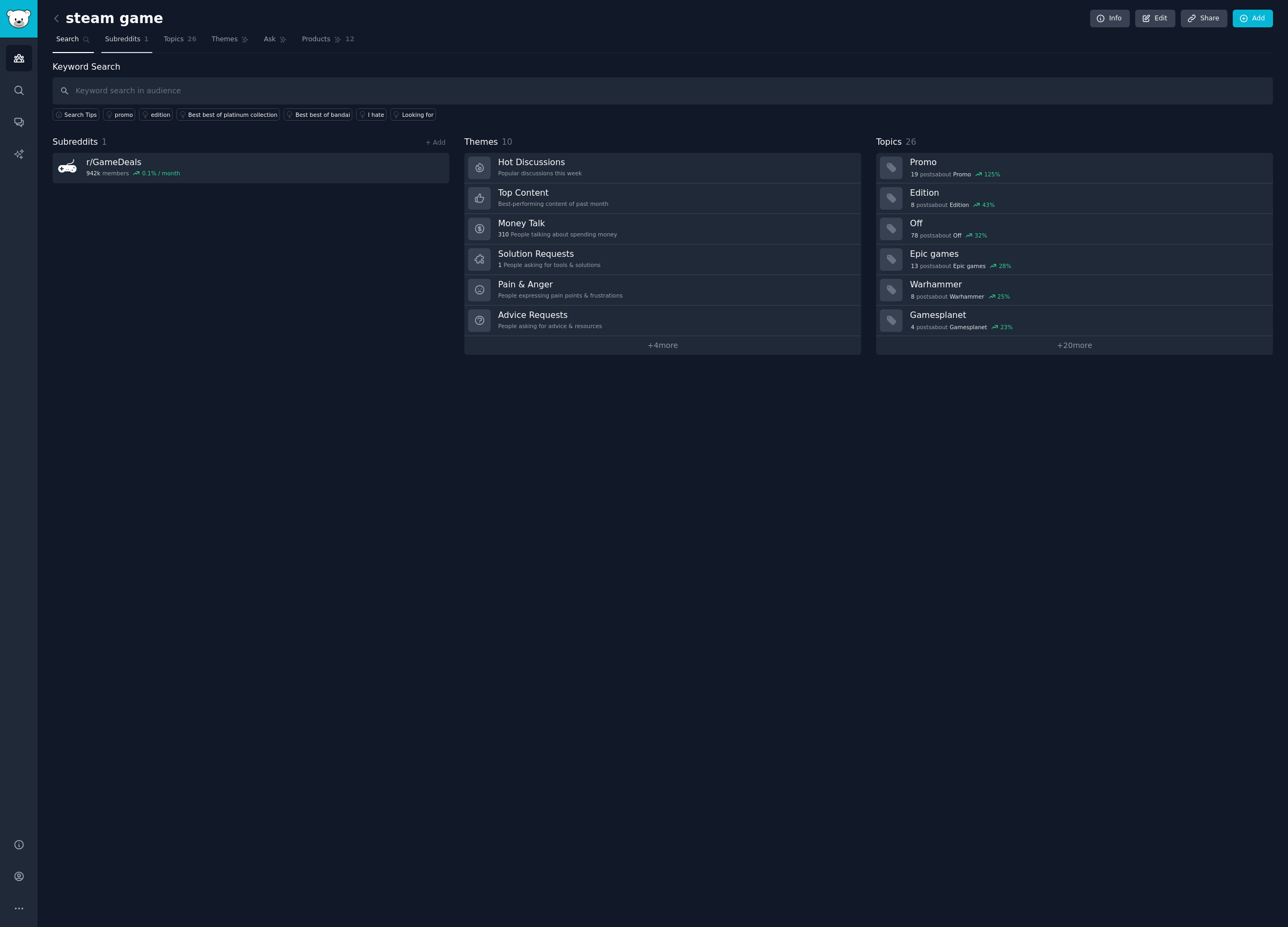
click at [115, 50] on link "Subreddits 1" at bounding box center [127, 42] width 51 height 22
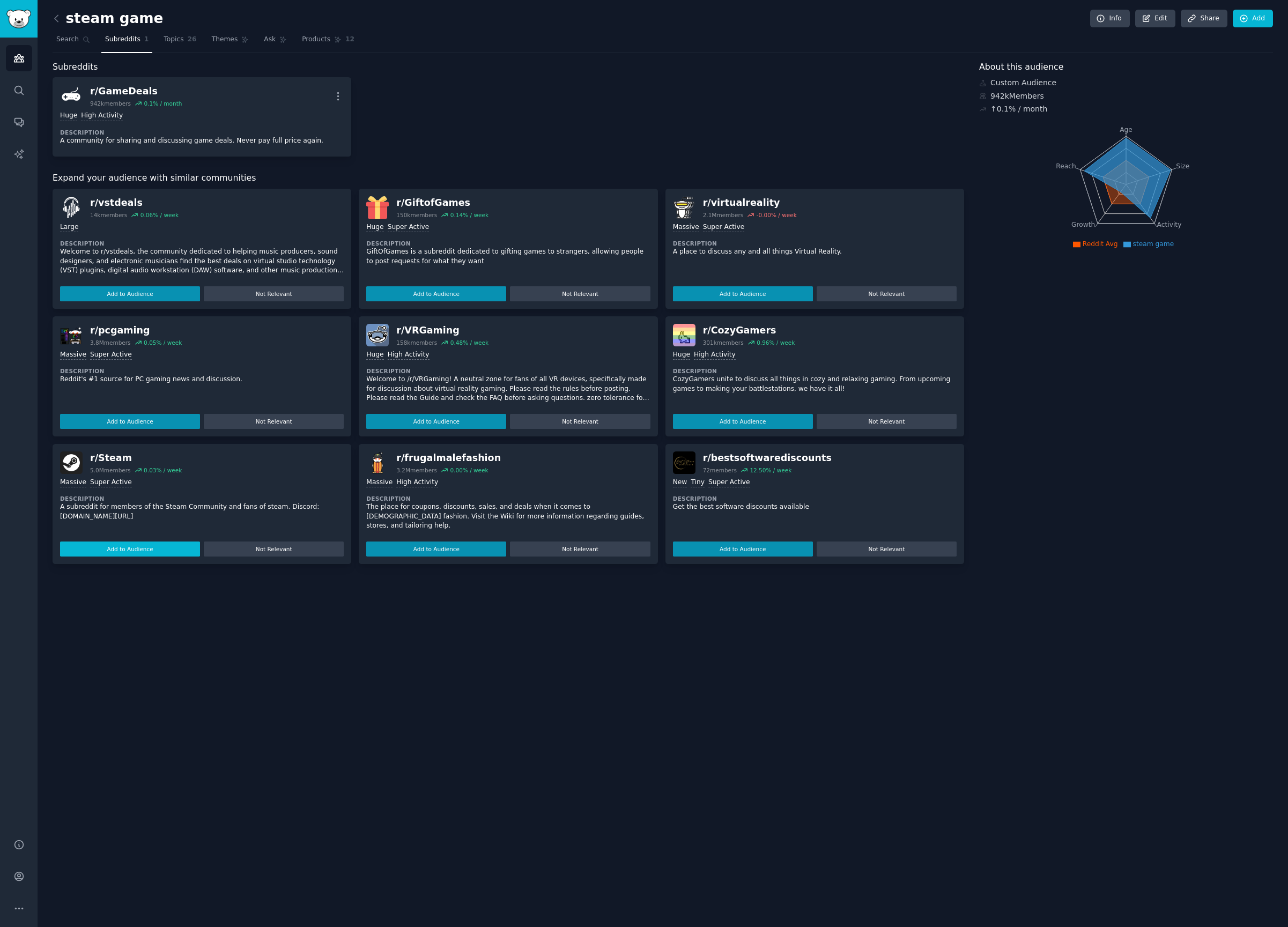
click at [147, 544] on button "Add to Audience" at bounding box center [130, 549] width 140 height 15
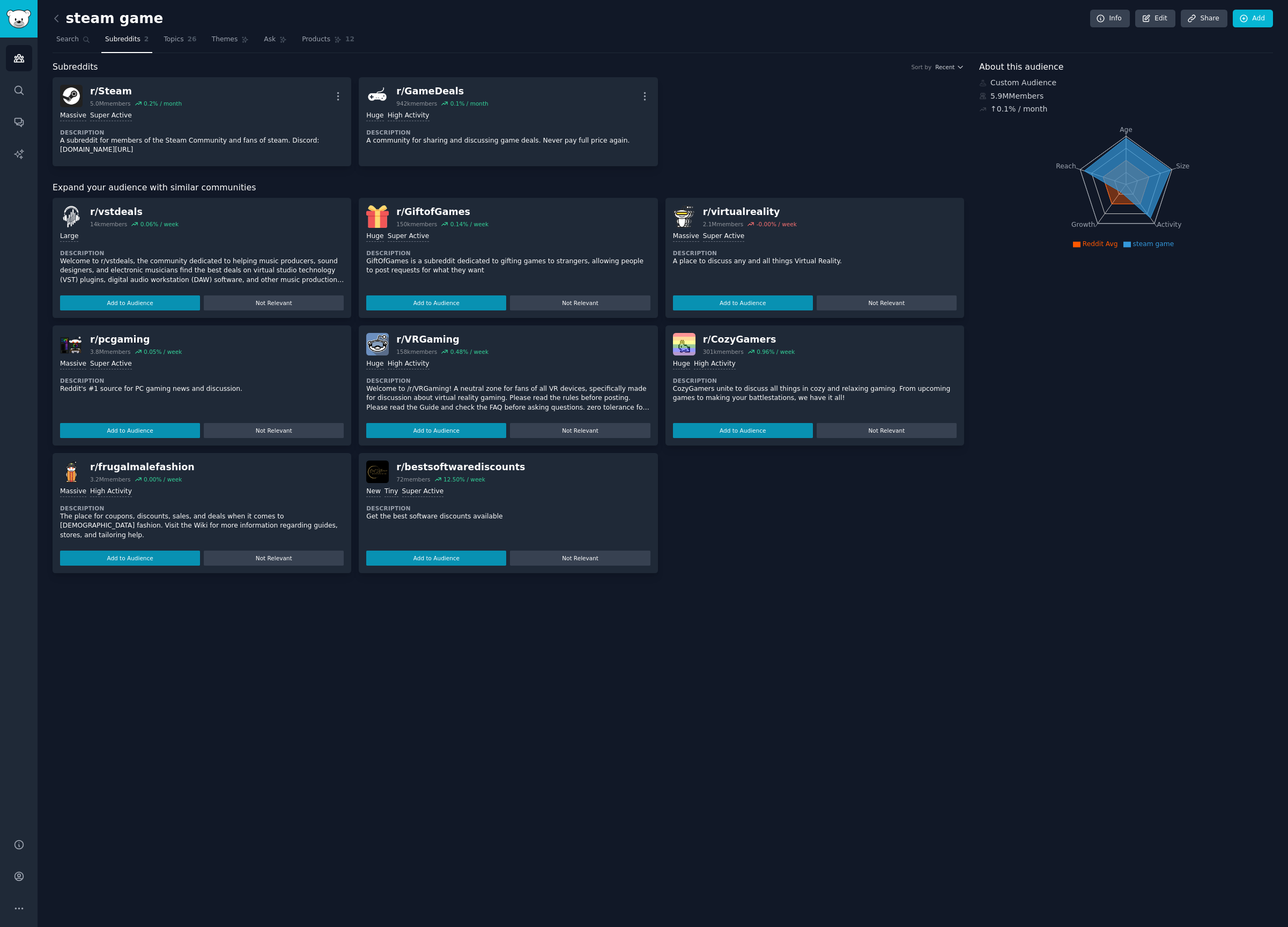
click at [215, 525] on p "The place for coupons, discounts, sales, and deals when it comes to [DEMOGRAPHI…" at bounding box center [201, 526] width 283 height 28
click at [183, 430] on button "Add to Audience" at bounding box center [130, 430] width 140 height 15
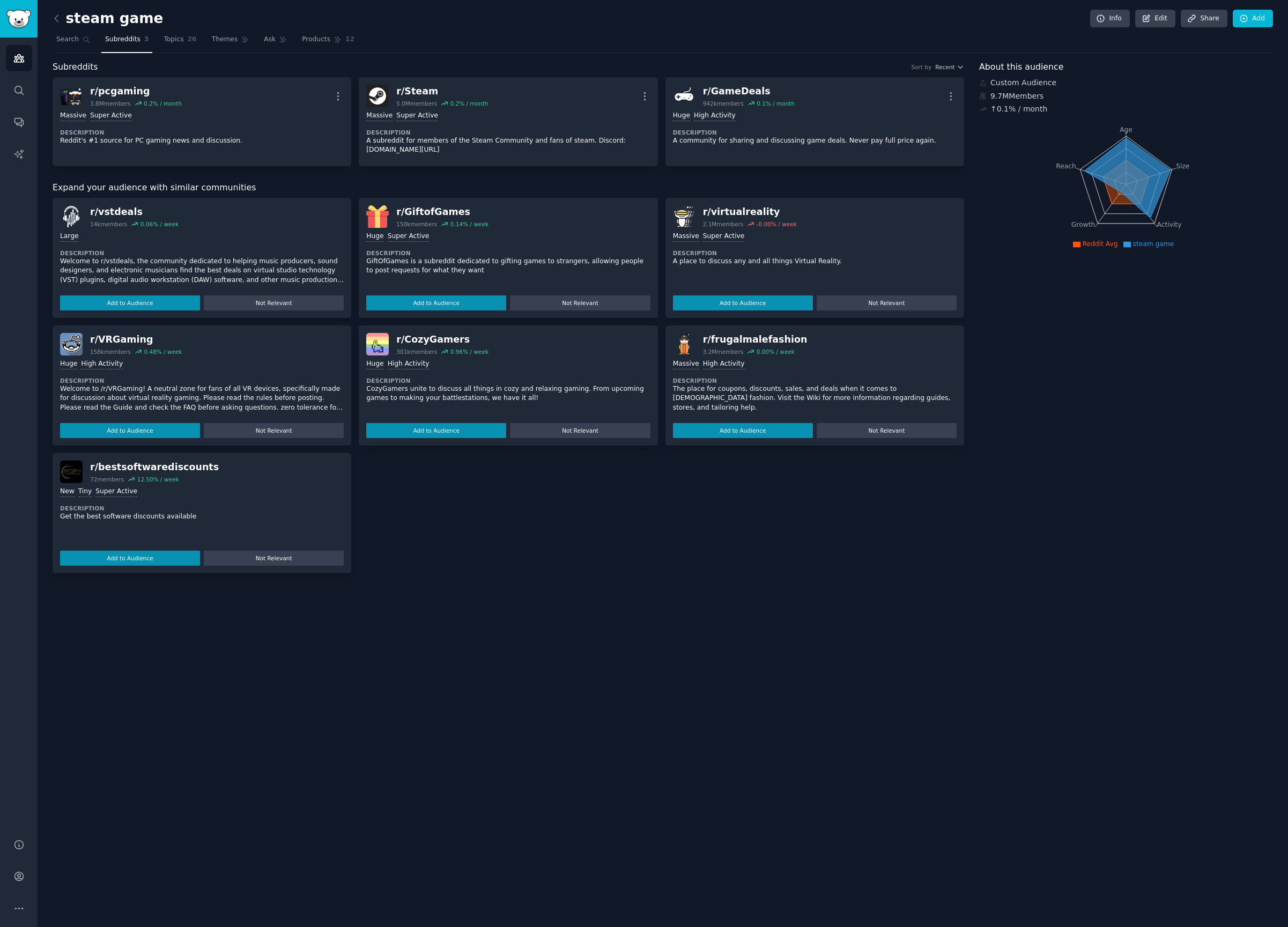
click at [676, 480] on div "r/ vstdeals 14k members 0.06 % / week Large Description Welcome to r/vstdeals, …" at bounding box center [508, 385] width 911 height 375
click at [1123, 14] on link "Info" at bounding box center [1109, 19] width 40 height 18
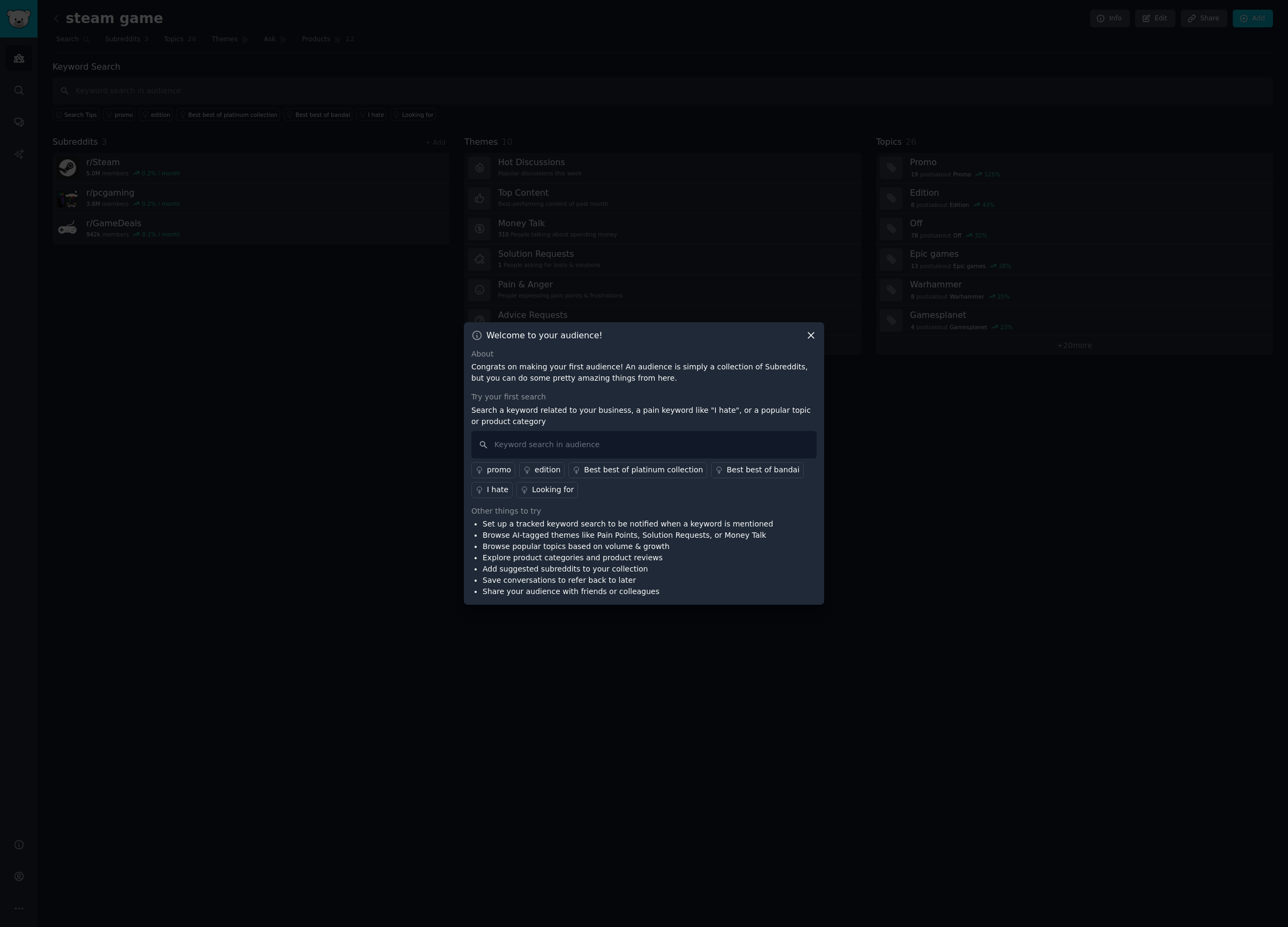
drag, startPoint x: 517, startPoint y: 138, endPoint x: 974, endPoint y: 428, distance: 541.2
click at [960, 424] on div at bounding box center [644, 464] width 1288 height 927
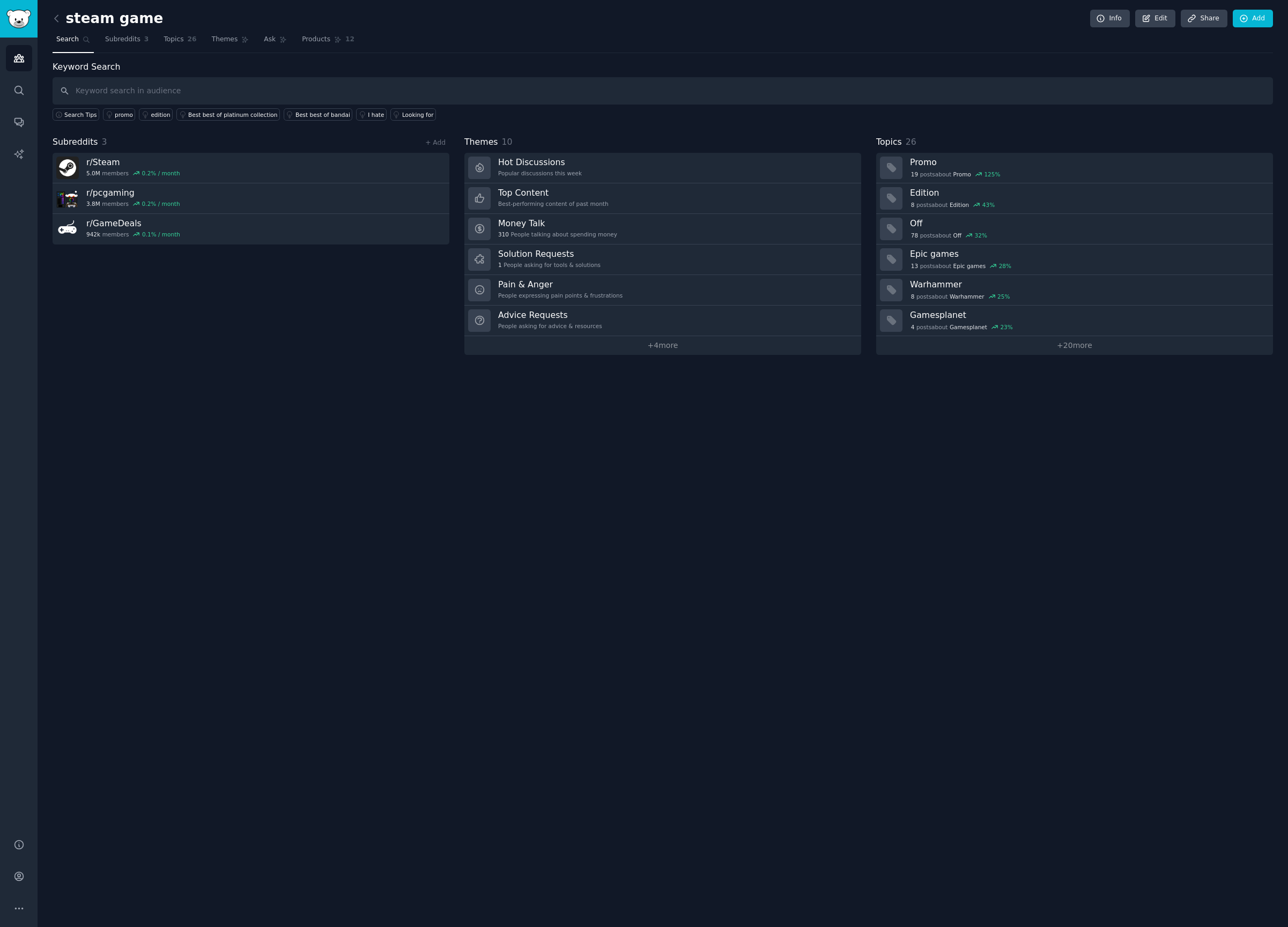
click at [1129, 674] on div "steam game Info Edit Share Add Search Subreddits 3 Topics 26 Themes Ask Product…" at bounding box center [663, 464] width 1250 height 927
click at [709, 341] on link "+ 4 more" at bounding box center [662, 346] width 397 height 19
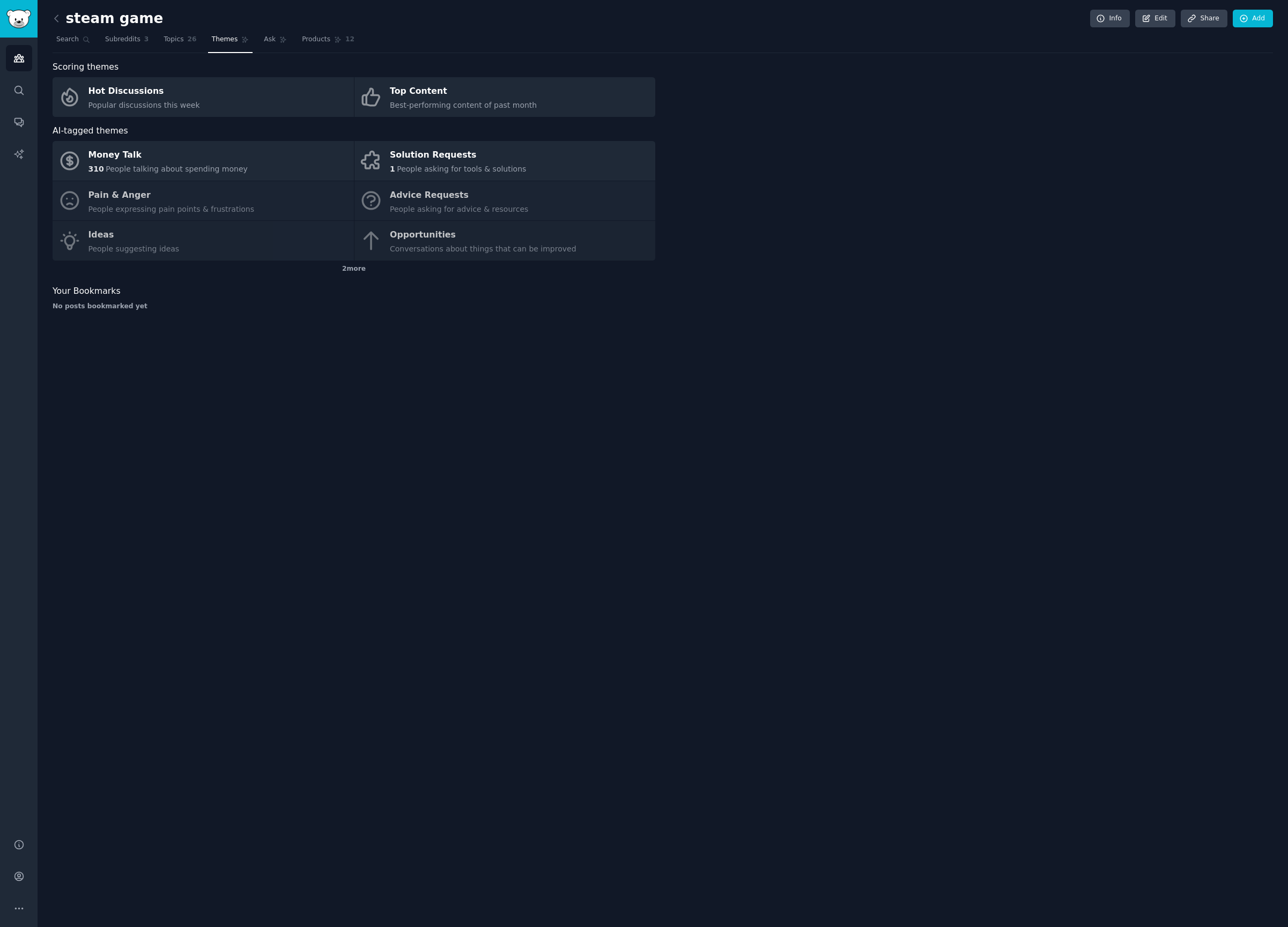
click at [174, 17] on div "steam game Info Edit Share Add" at bounding box center [662, 21] width 1220 height 22
click at [174, 24] on div "steam game Info Edit Share Add" at bounding box center [662, 21] width 1220 height 22
click at [176, 40] on span "Topics" at bounding box center [173, 40] width 20 height 10
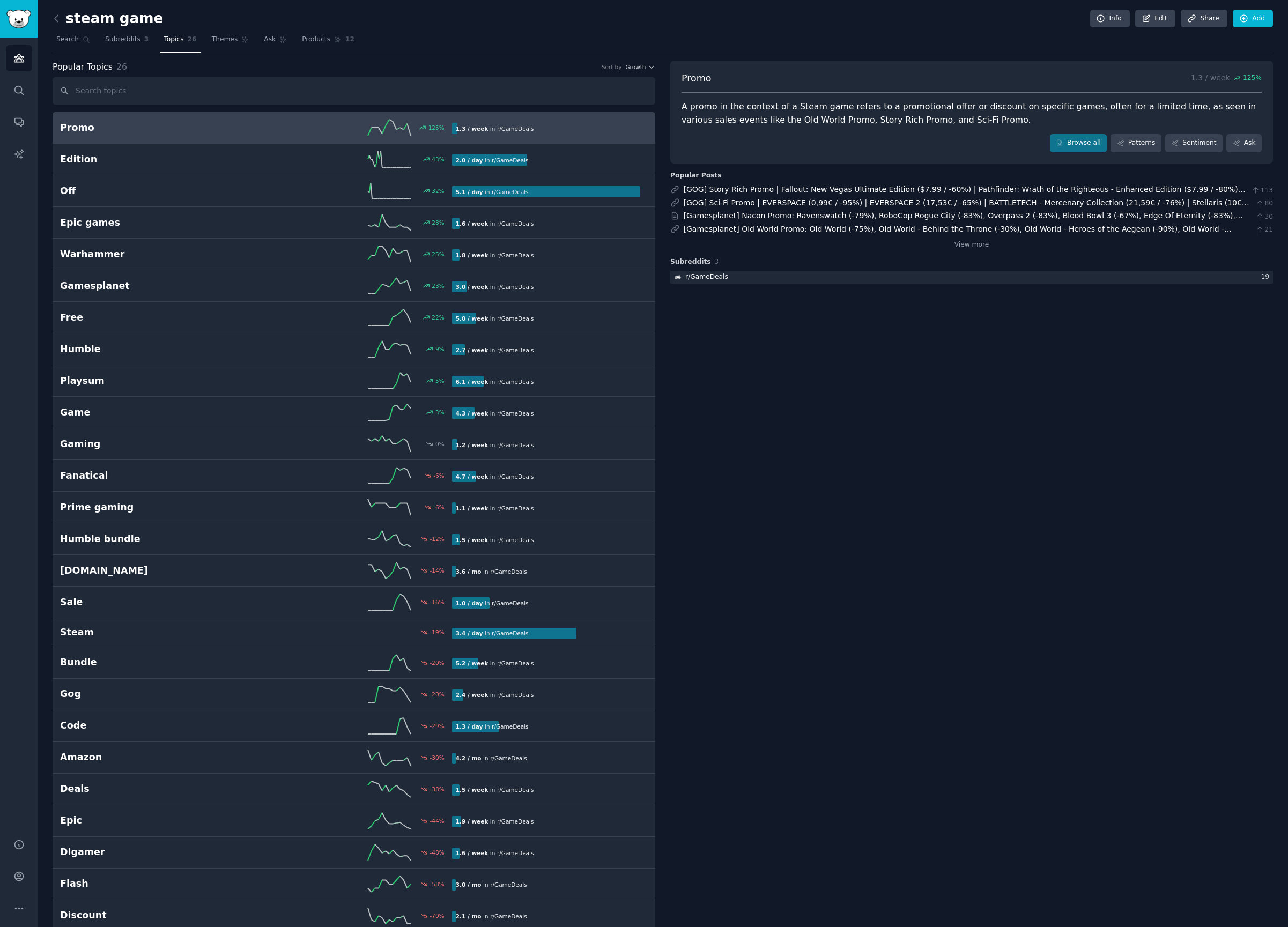
click at [60, 27] on div "steam game Info Edit Share Add" at bounding box center [662, 21] width 1220 height 22
click at [67, 45] on link "Search" at bounding box center [73, 42] width 41 height 22
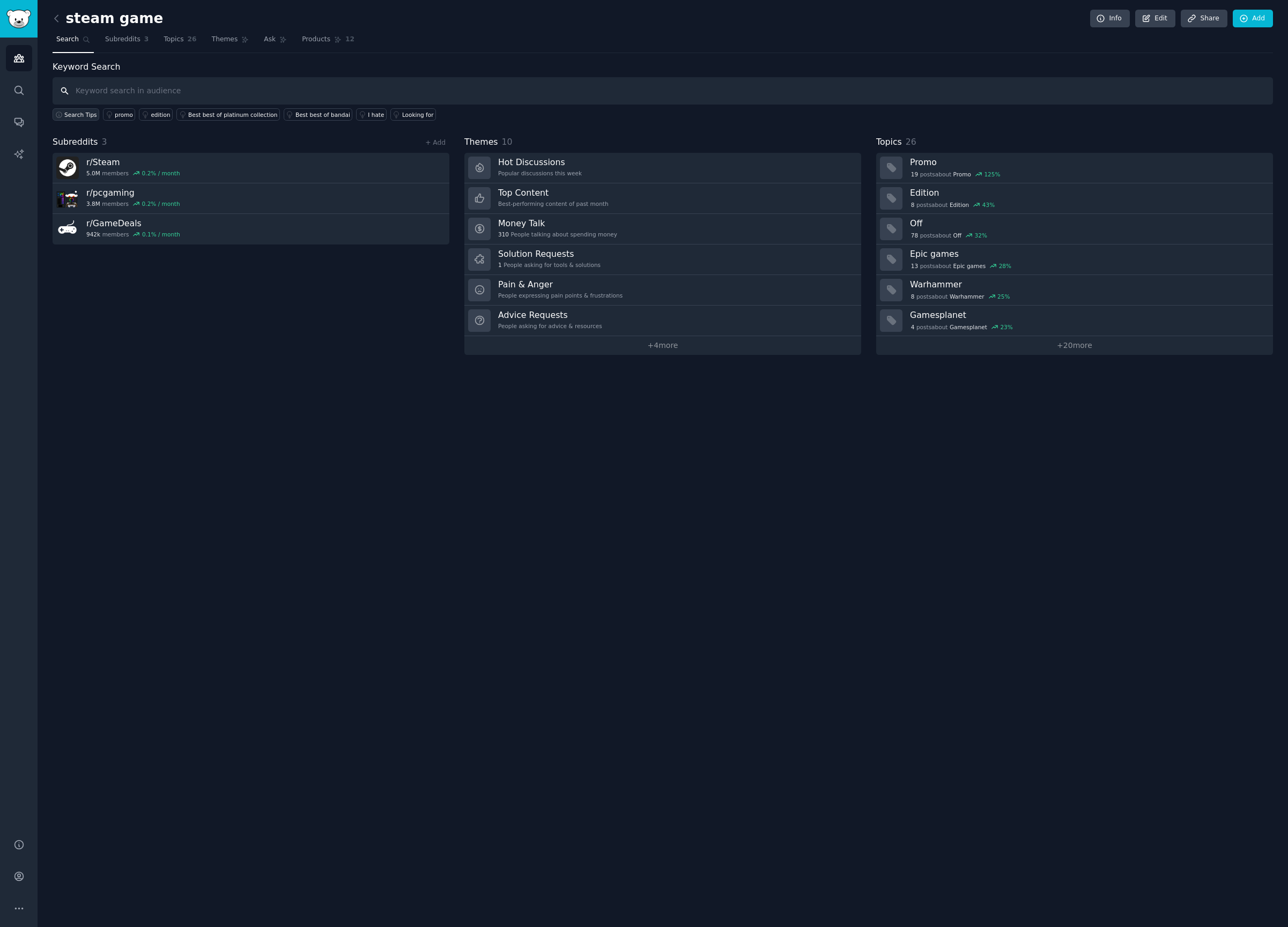
click at [85, 114] on span "Search Tips" at bounding box center [81, 115] width 33 height 8
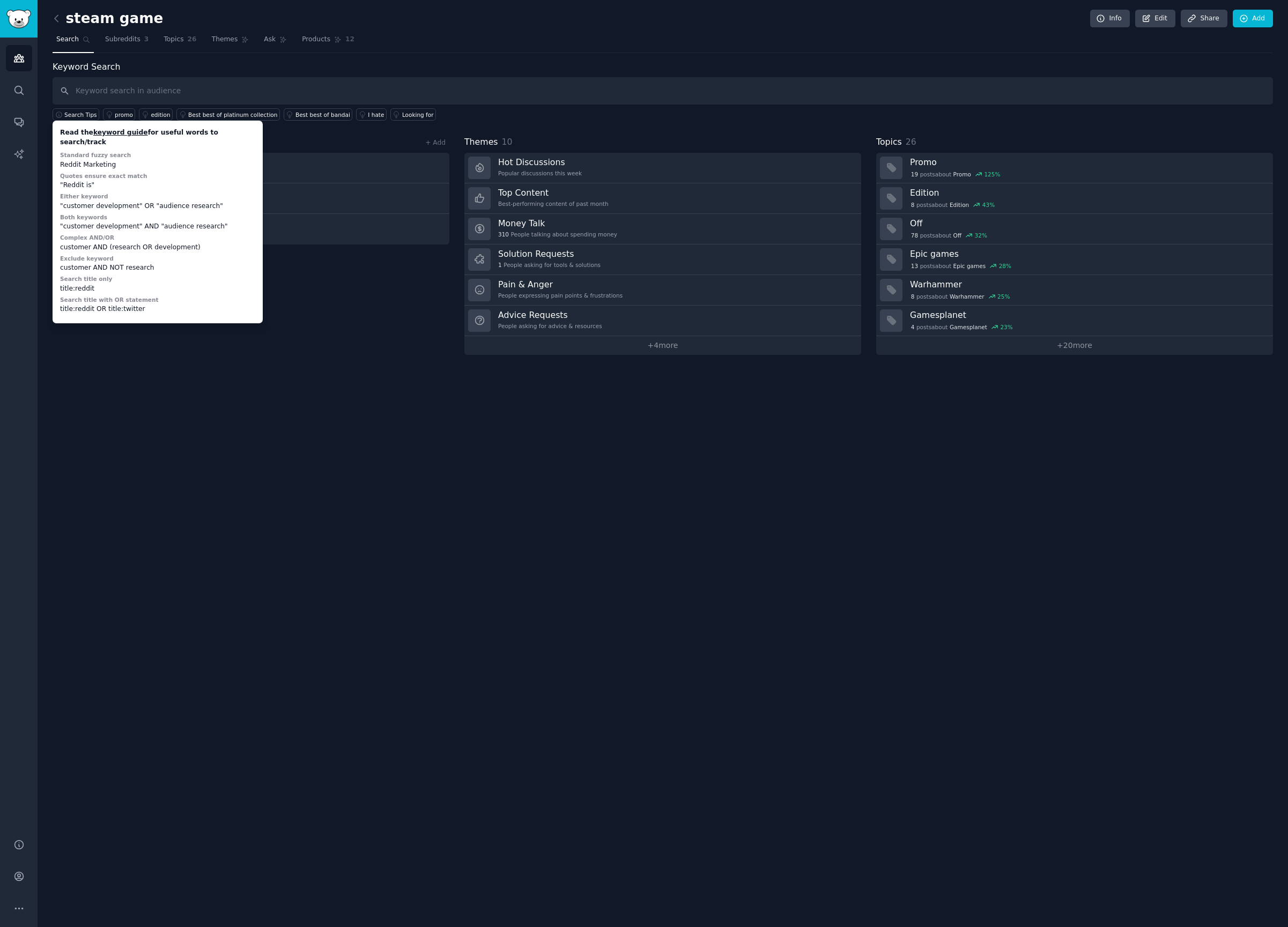
click at [159, 135] on div "Read the keyword guide for useful words to search/track" at bounding box center [157, 138] width 195 height 19
click at [68, 263] on div "customer AND NOT research" at bounding box center [157, 268] width 195 height 10
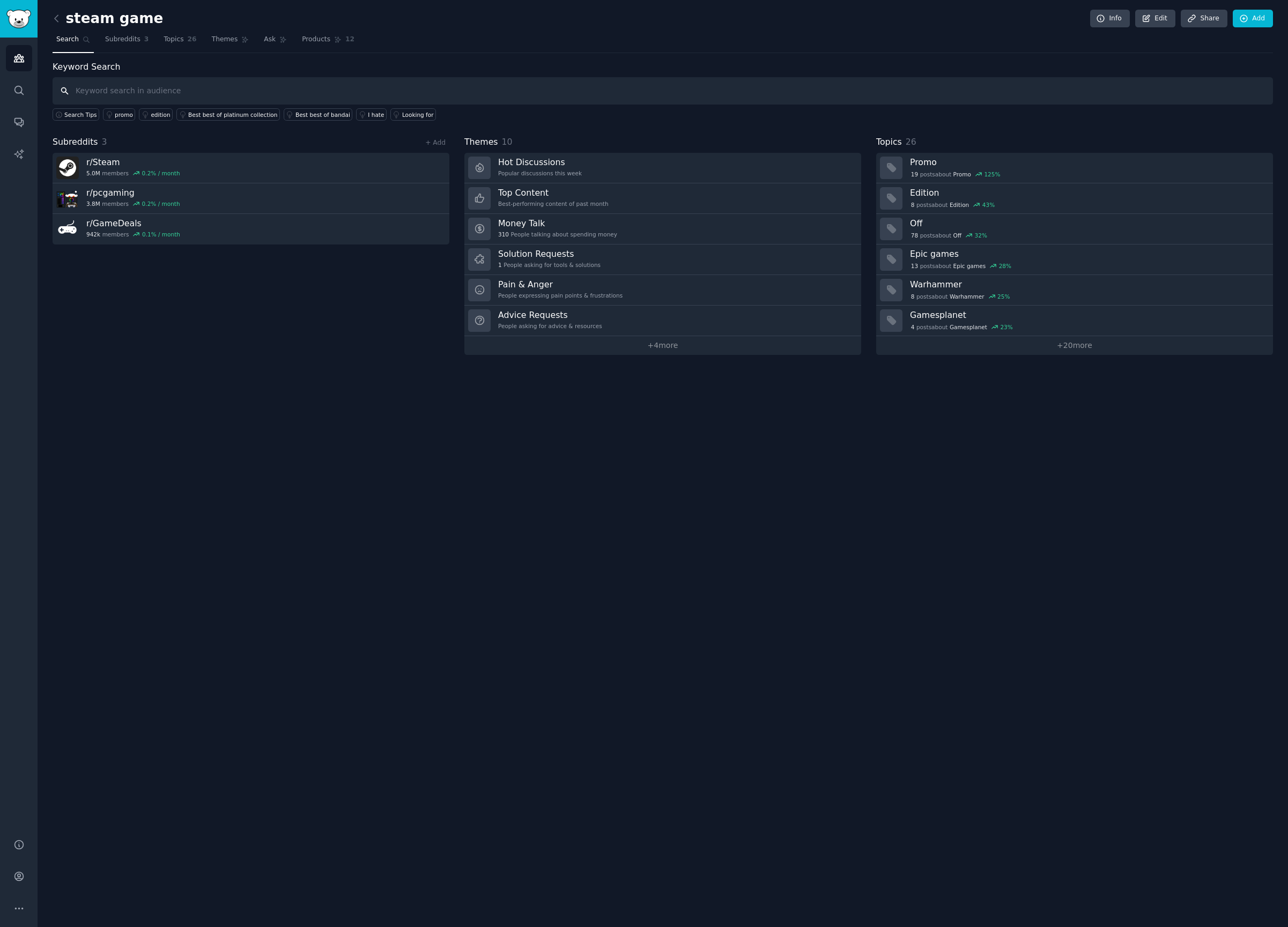
click at [116, 96] on input "text" at bounding box center [662, 91] width 1220 height 27
click at [403, 117] on div "Looking for" at bounding box center [418, 115] width 32 height 8
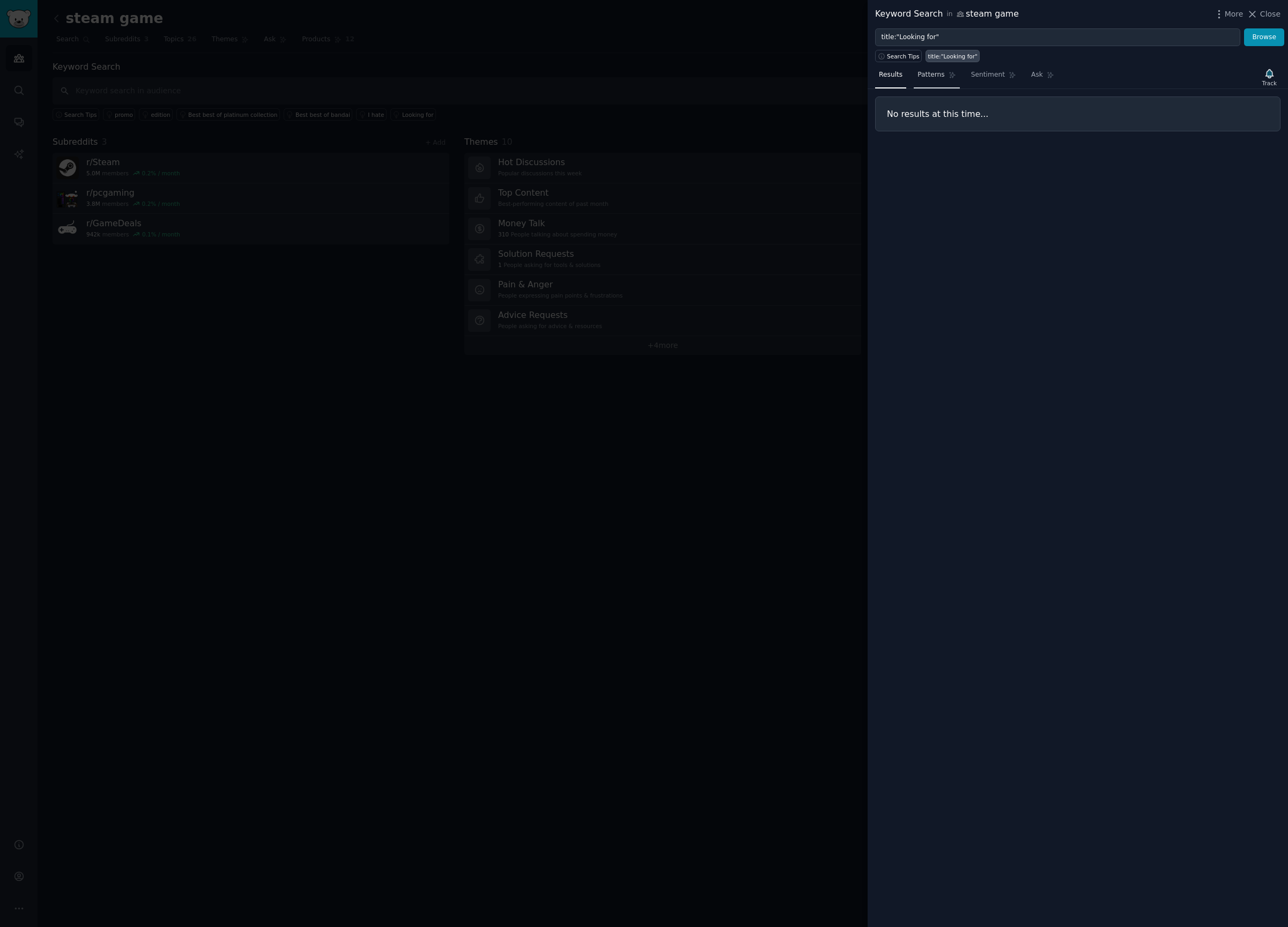
click at [929, 85] on link "Patterns" at bounding box center [936, 78] width 45 height 22
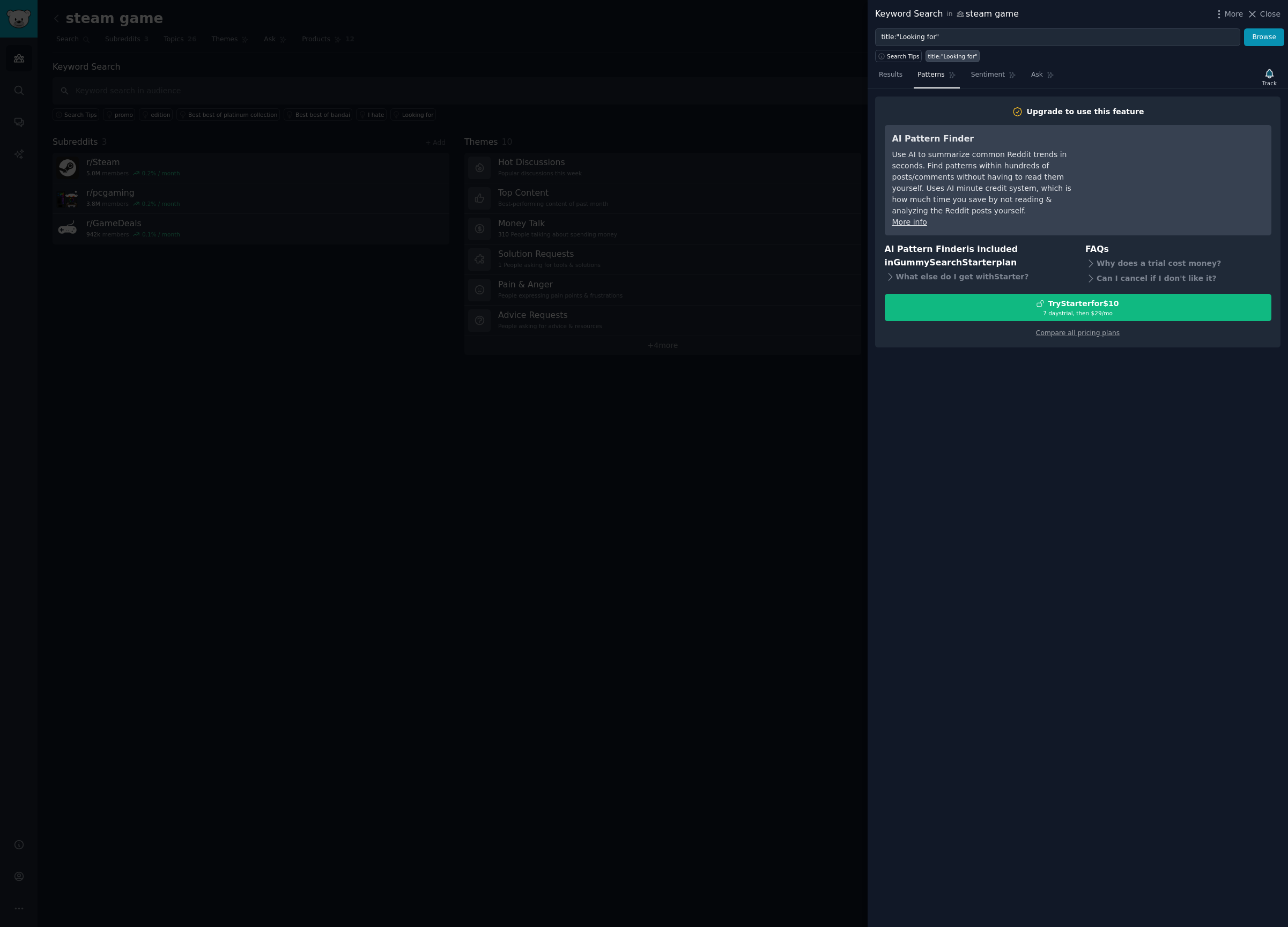
click at [1026, 63] on div "Results Patterns Sentiment Ask Track Upgrade to use this feature AI Pattern Fin…" at bounding box center [1078, 495] width 420 height 865
drag, startPoint x: 1036, startPoint y: 76, endPoint x: 1029, endPoint y: 78, distance: 7.3
click at [1036, 76] on span "Ask" at bounding box center [1037, 75] width 12 height 10
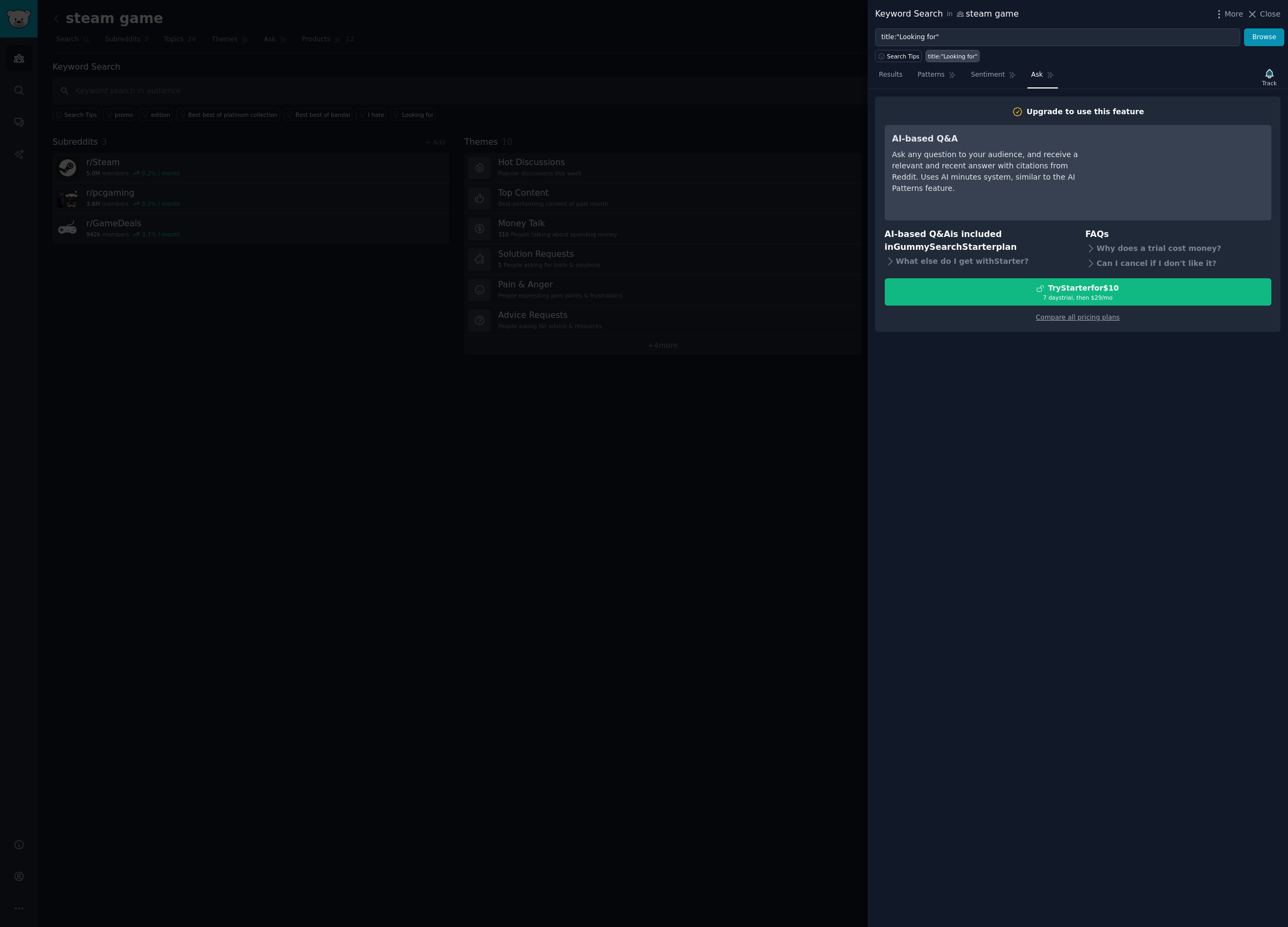
click at [676, 233] on div at bounding box center [644, 464] width 1288 height 927
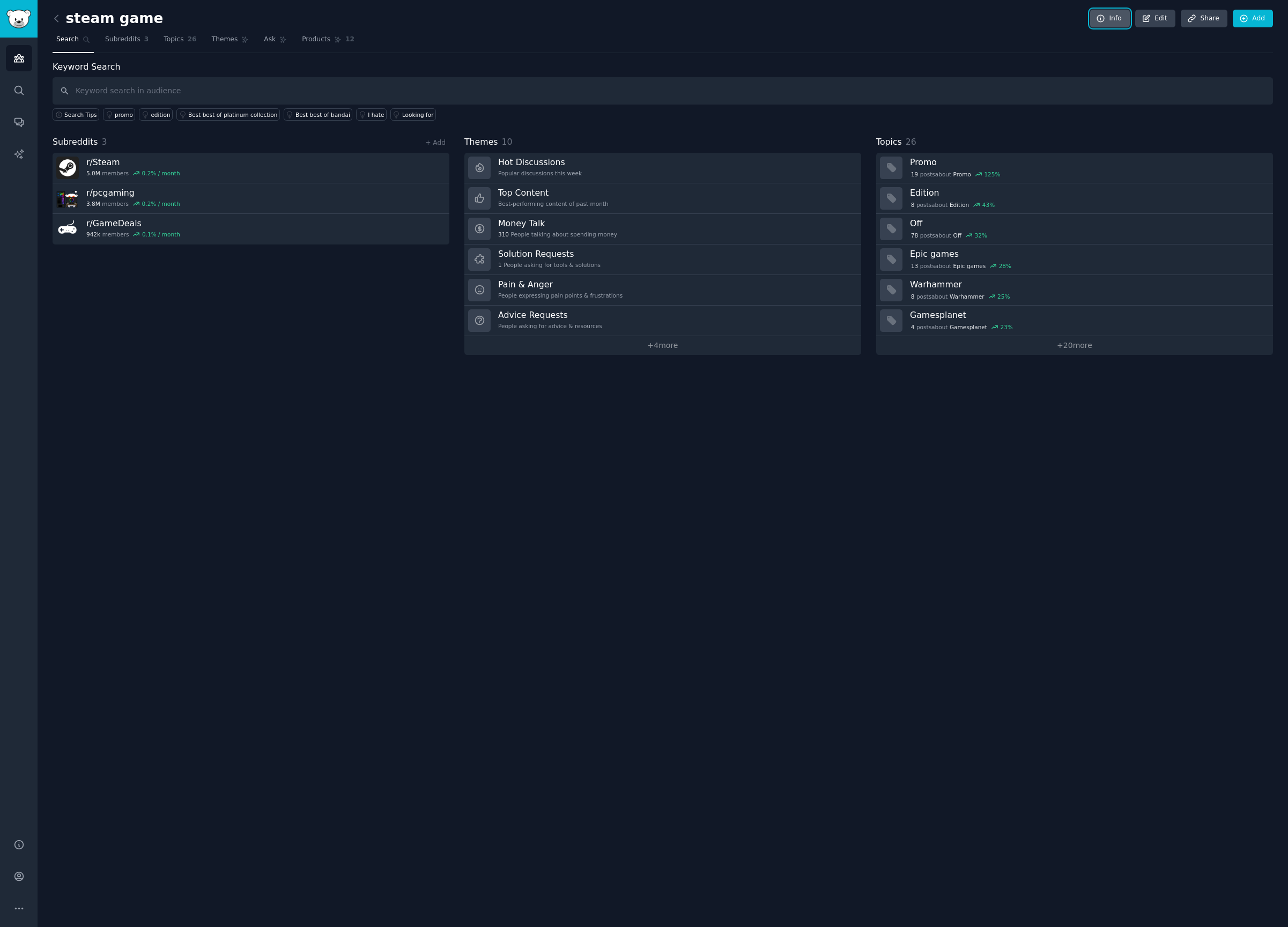
click at [1121, 21] on link "Info" at bounding box center [1109, 19] width 40 height 18
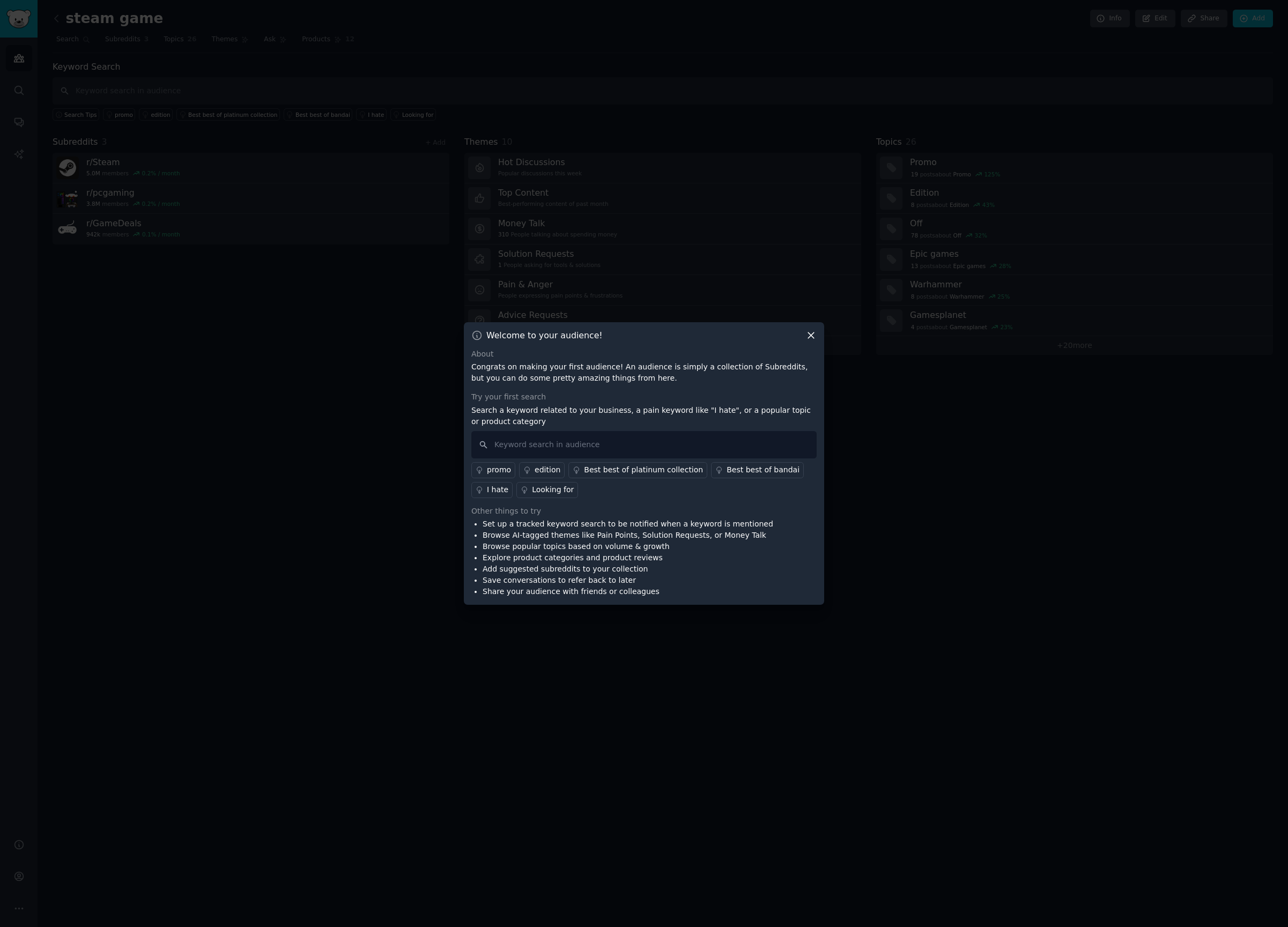
click at [533, 417] on p "Search a keyword related to your business, a pain keyword like "I hate", or a p…" at bounding box center [644, 415] width 345 height 22
click at [519, 515] on div "Other things to try" at bounding box center [644, 511] width 345 height 11
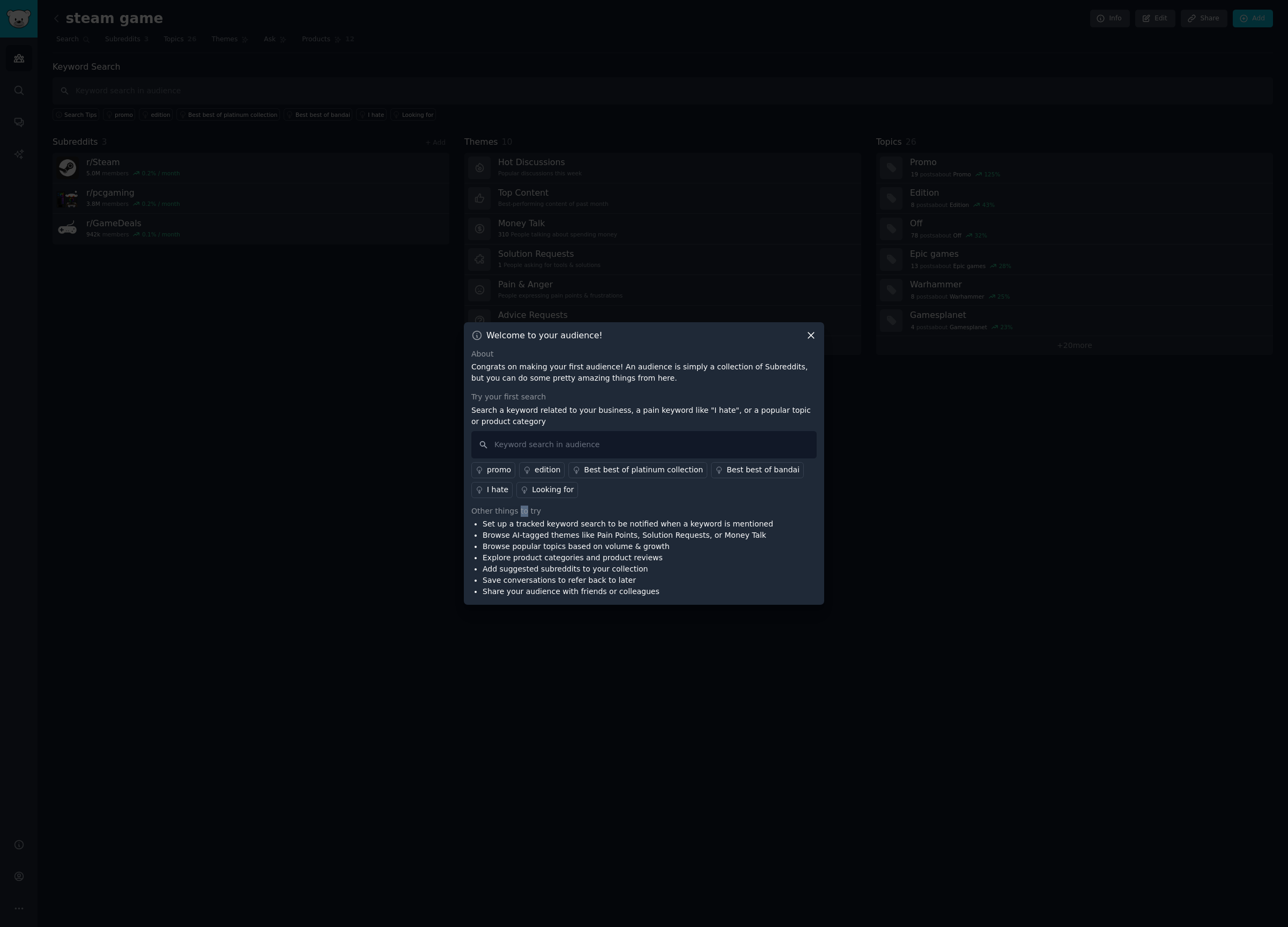
click at [519, 515] on div "Other things to try" at bounding box center [644, 511] width 345 height 11
click at [511, 442] on input "text" at bounding box center [644, 444] width 345 height 27
type input "best"
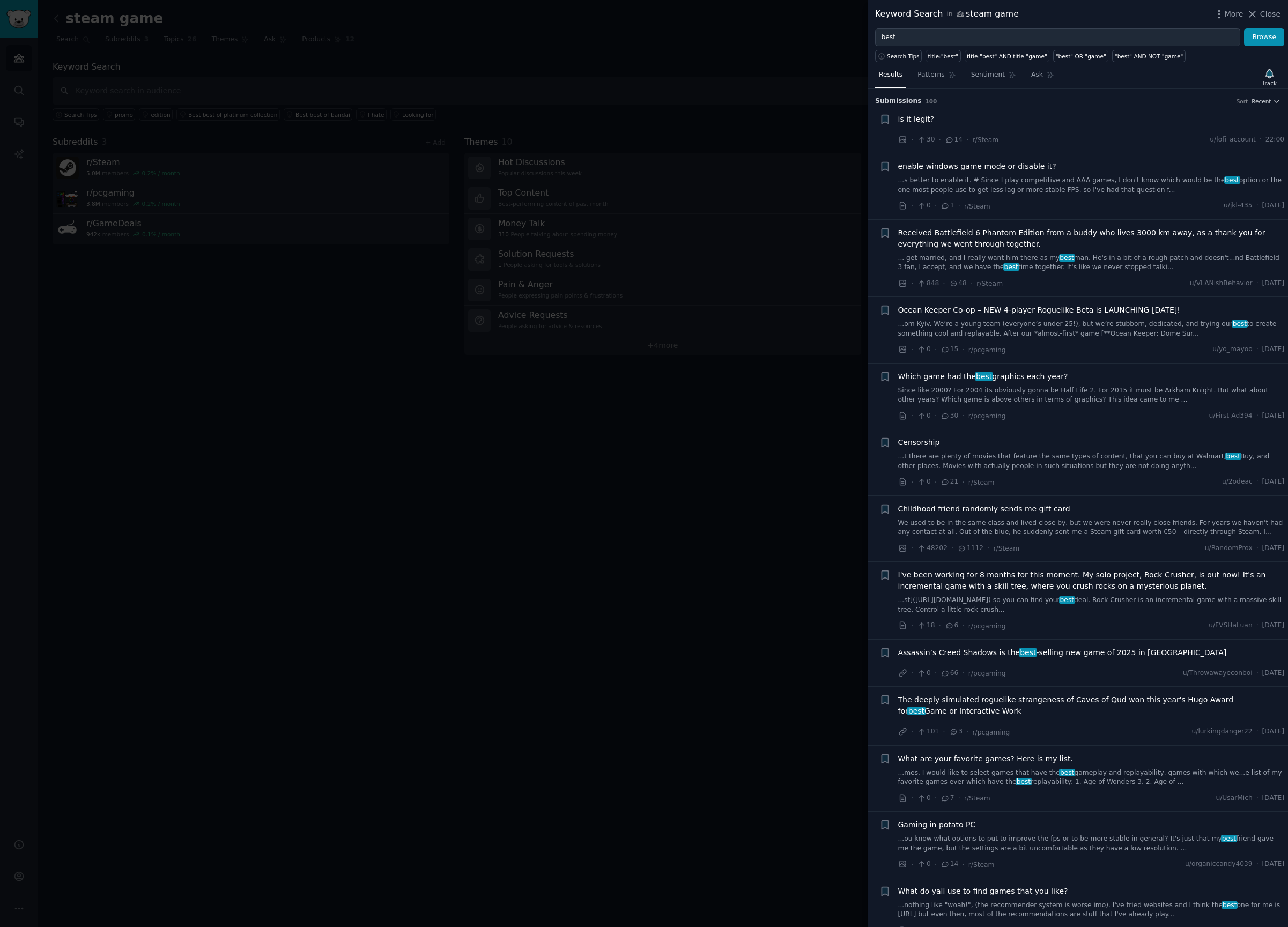
click at [1243, 20] on div "More Close" at bounding box center [1247, 14] width 67 height 14
click at [1226, 15] on span "More" at bounding box center [1234, 14] width 19 height 11
click at [1142, 46] on p "Advanced Search" at bounding box center [1129, 44] width 66 height 11
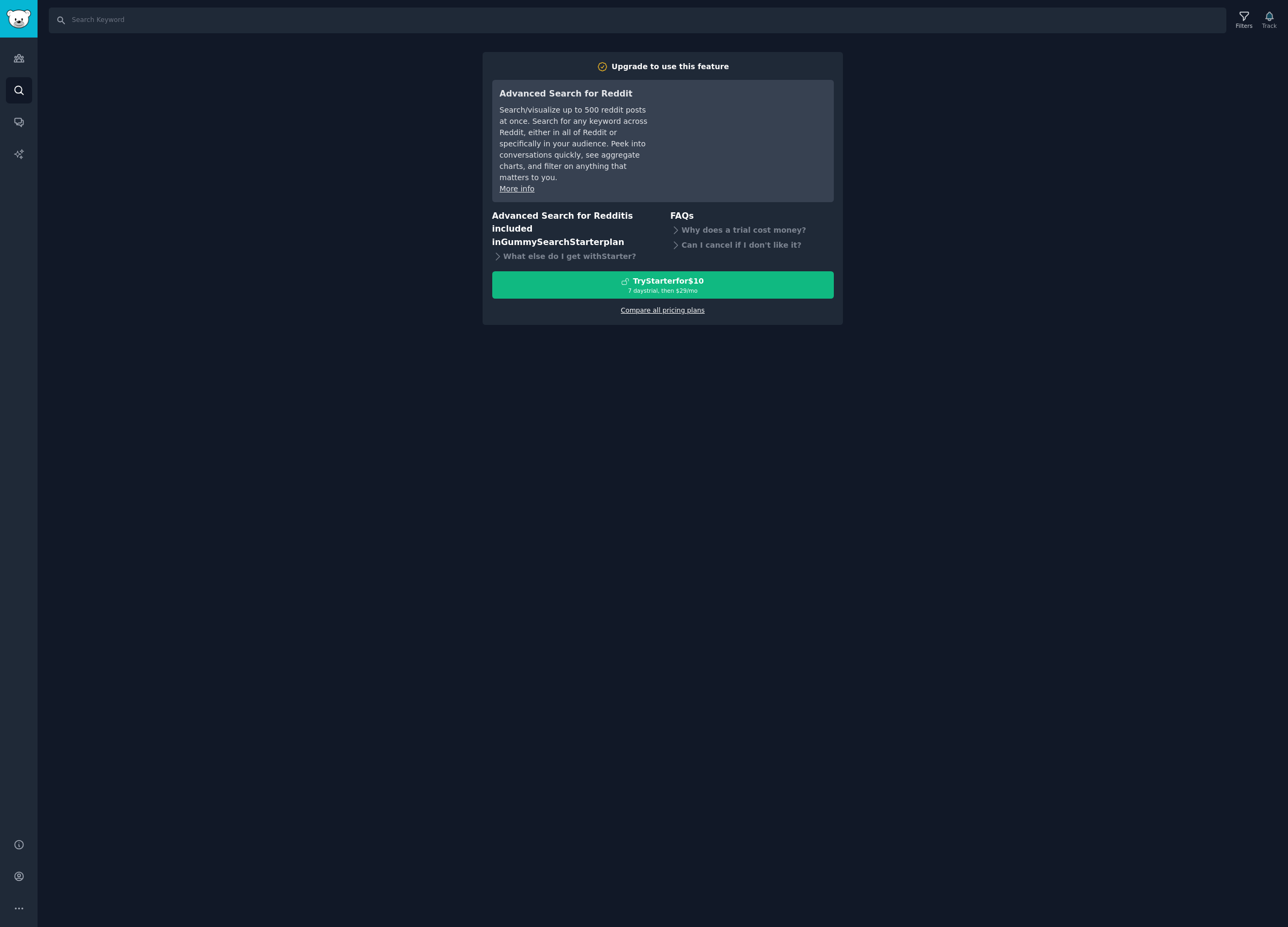
click at [681, 307] on link "Compare all pricing plans" at bounding box center [662, 311] width 84 height 8
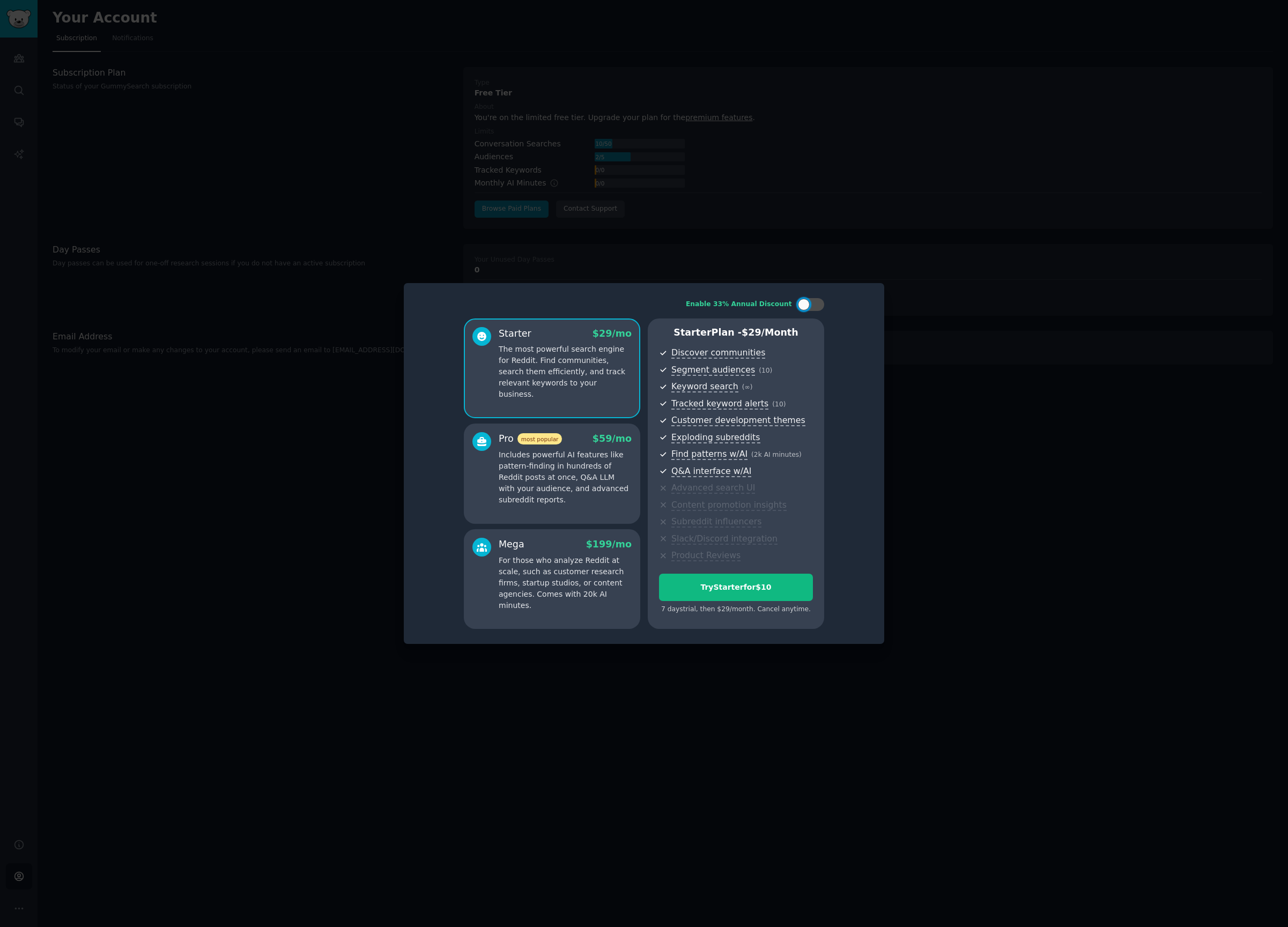
click at [605, 473] on p "Includes powerful AI features like pattern-finding in hundreds of Reddit posts …" at bounding box center [565, 477] width 133 height 56
click at [604, 407] on div "Starter $ 29 /mo The most powerful search engine for Reddit. Find communities, …" at bounding box center [551, 368] width 176 height 100
click at [587, 487] on p "Includes powerful AI features like pattern-finding in hundreds of Reddit posts …" at bounding box center [565, 477] width 133 height 56
click at [602, 581] on p "For those who analyze Reddit at scale, such as customer research firms, startup…" at bounding box center [565, 583] width 133 height 56
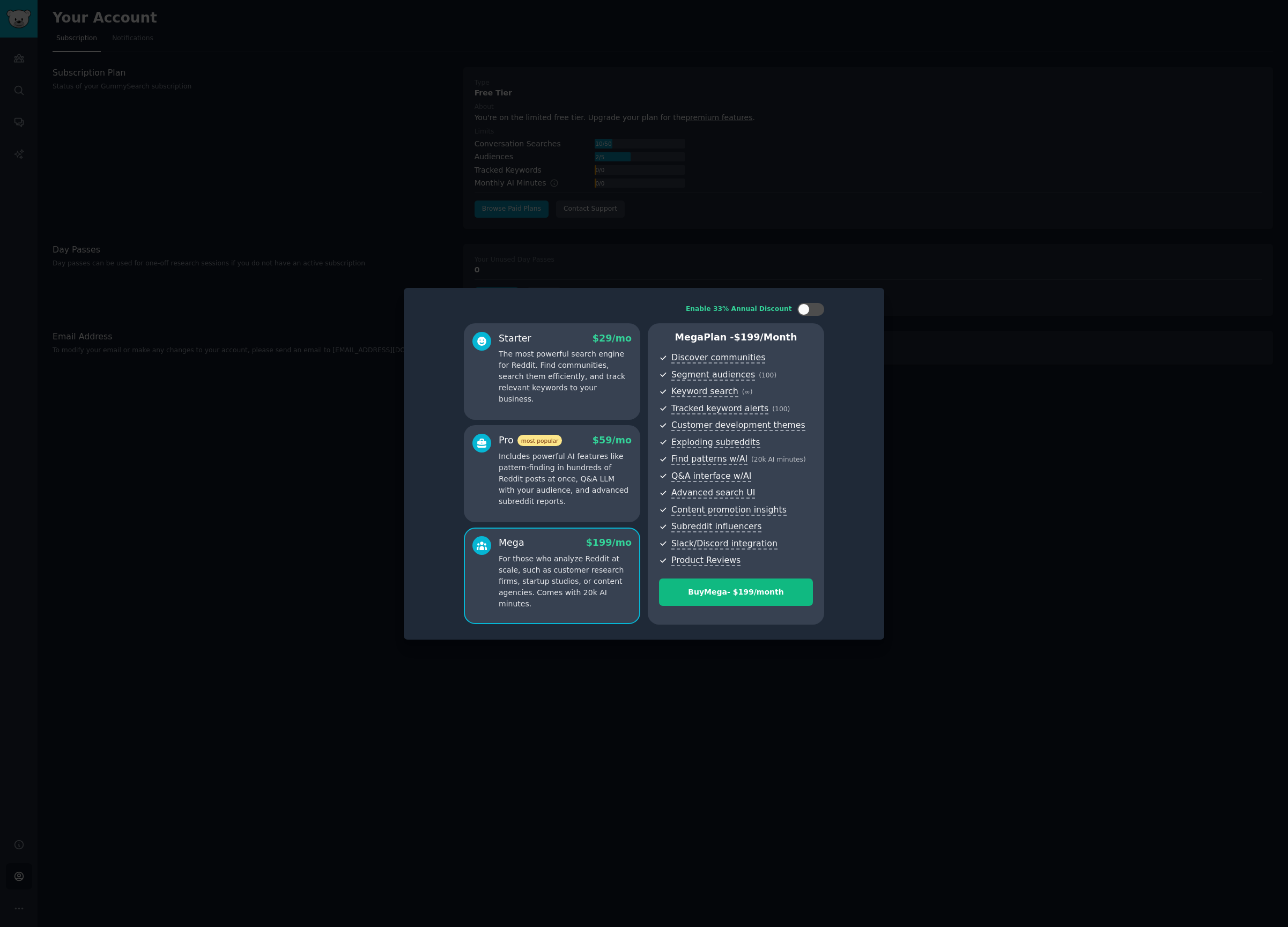
click at [597, 500] on p "Includes powerful AI features like pattern-finding in hundreds of Reddit posts …" at bounding box center [565, 479] width 133 height 56
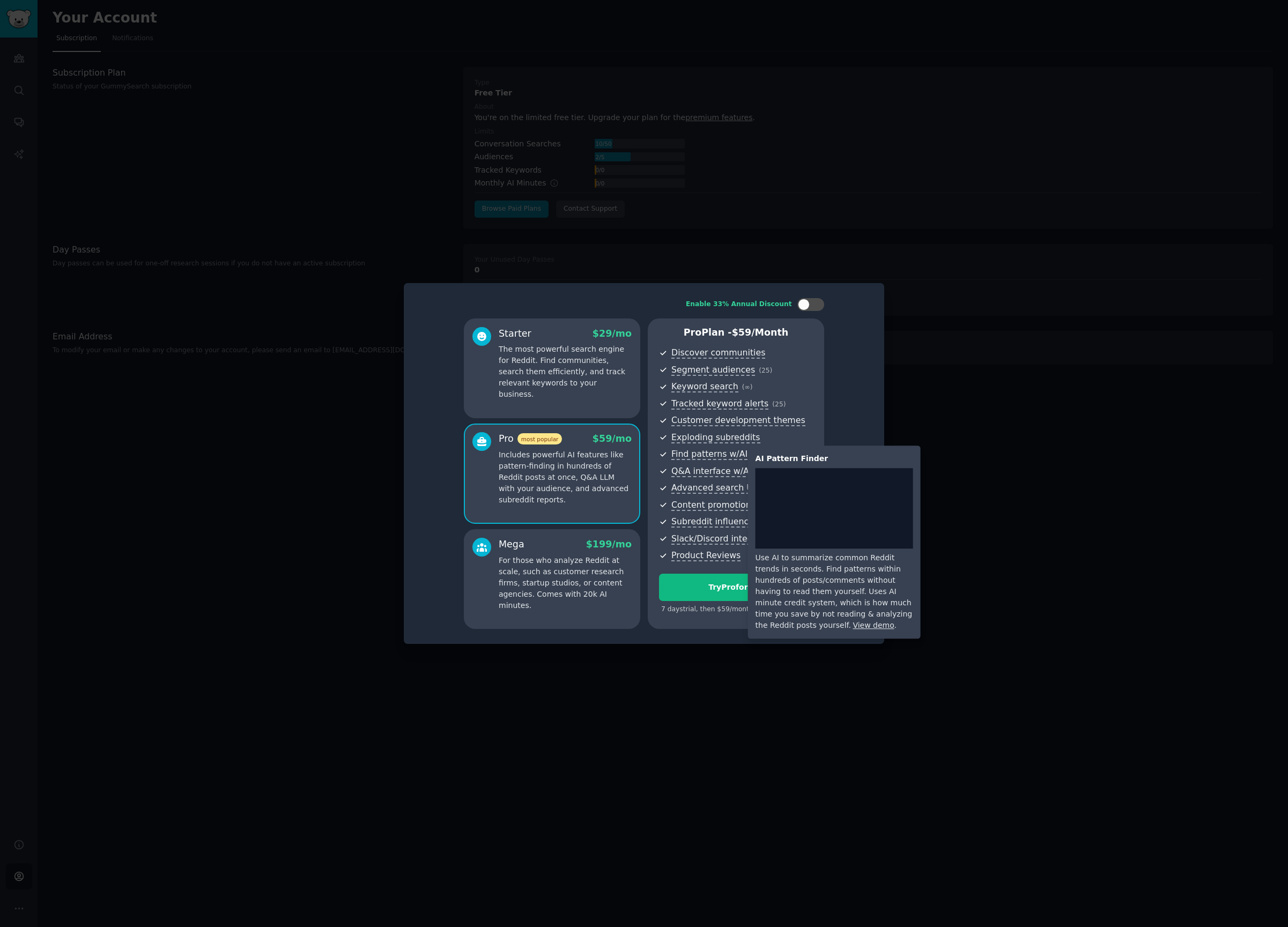
click at [735, 454] on span "Find patterns w/AI" at bounding box center [709, 454] width 76 height 11
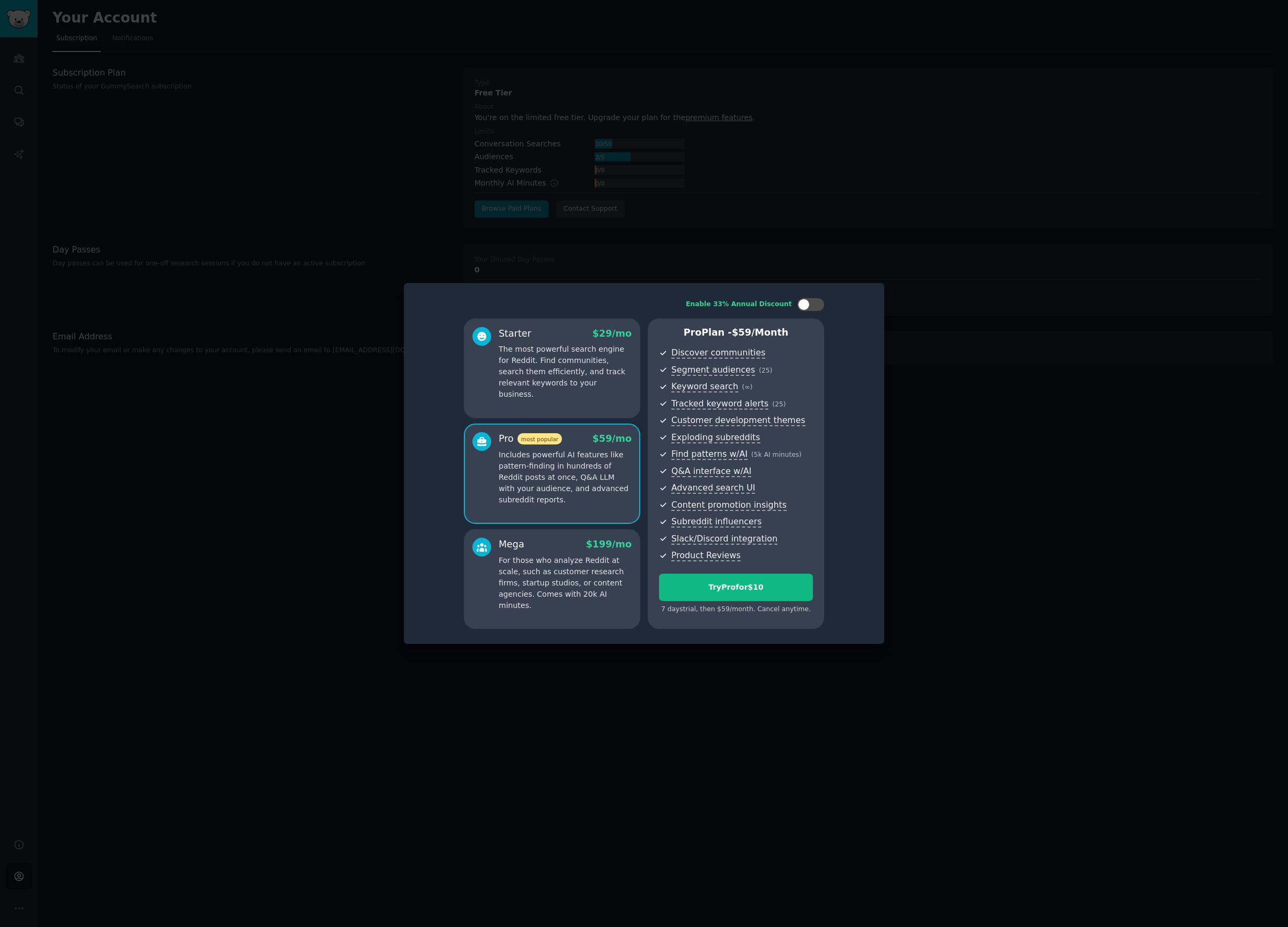
click at [780, 184] on div at bounding box center [644, 464] width 1288 height 927
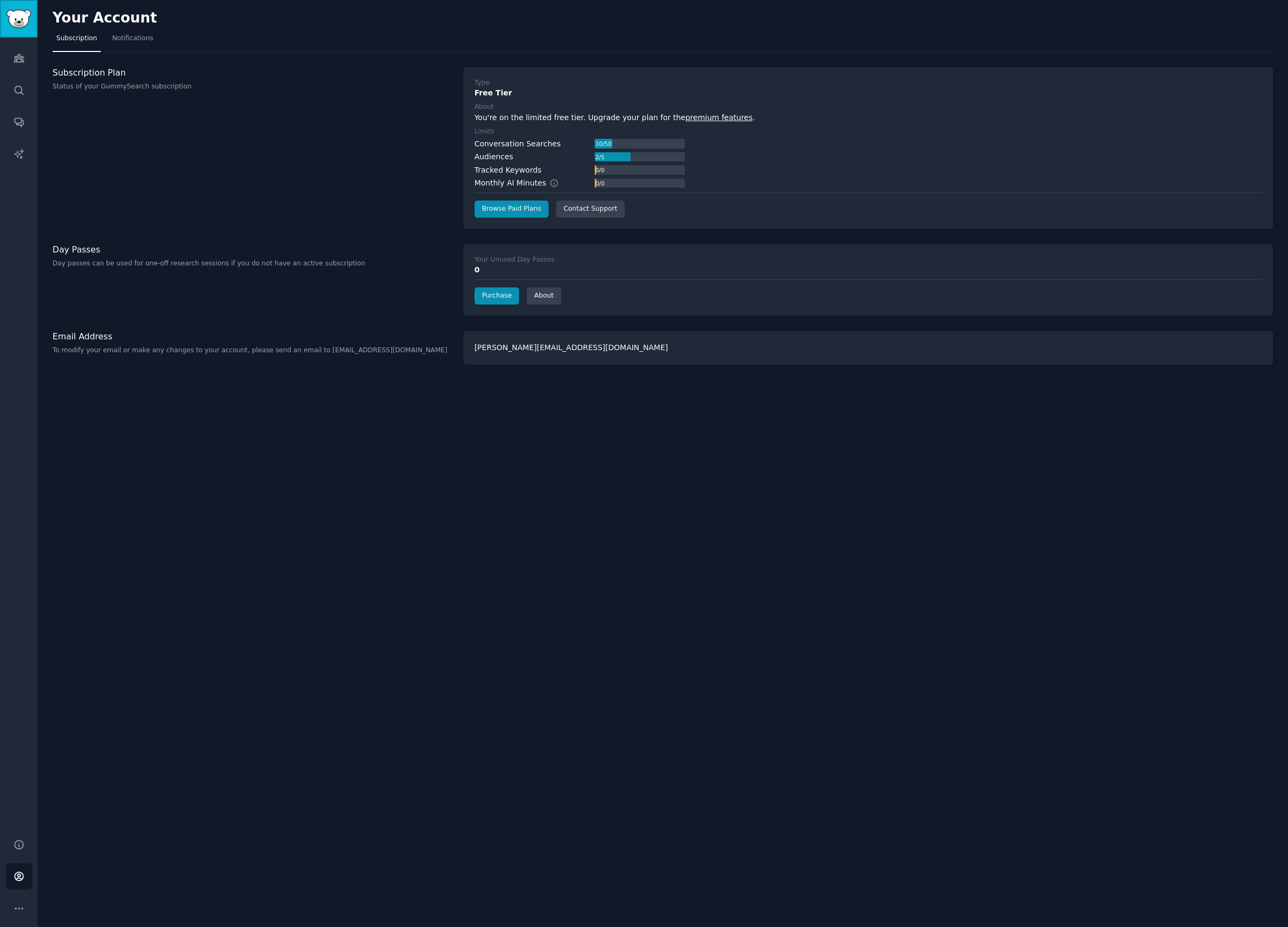
click at [15, 11] on img "Sidebar" at bounding box center [19, 19] width 25 height 19
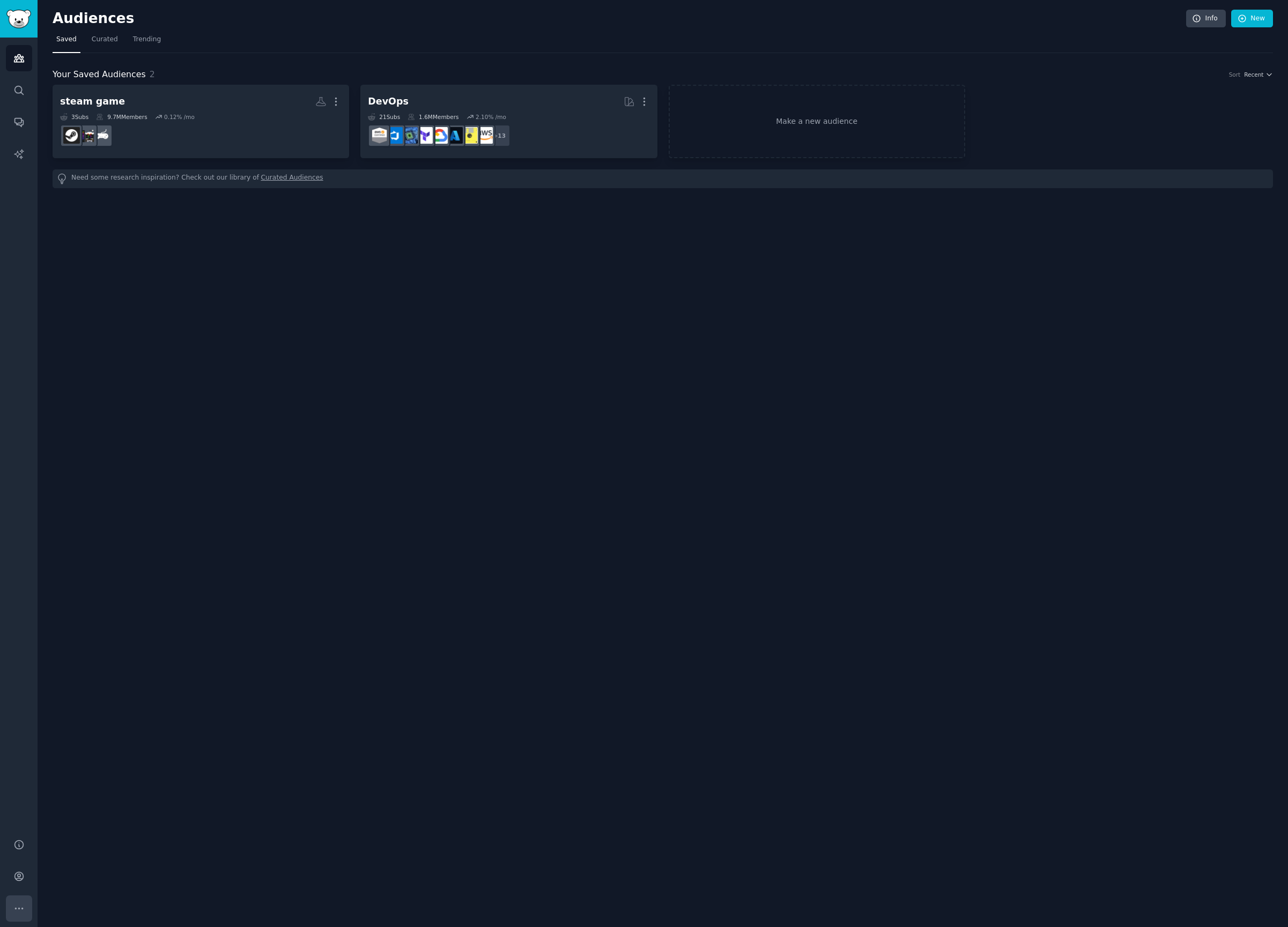
click at [17, 904] on icon "Sidebar" at bounding box center [19, 908] width 11 height 11
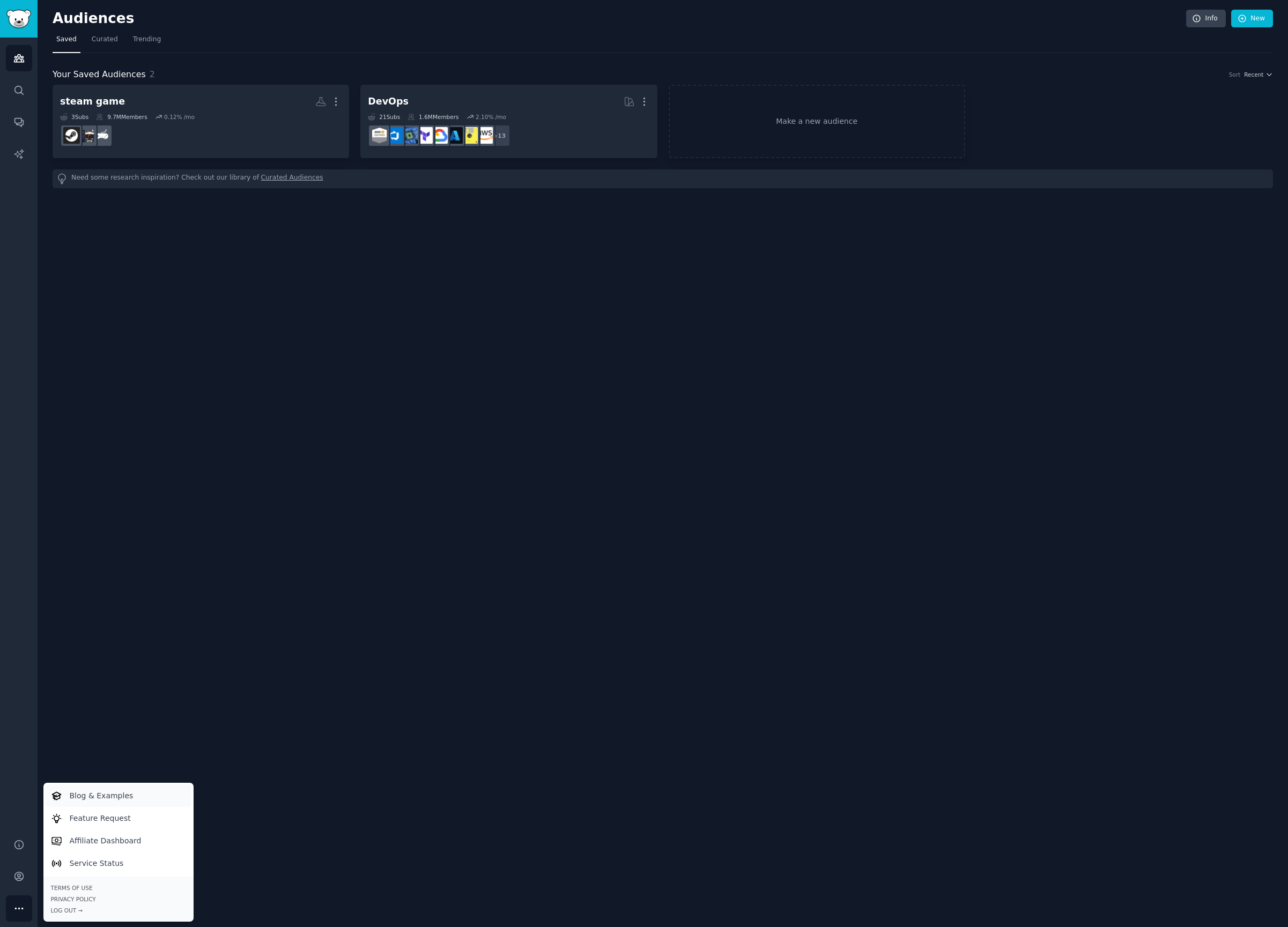
click at [100, 791] on p "Blog & Examples" at bounding box center [102, 795] width 64 height 11
click at [103, 840] on p "Affiliate Dashboard" at bounding box center [106, 841] width 72 height 11
